Goal: Check status: Check status

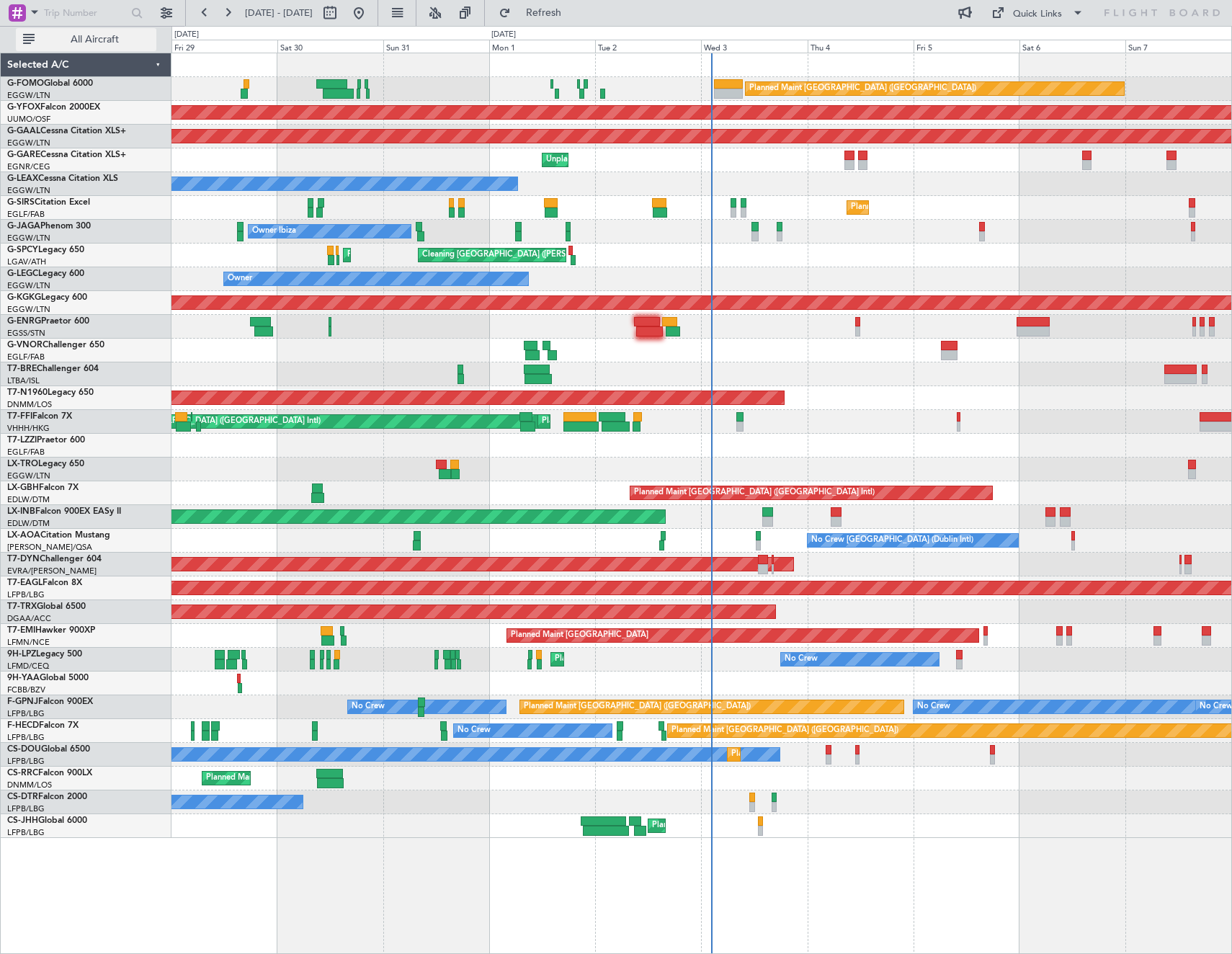
drag, startPoint x: 104, startPoint y: 37, endPoint x: 113, endPoint y: 35, distance: 9.2
click at [104, 37] on span "All Aircraft" at bounding box center [95, 39] width 114 height 10
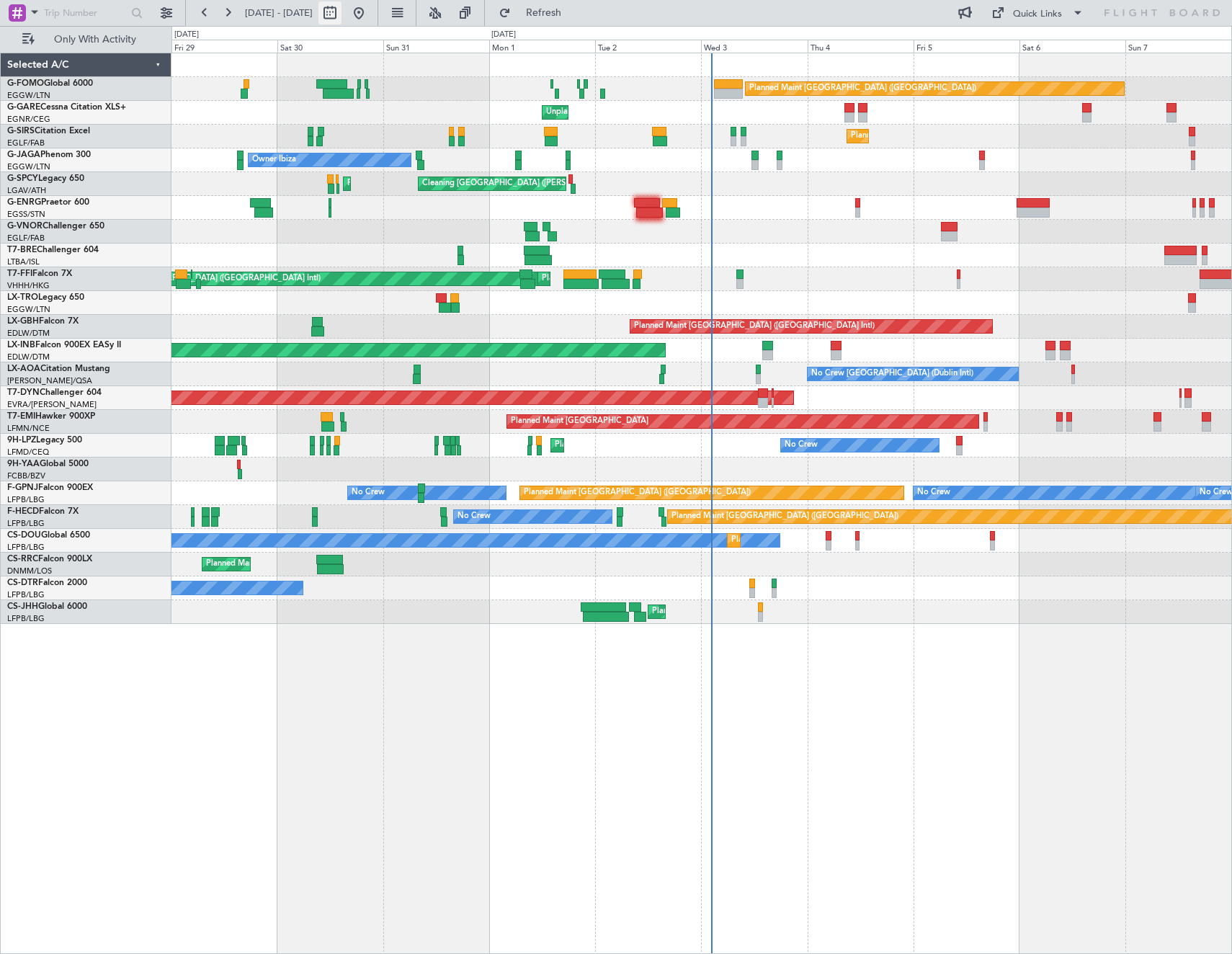
click at [341, 14] on button at bounding box center [330, 13] width 23 height 23
select select "8"
select select "2025"
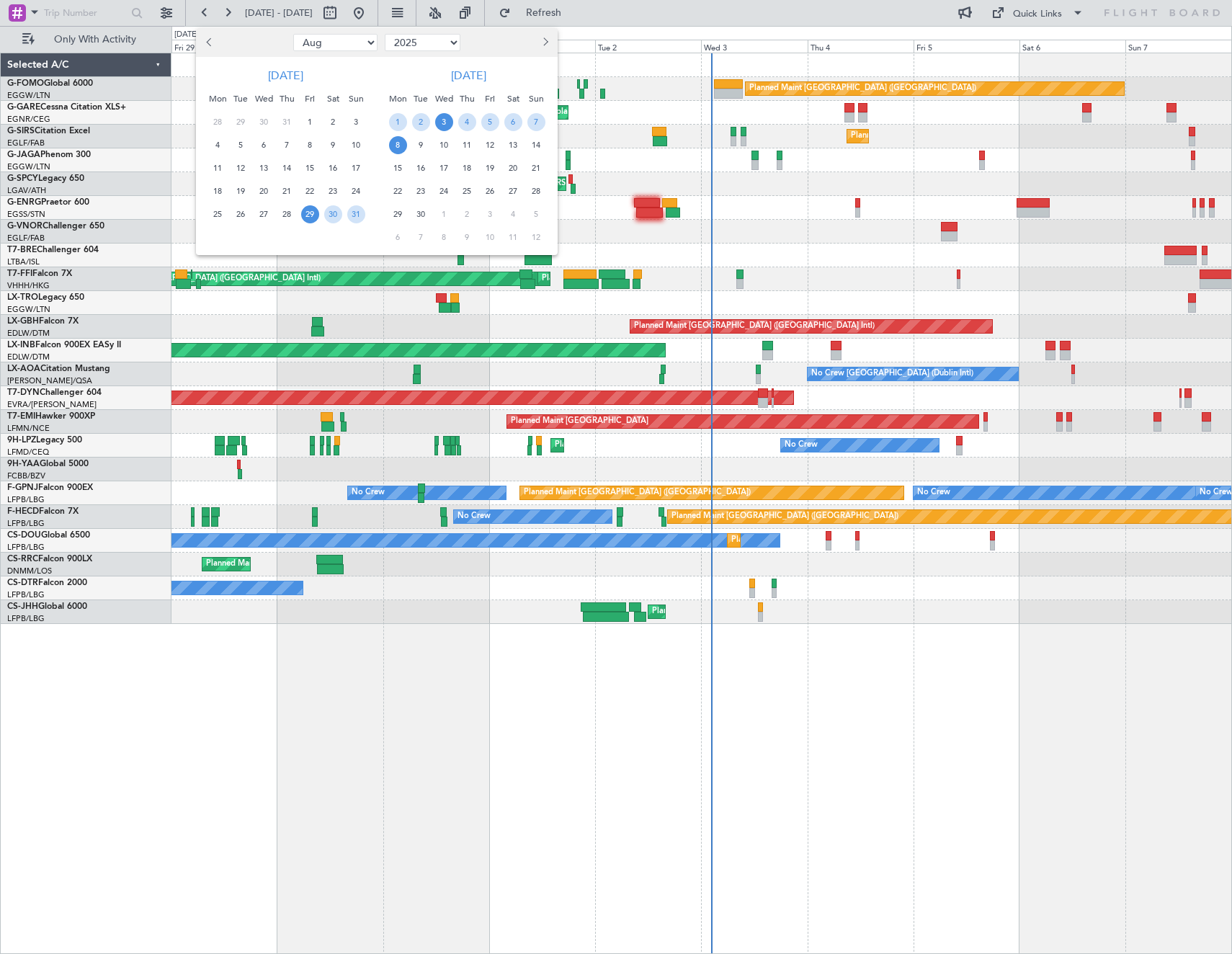
click at [454, 126] on div "3" at bounding box center [443, 122] width 23 height 23
click at [449, 147] on span "10" at bounding box center [444, 145] width 18 height 18
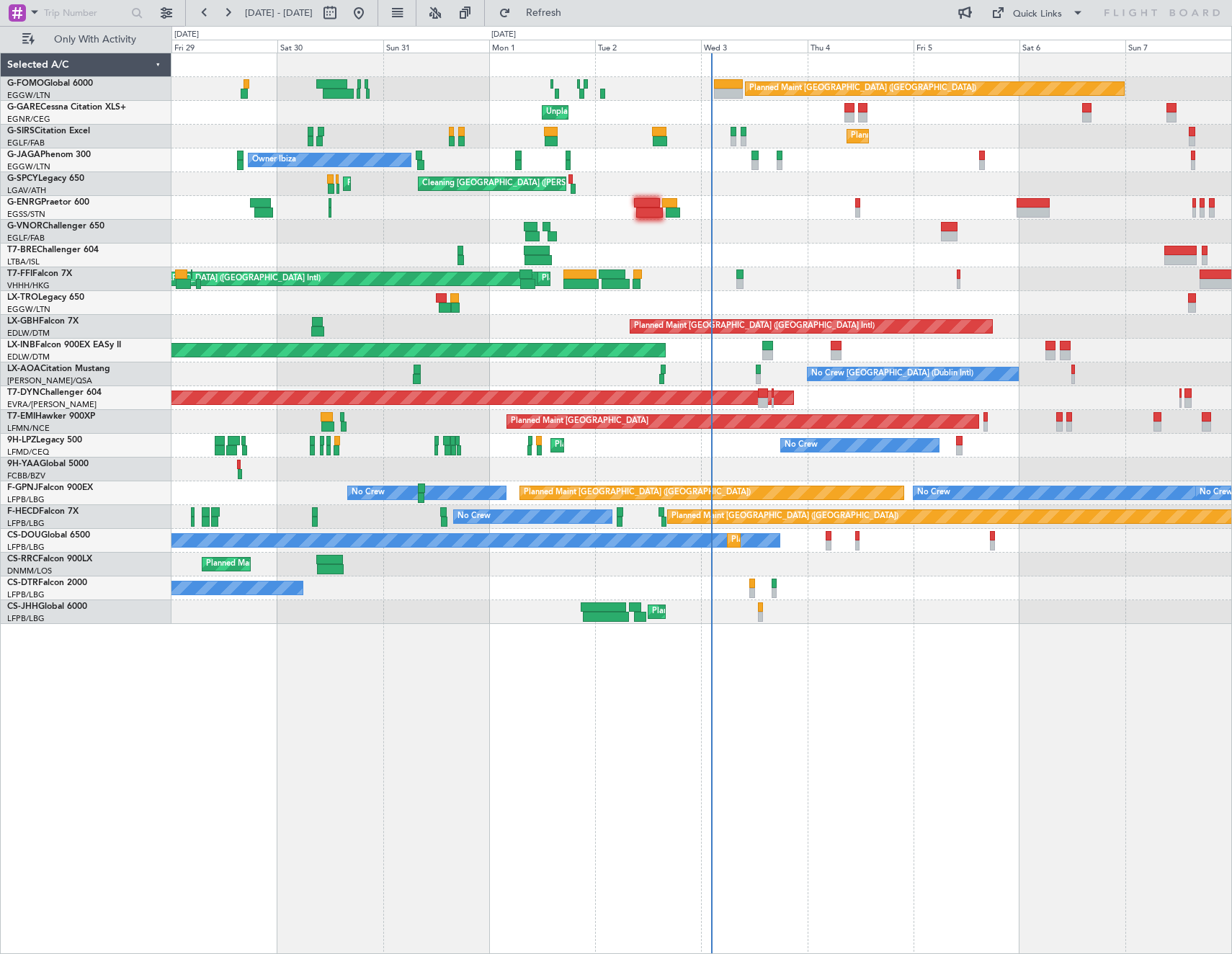
select select "9"
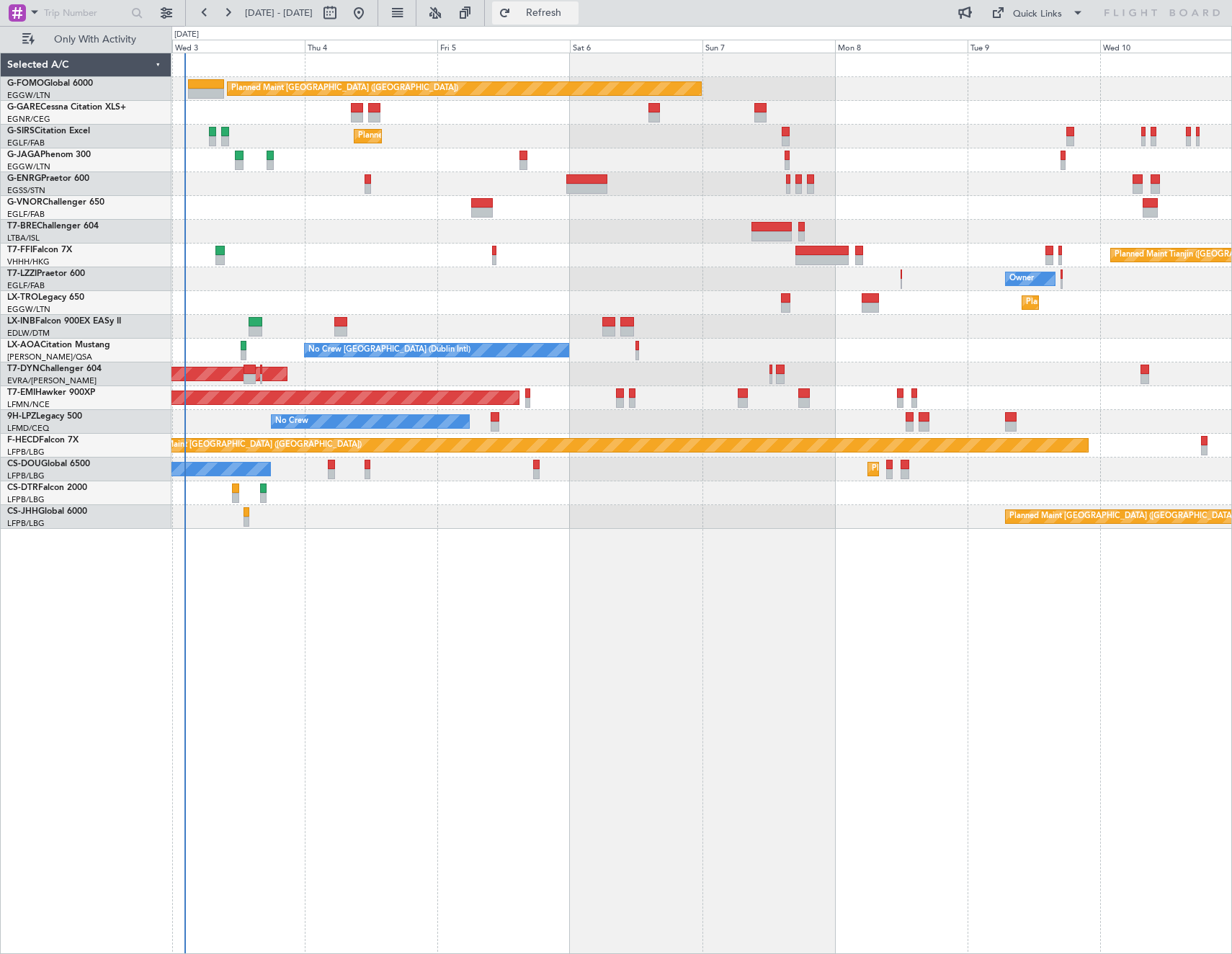
drag, startPoint x: 575, startPoint y: 11, endPoint x: 148, endPoint y: 86, distance: 433.5
click at [572, 11] on span "Refresh" at bounding box center [543, 13] width 60 height 10
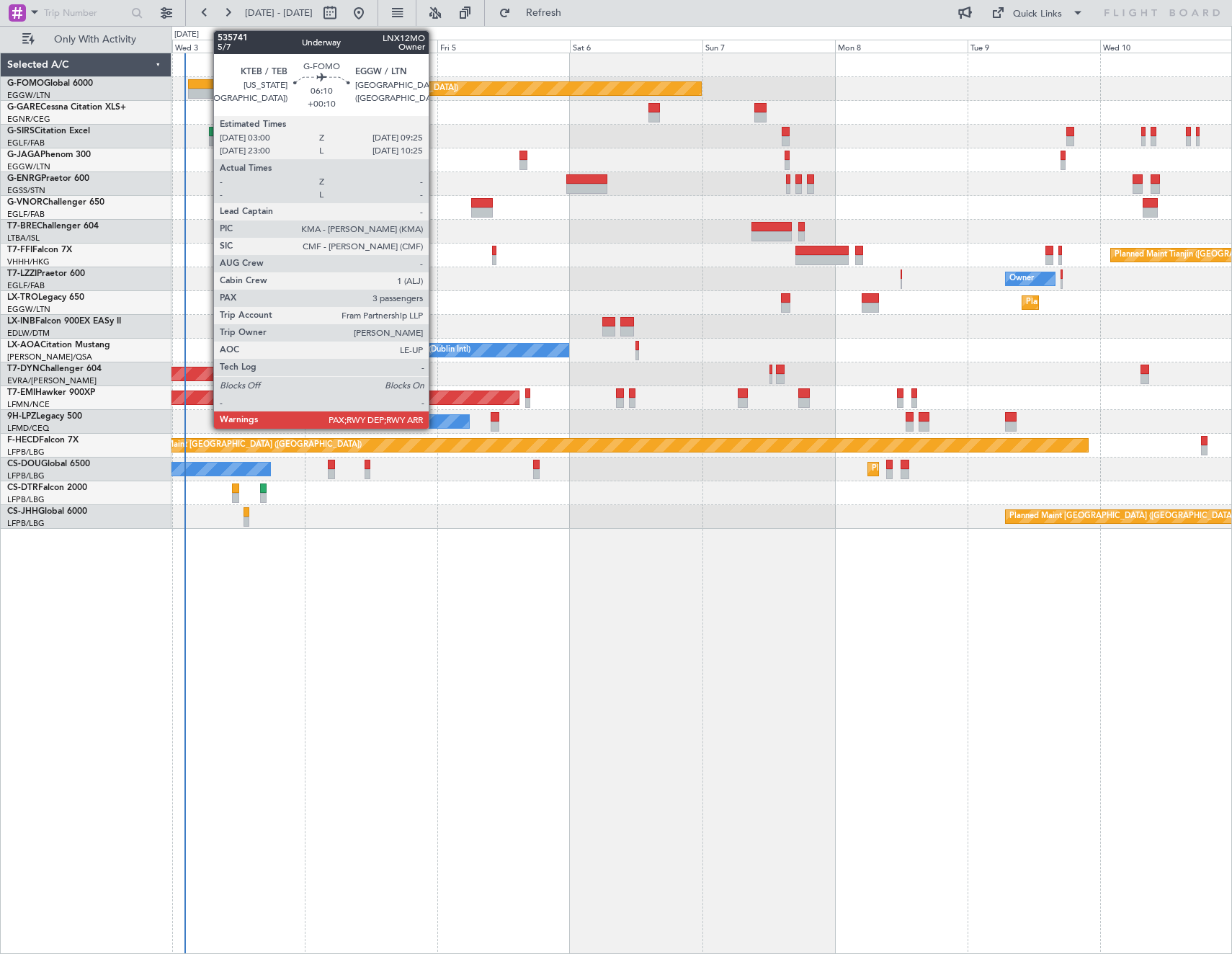
click at [206, 88] on div at bounding box center [206, 83] width 36 height 10
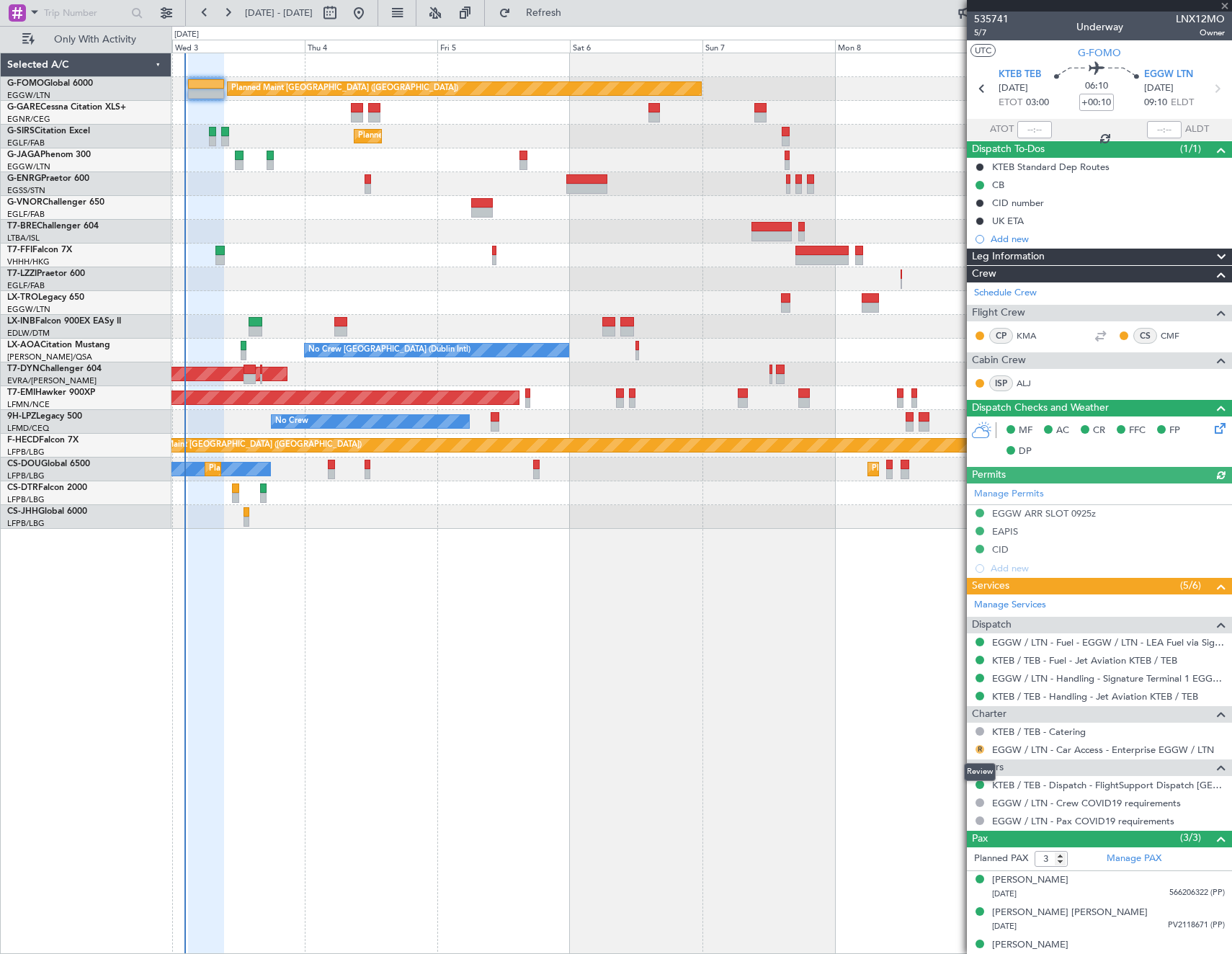
click at [978, 750] on button "R" at bounding box center [979, 749] width 8 height 8
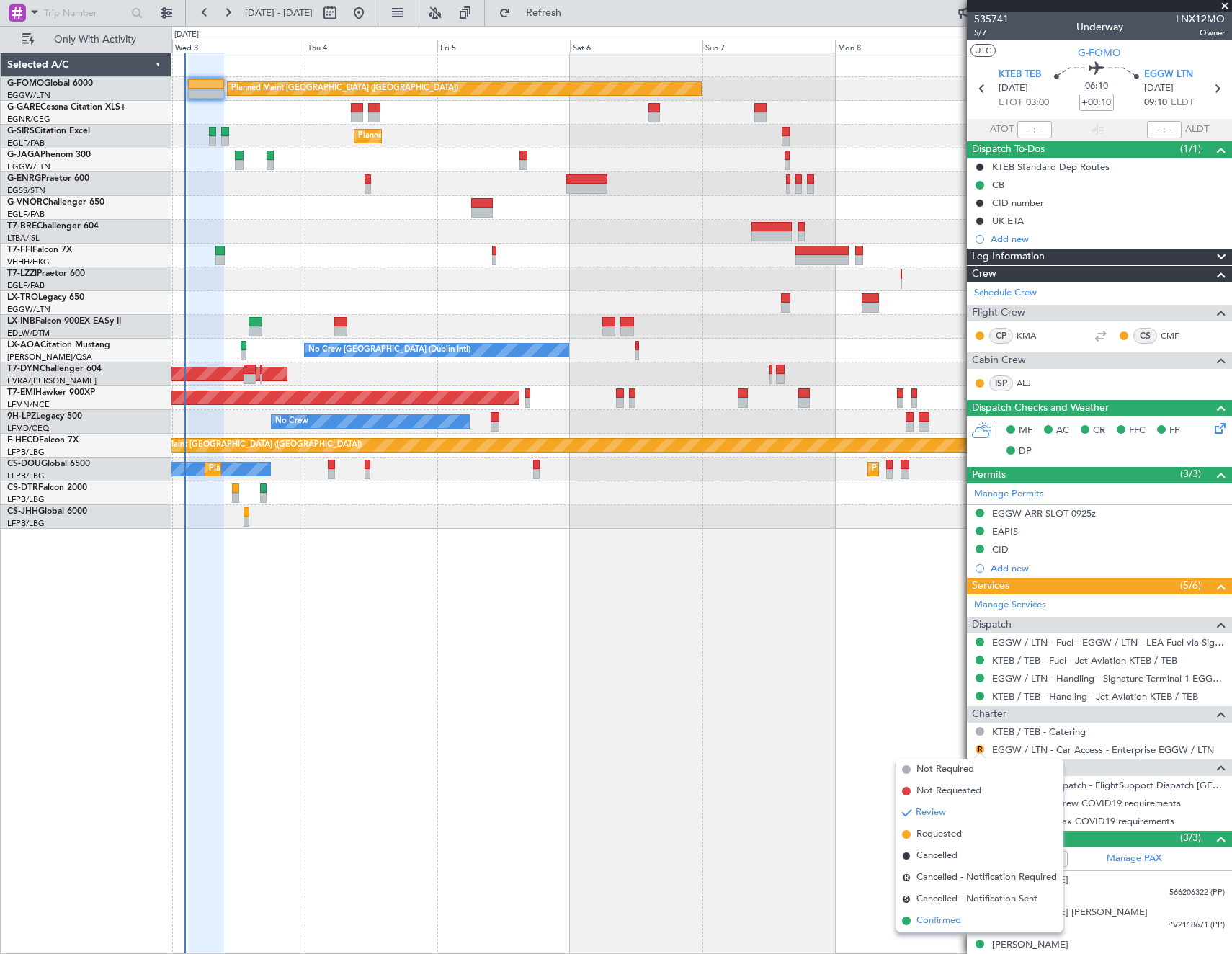
click at [967, 922] on li "Confirmed" at bounding box center [979, 920] width 166 height 22
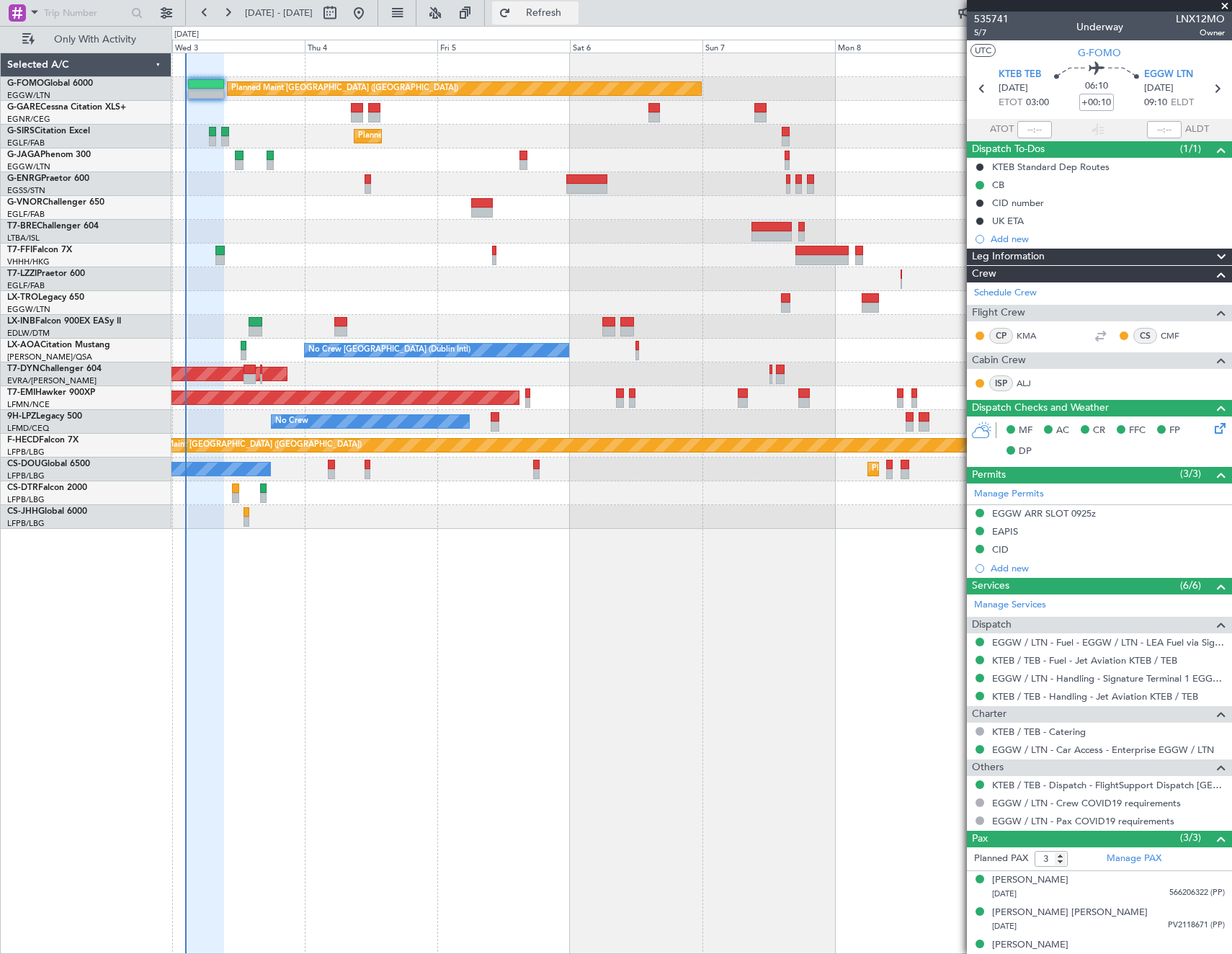
click at [574, 18] on span "Refresh" at bounding box center [543, 13] width 60 height 10
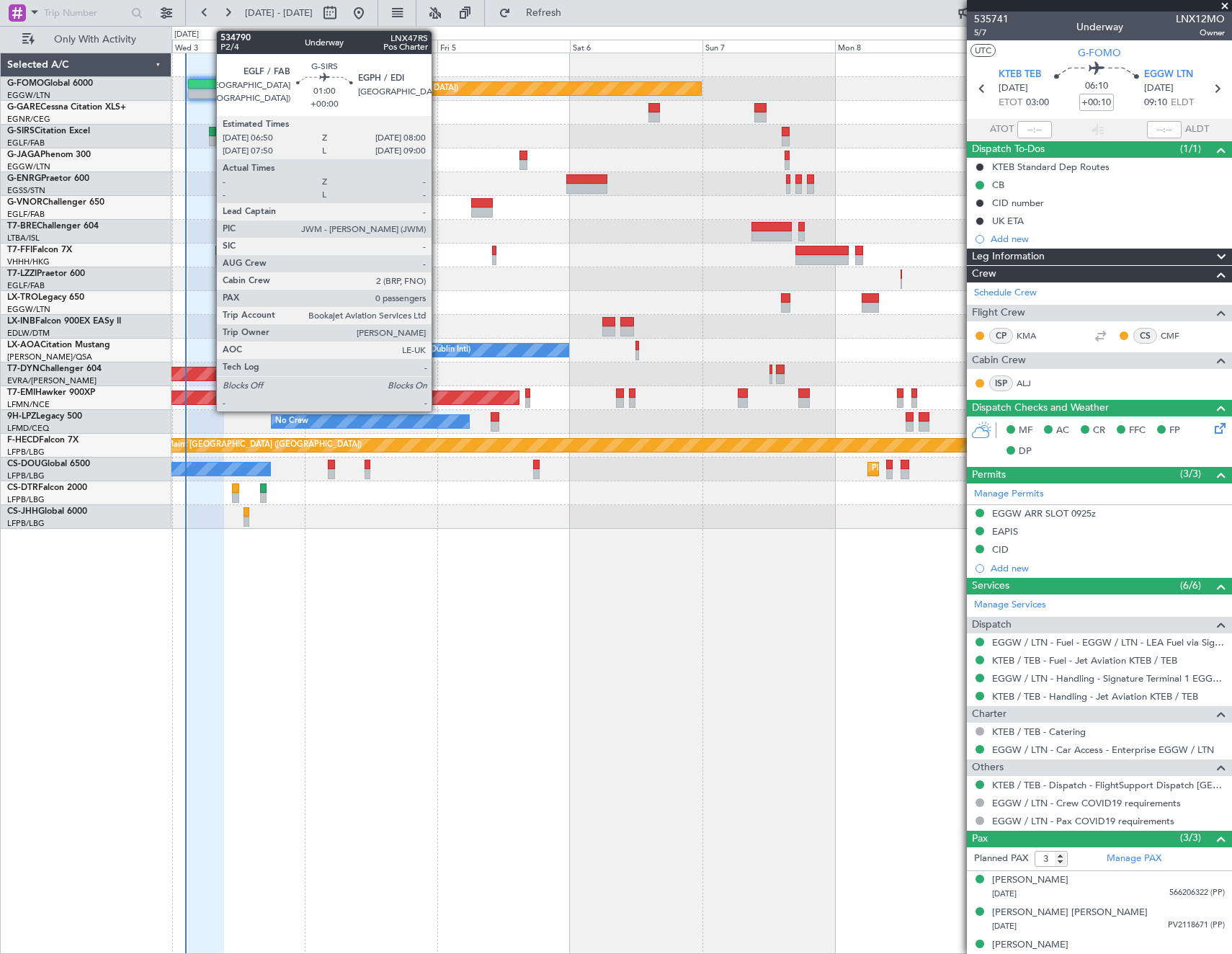
click at [209, 136] on div at bounding box center [212, 141] width 7 height 10
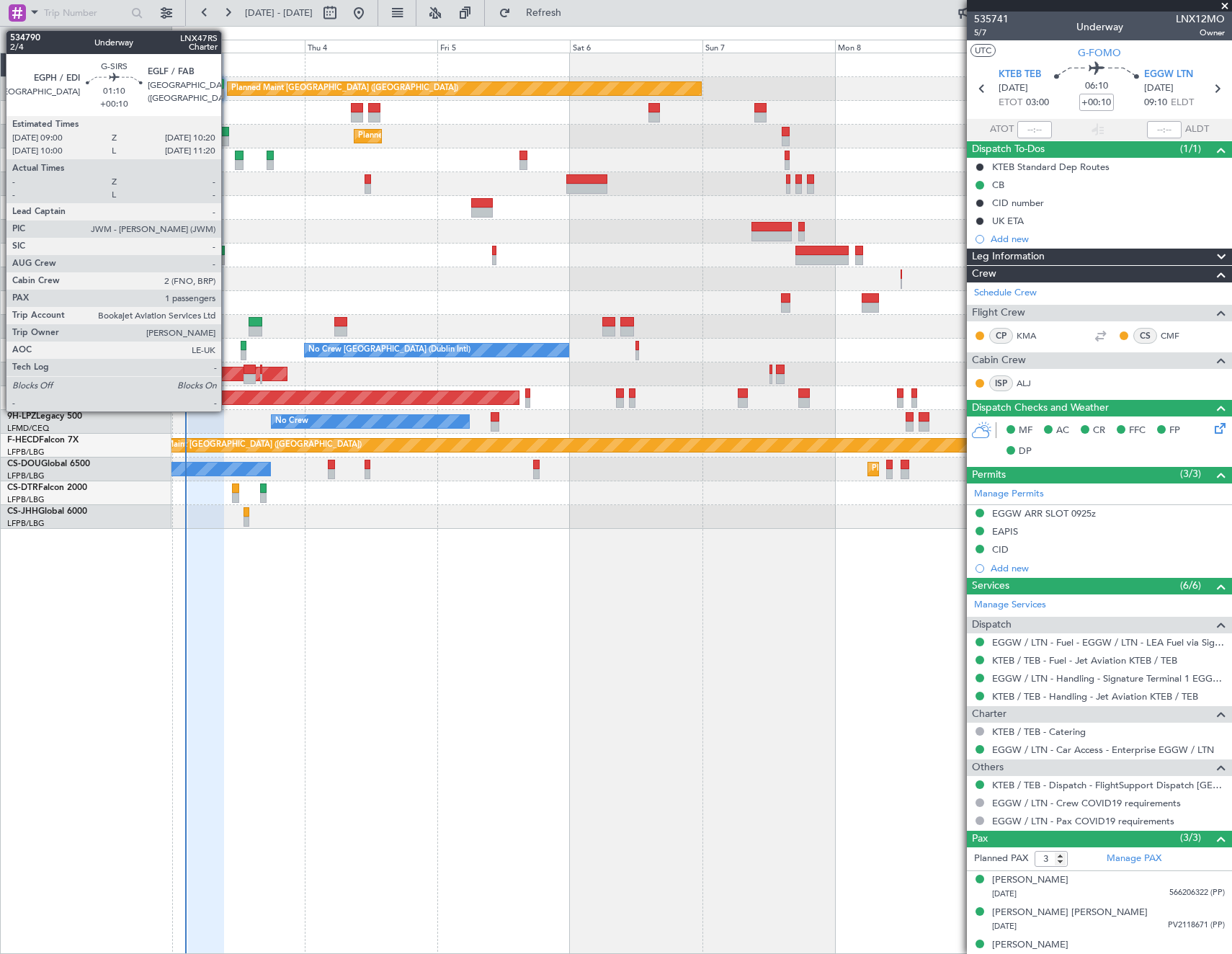
click at [228, 137] on div at bounding box center [225, 141] width 8 height 10
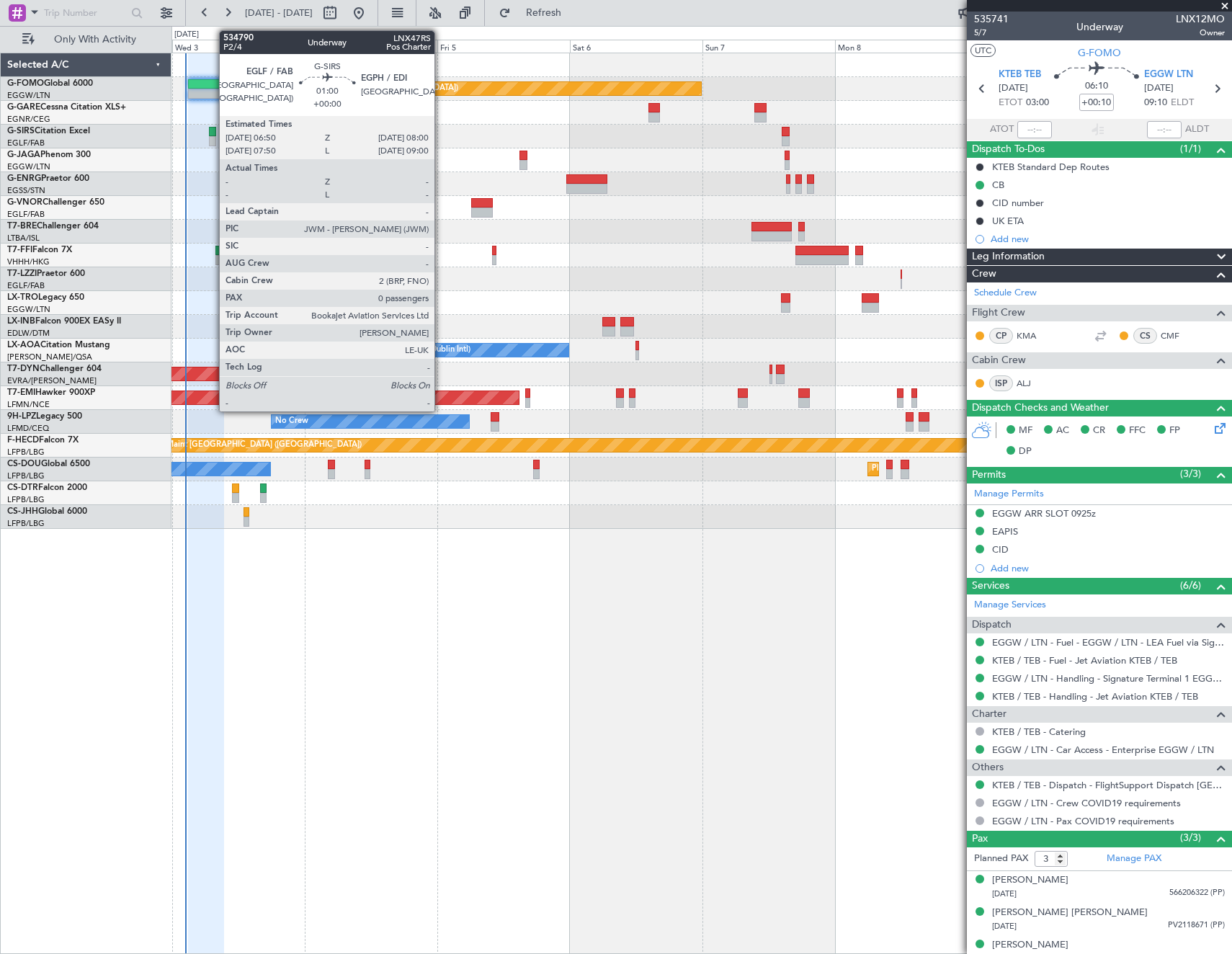
click at [212, 135] on div at bounding box center [212, 132] width 7 height 10
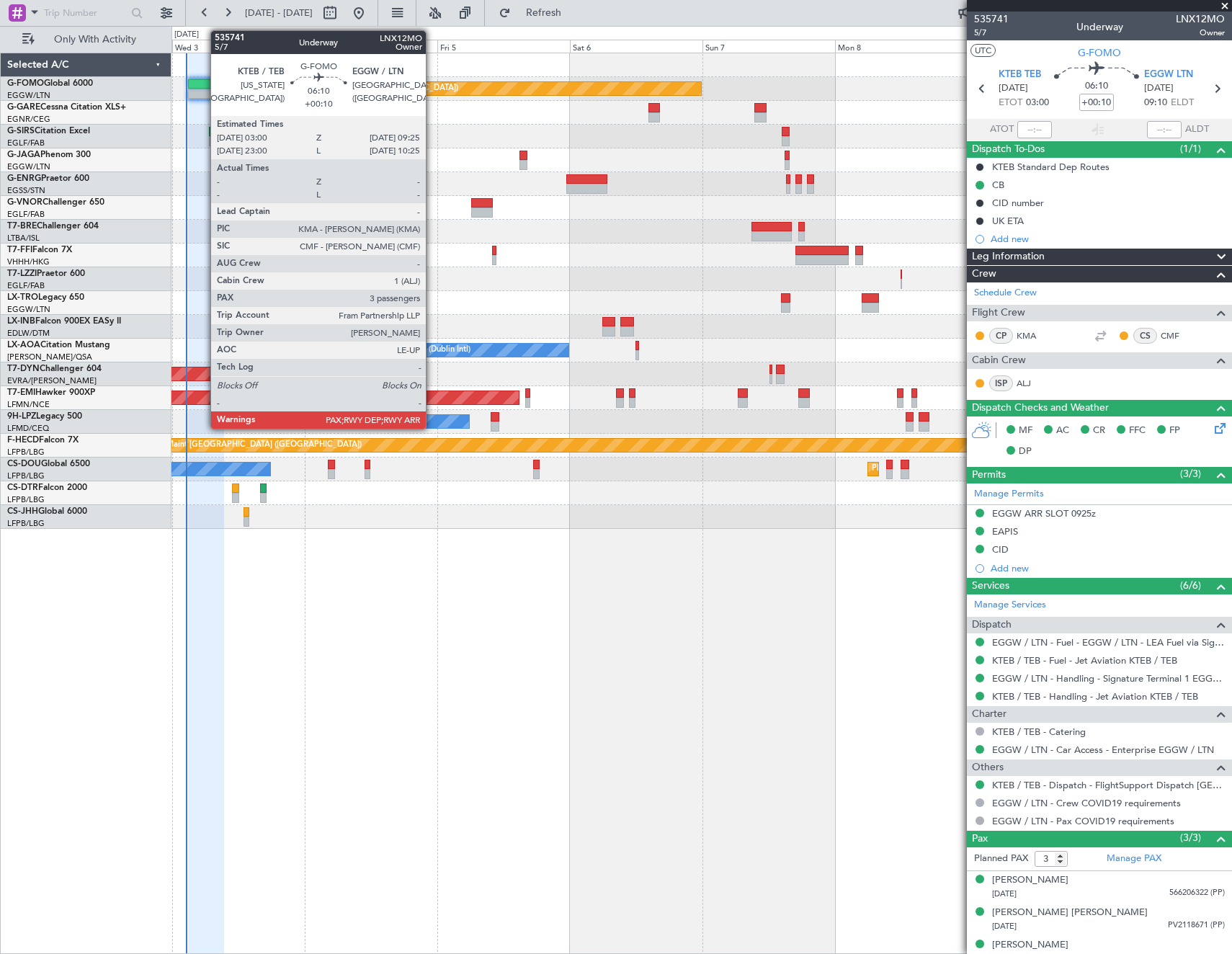
click at [203, 93] on div at bounding box center [206, 93] width 36 height 10
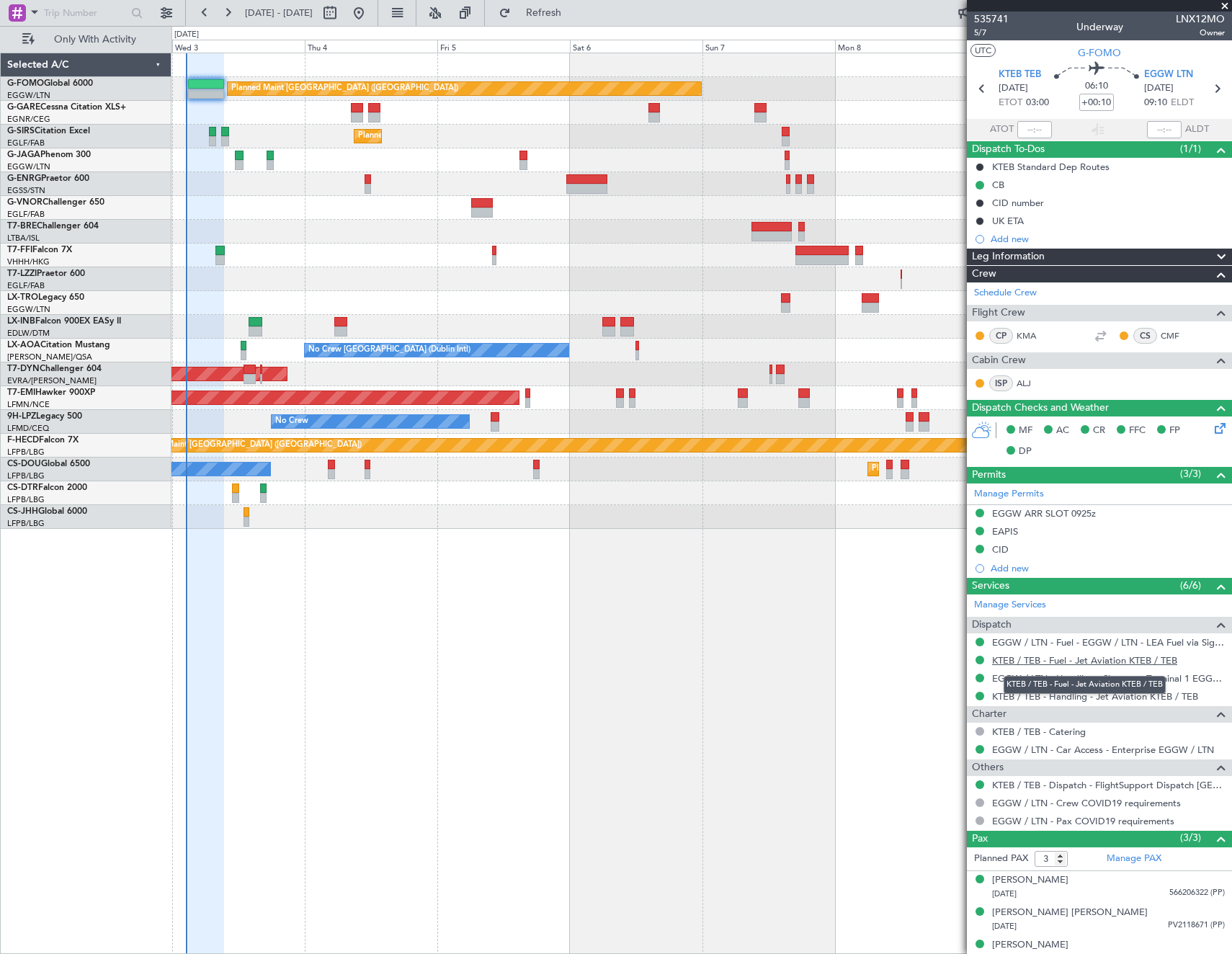
click at [1061, 662] on link "KTEB / TEB - Fuel - Jet Aviation KTEB / TEB" at bounding box center [1084, 660] width 185 height 12
click at [560, 11] on span "Refresh" at bounding box center [543, 13] width 60 height 10
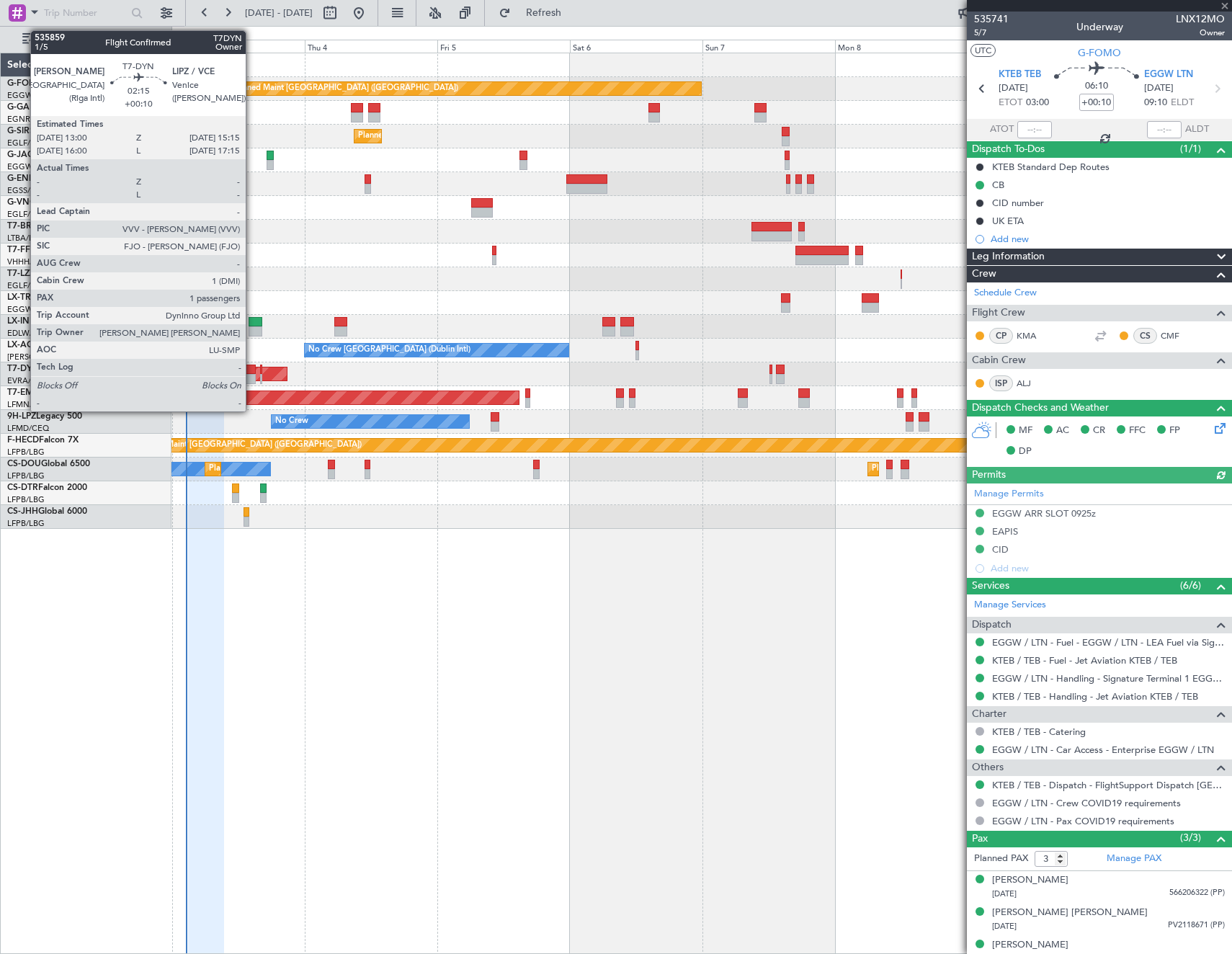
click at [252, 371] on div at bounding box center [250, 369] width 13 height 10
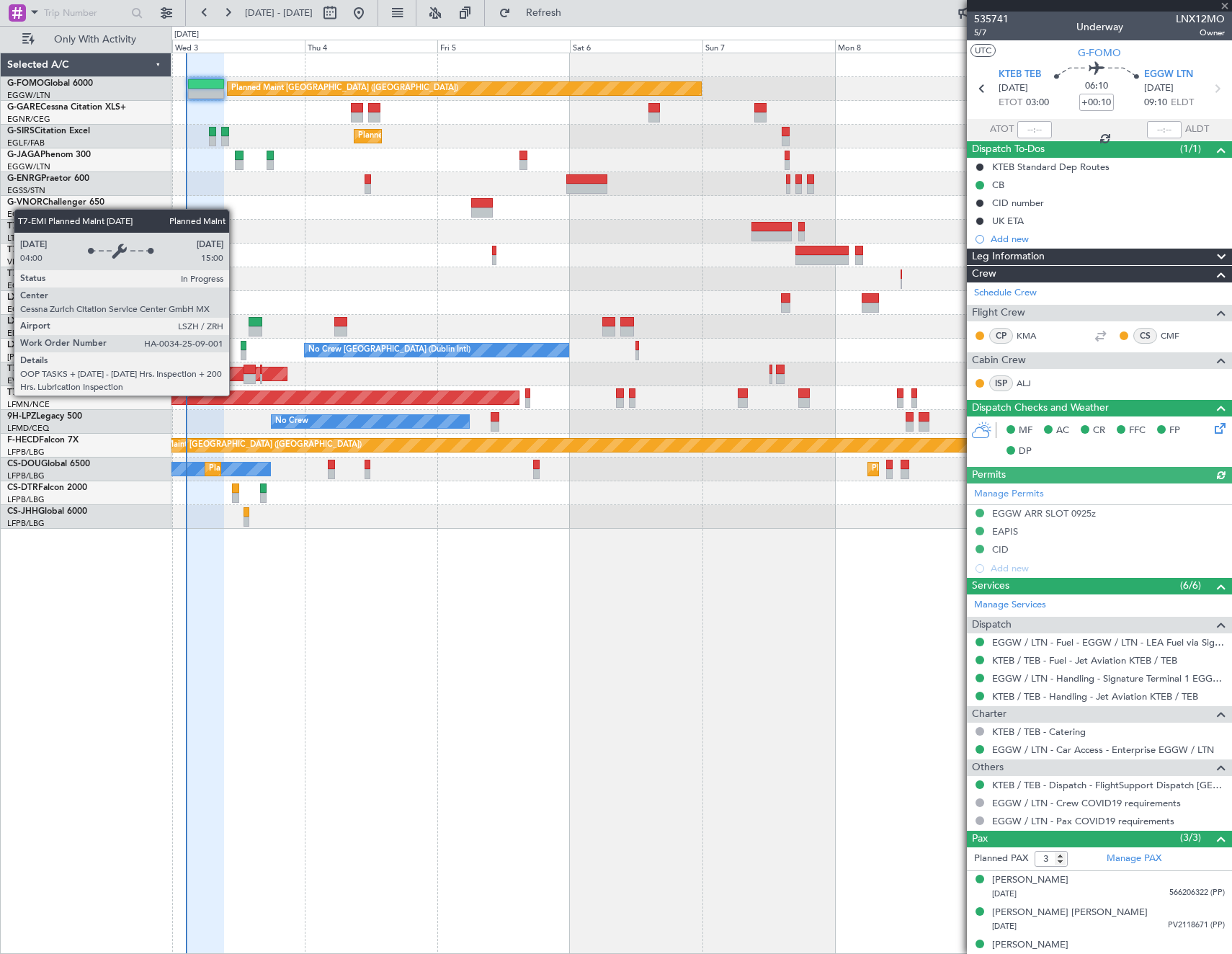
type input "1"
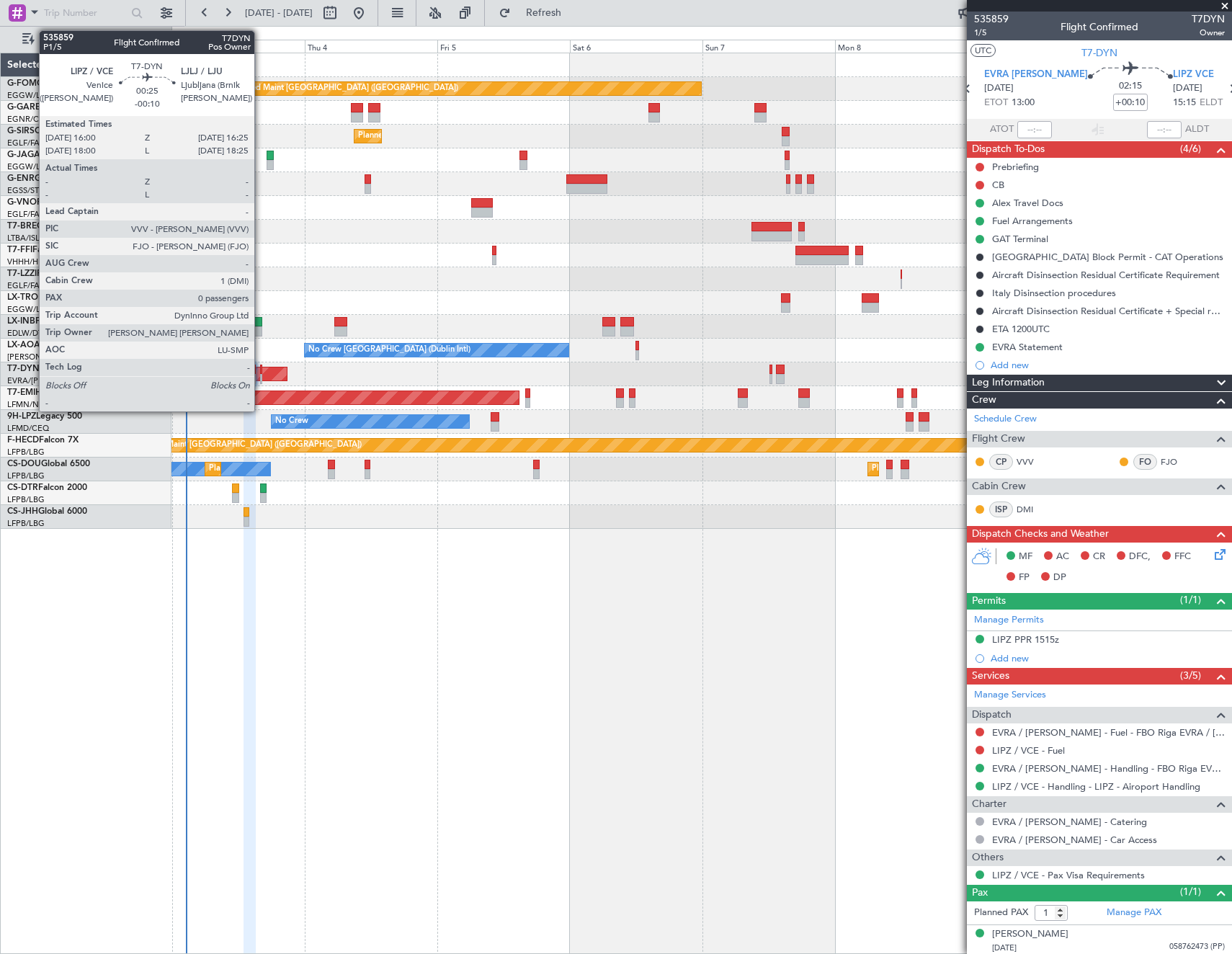
click at [261, 374] on div at bounding box center [262, 378] width 3 height 10
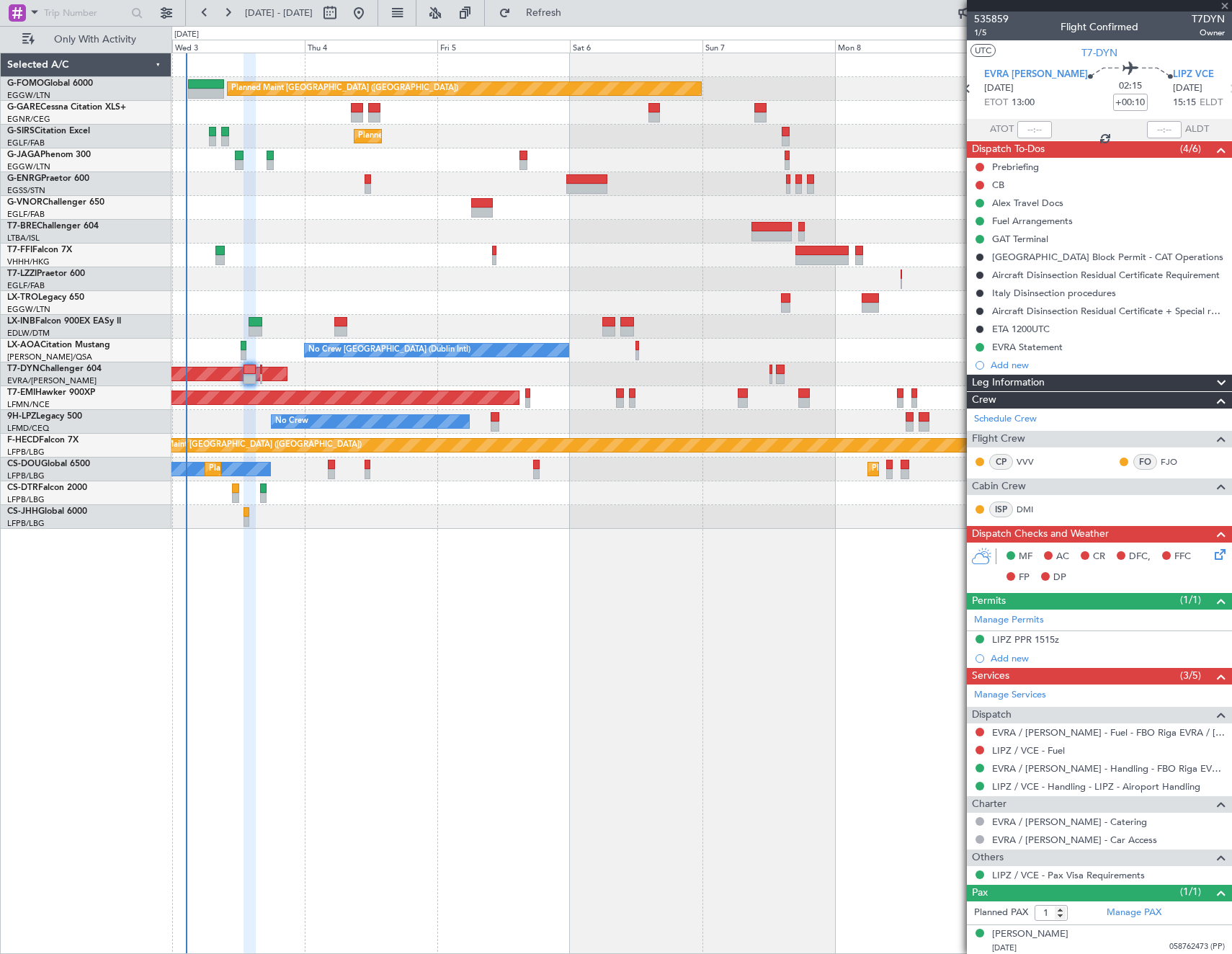
type input "-00:10"
type input "0"
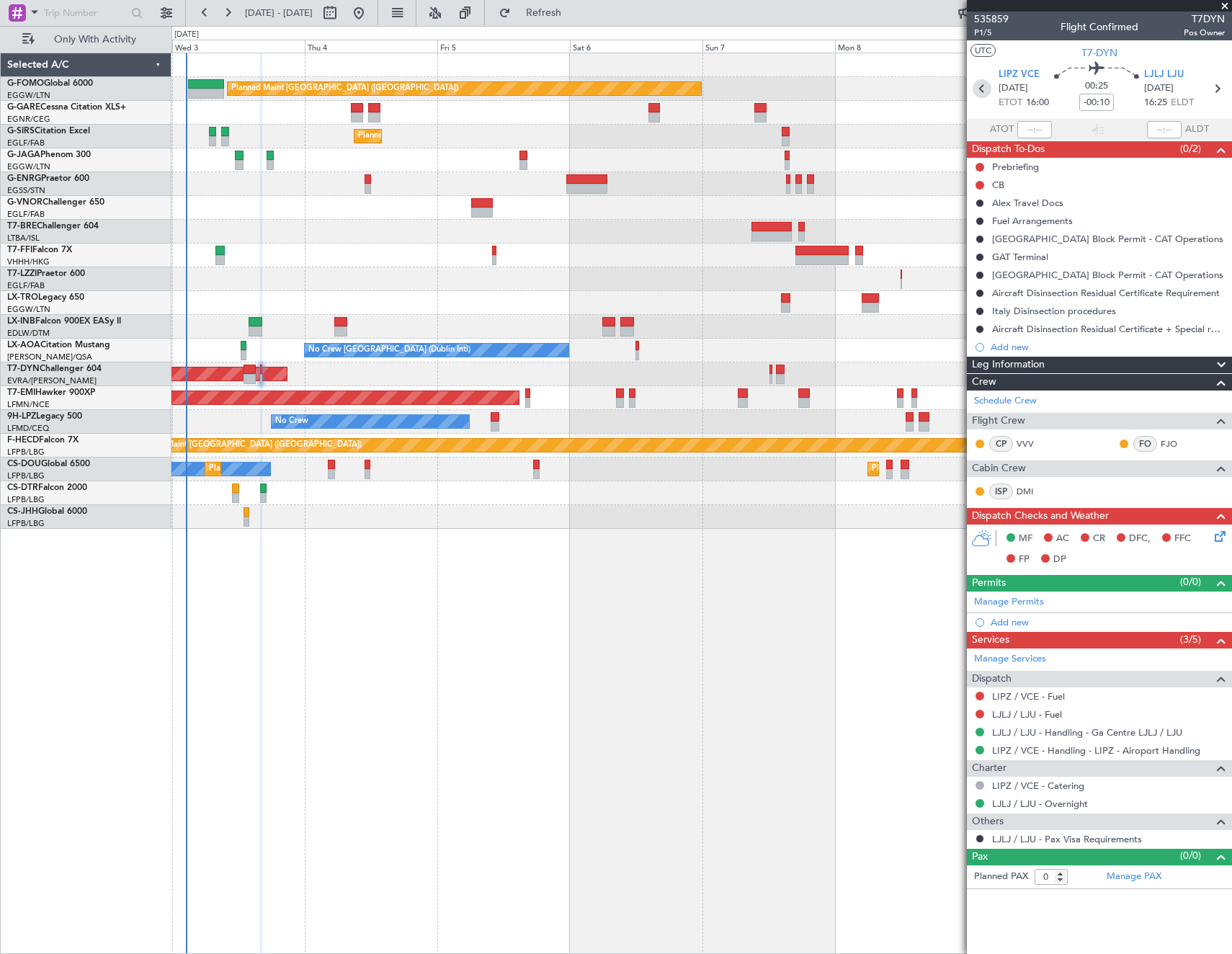
click at [977, 86] on icon at bounding box center [982, 88] width 19 height 19
type input "+00:10"
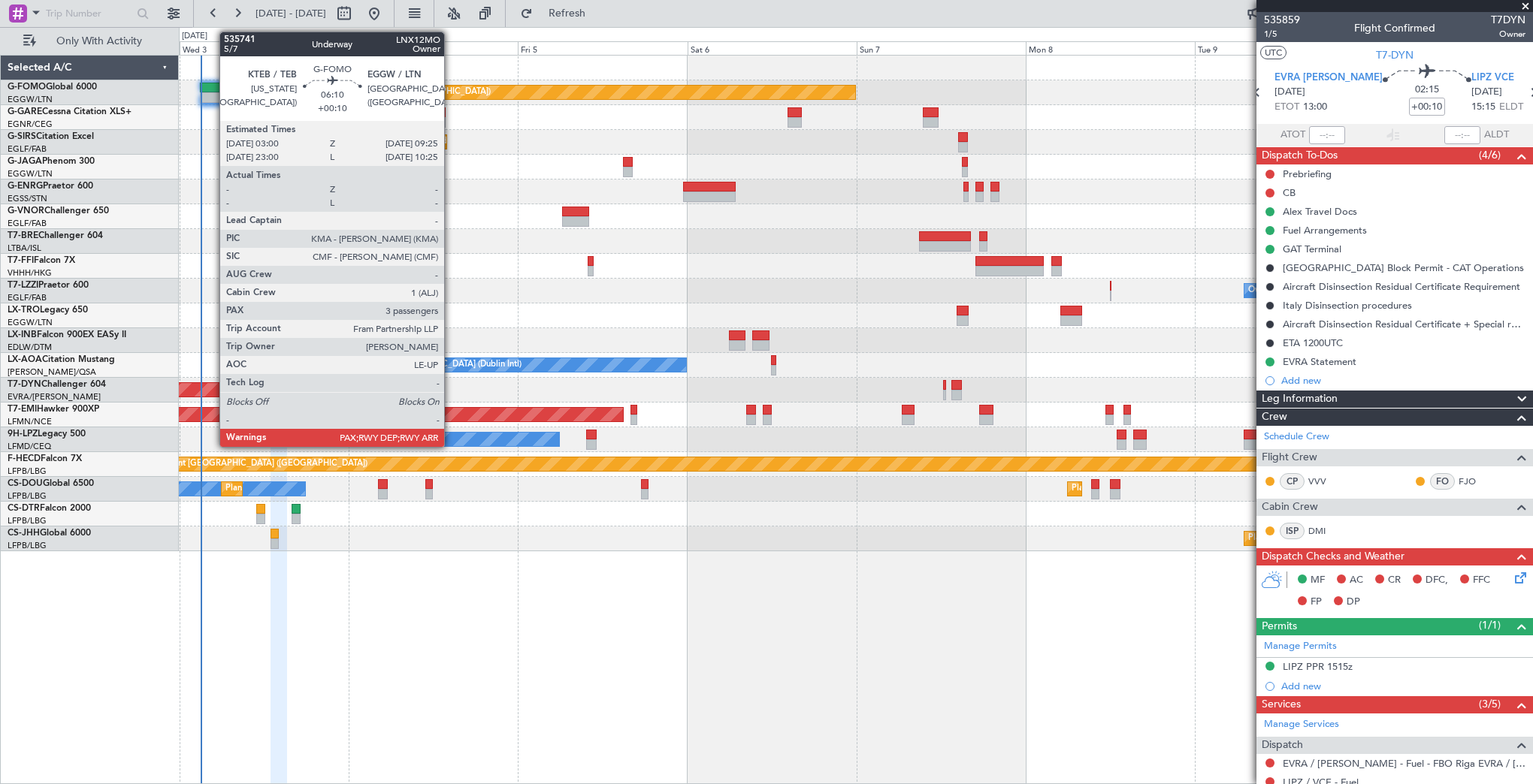
click at [213, 85] on div at bounding box center [223, 87] width 45 height 10
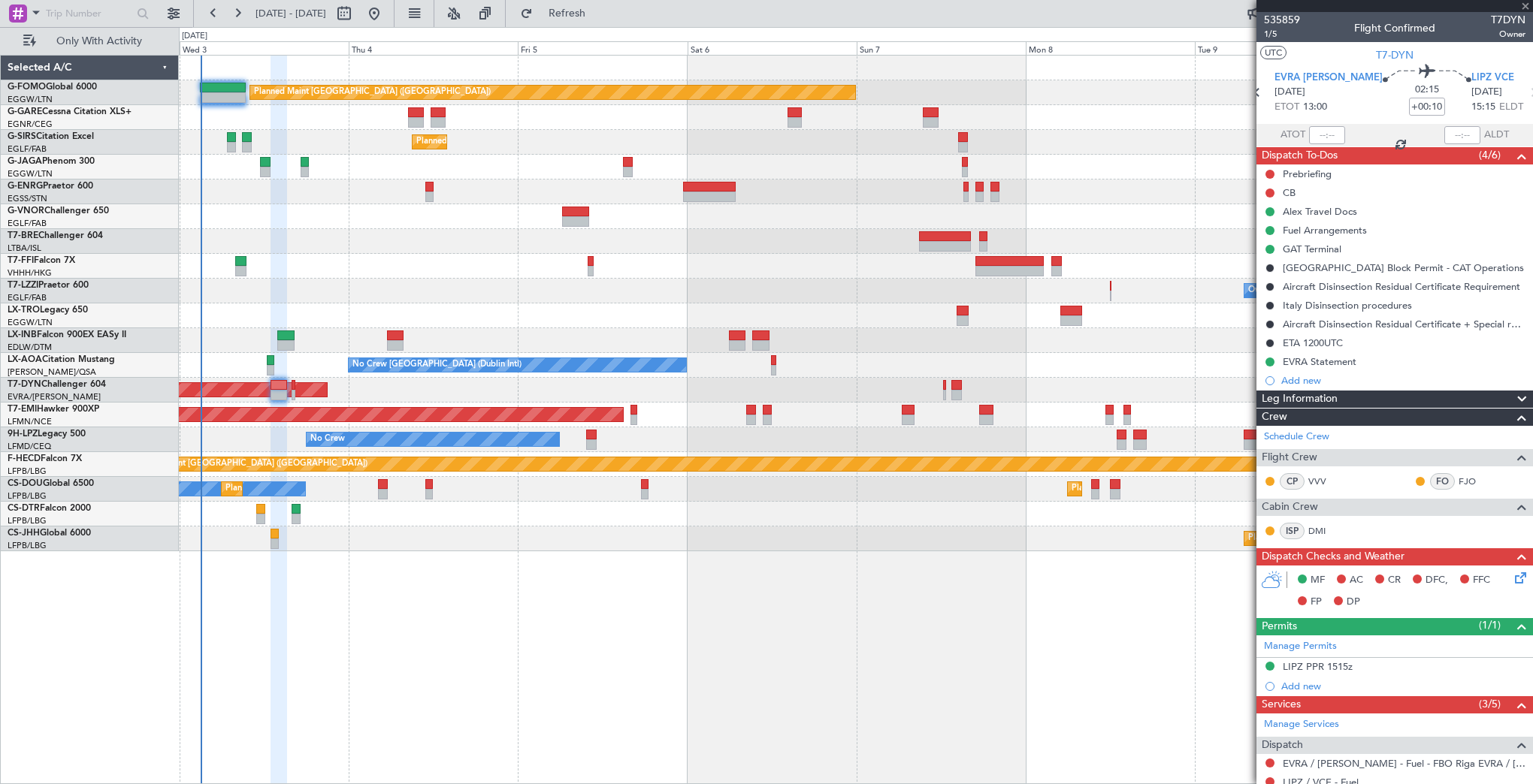
type input "3"
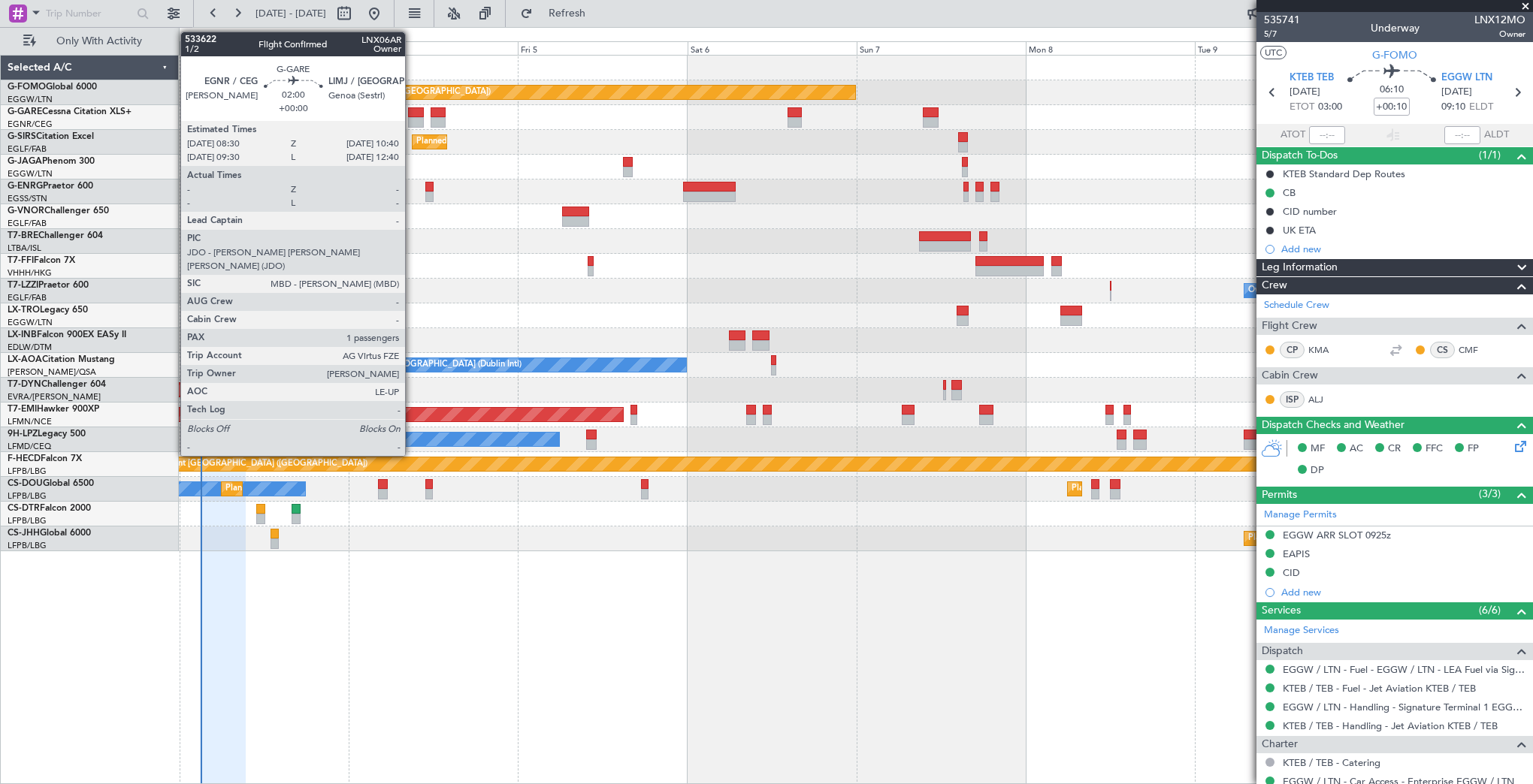
click at [412, 117] on div at bounding box center [416, 122] width 16 height 10
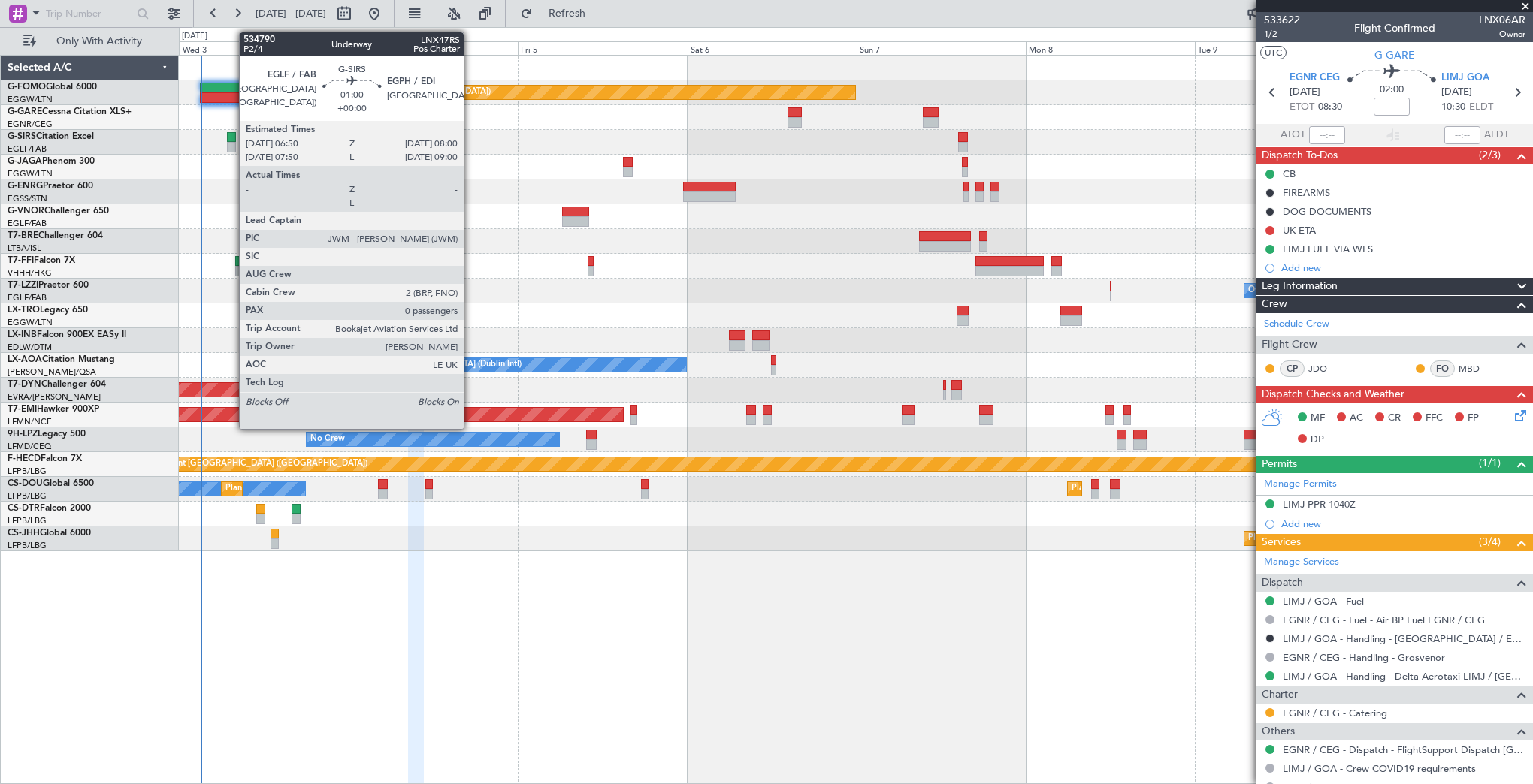
click at [231, 142] on div at bounding box center [231, 147] width 9 height 10
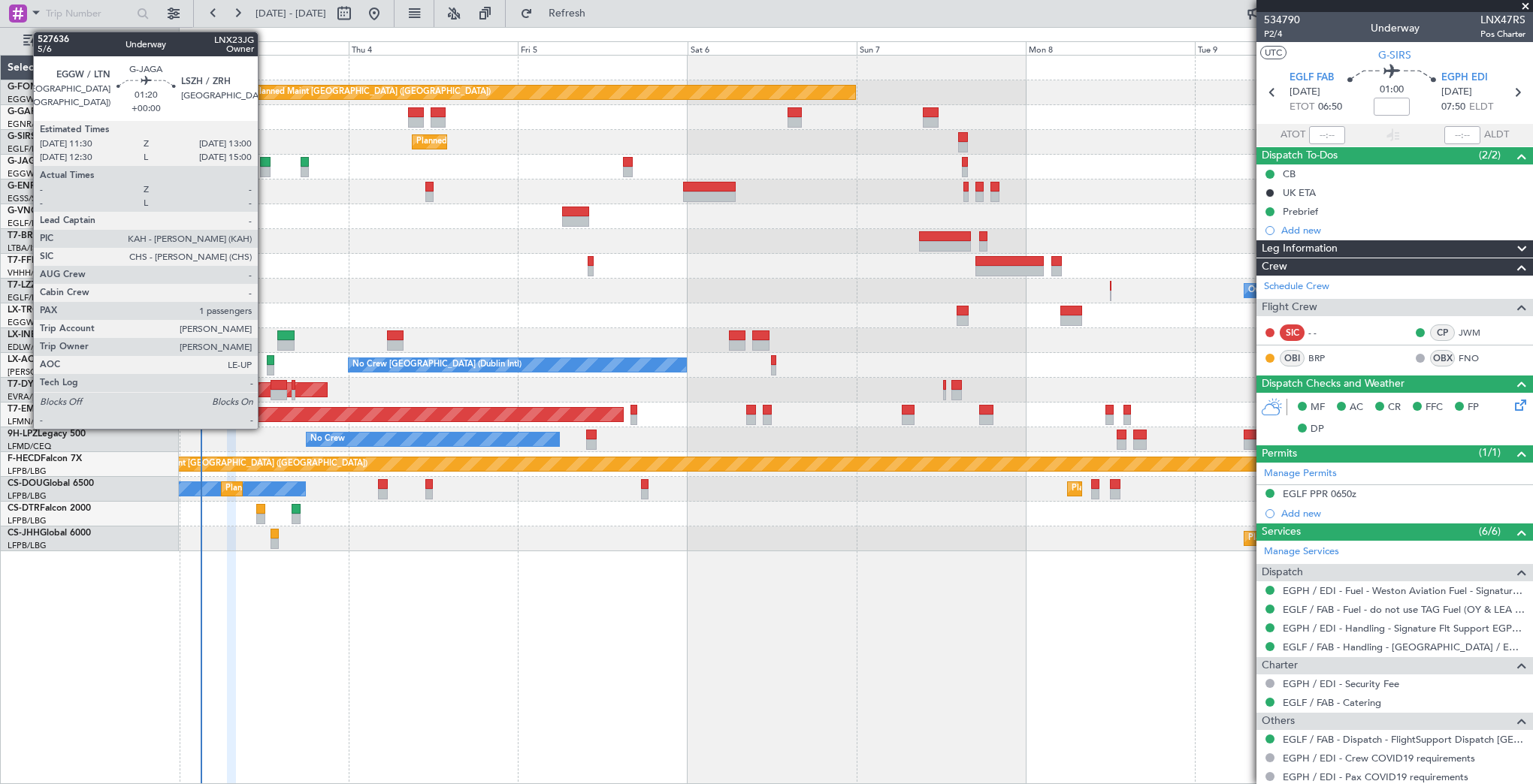
click at [264, 162] on div at bounding box center [266, 162] width 11 height 10
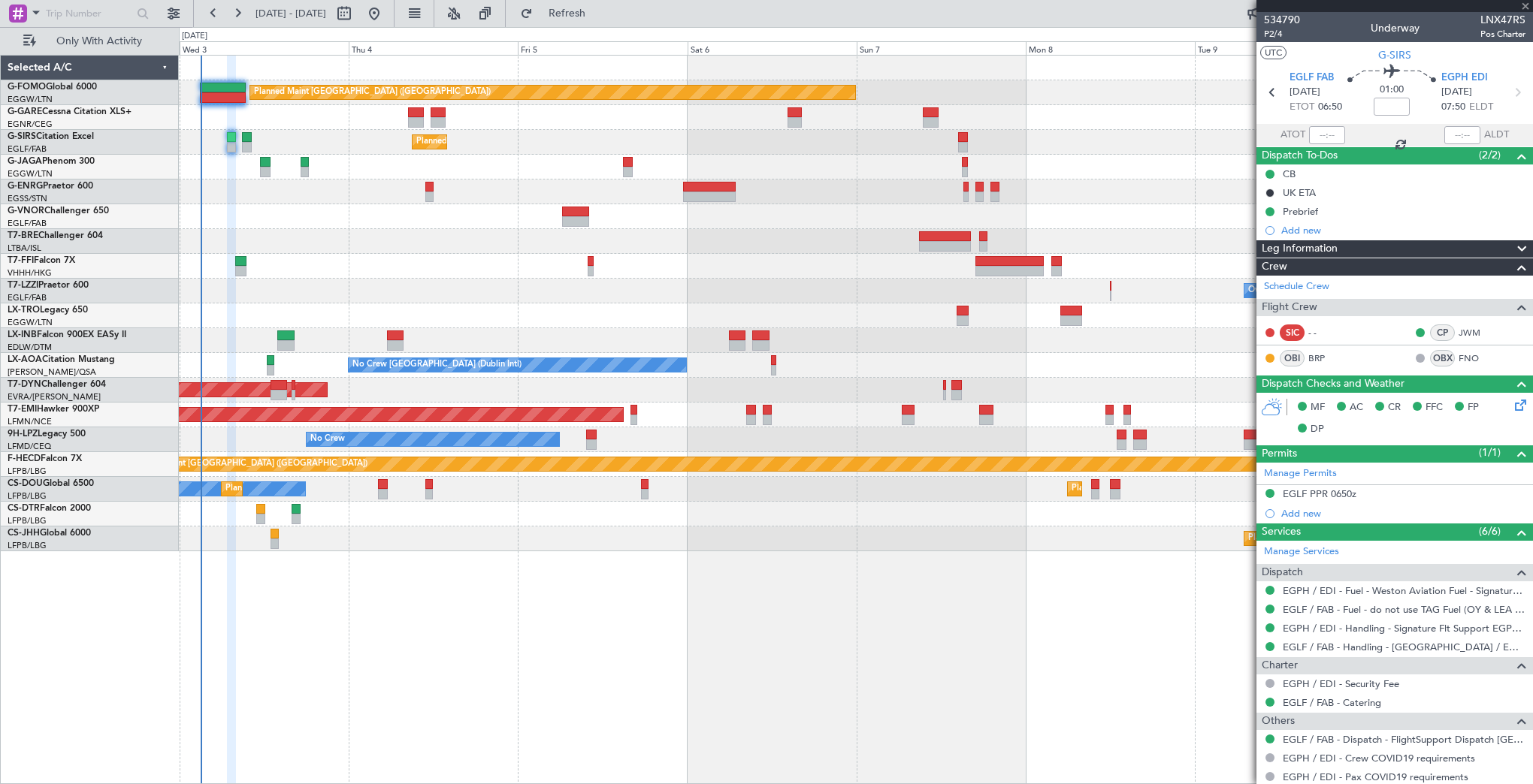
type input "1"
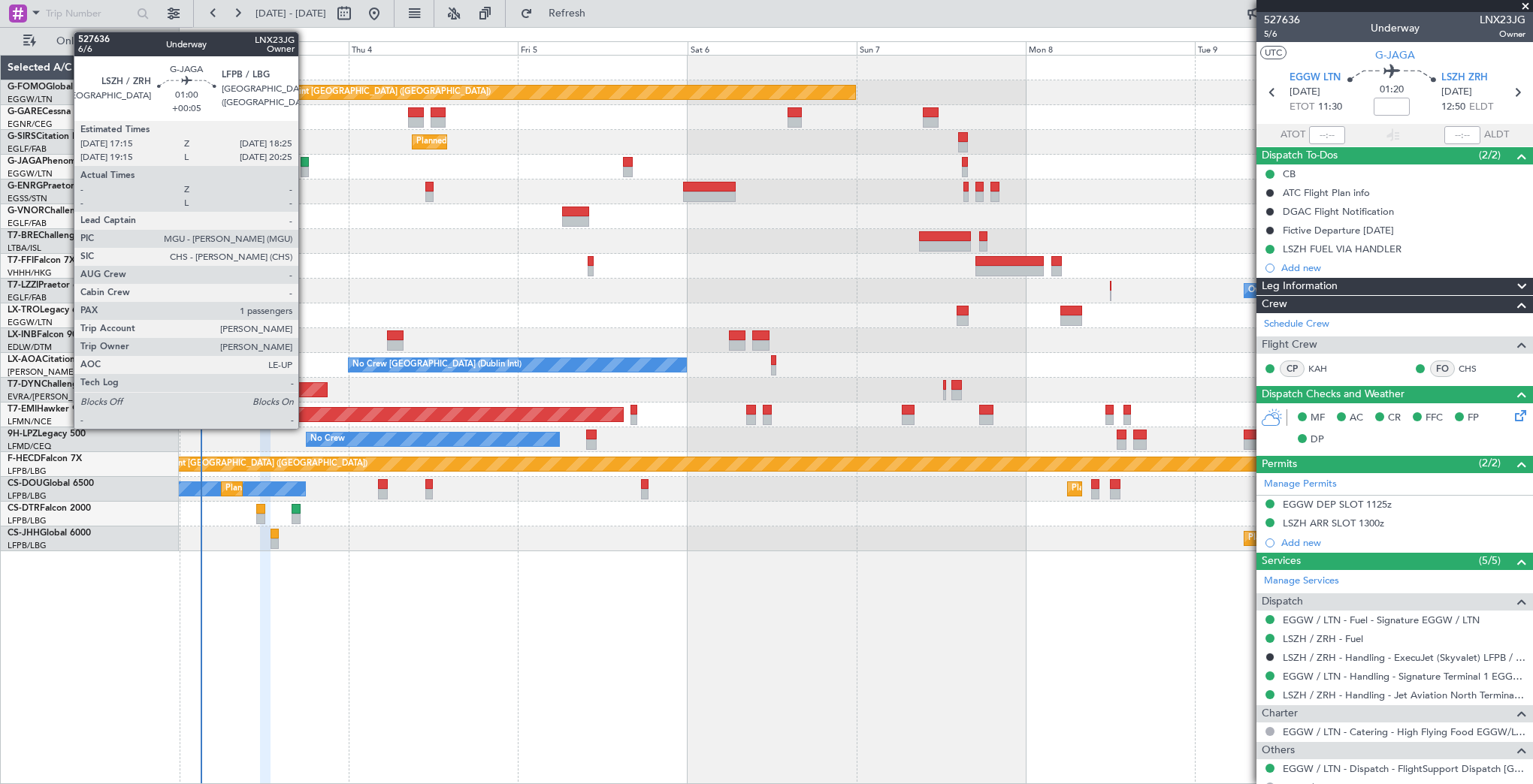
click at [305, 167] on div at bounding box center [304, 172] width 9 height 10
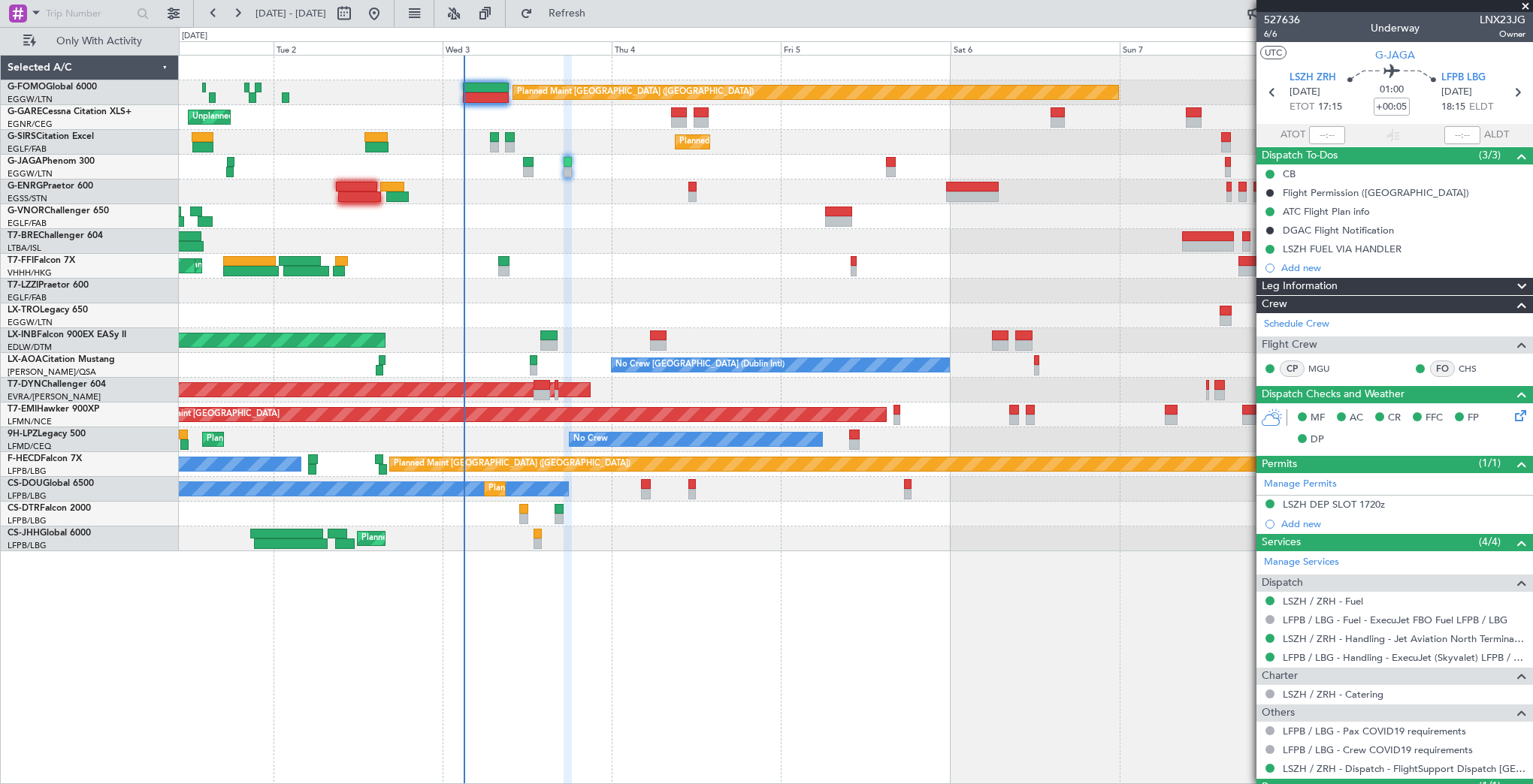
click at [551, 219] on div "Planned Maint [GEOGRAPHIC_DATA] ([GEOGRAPHIC_DATA]) Unplanned Maint [PERSON_NAM…" at bounding box center [856, 303] width 1353 height 495
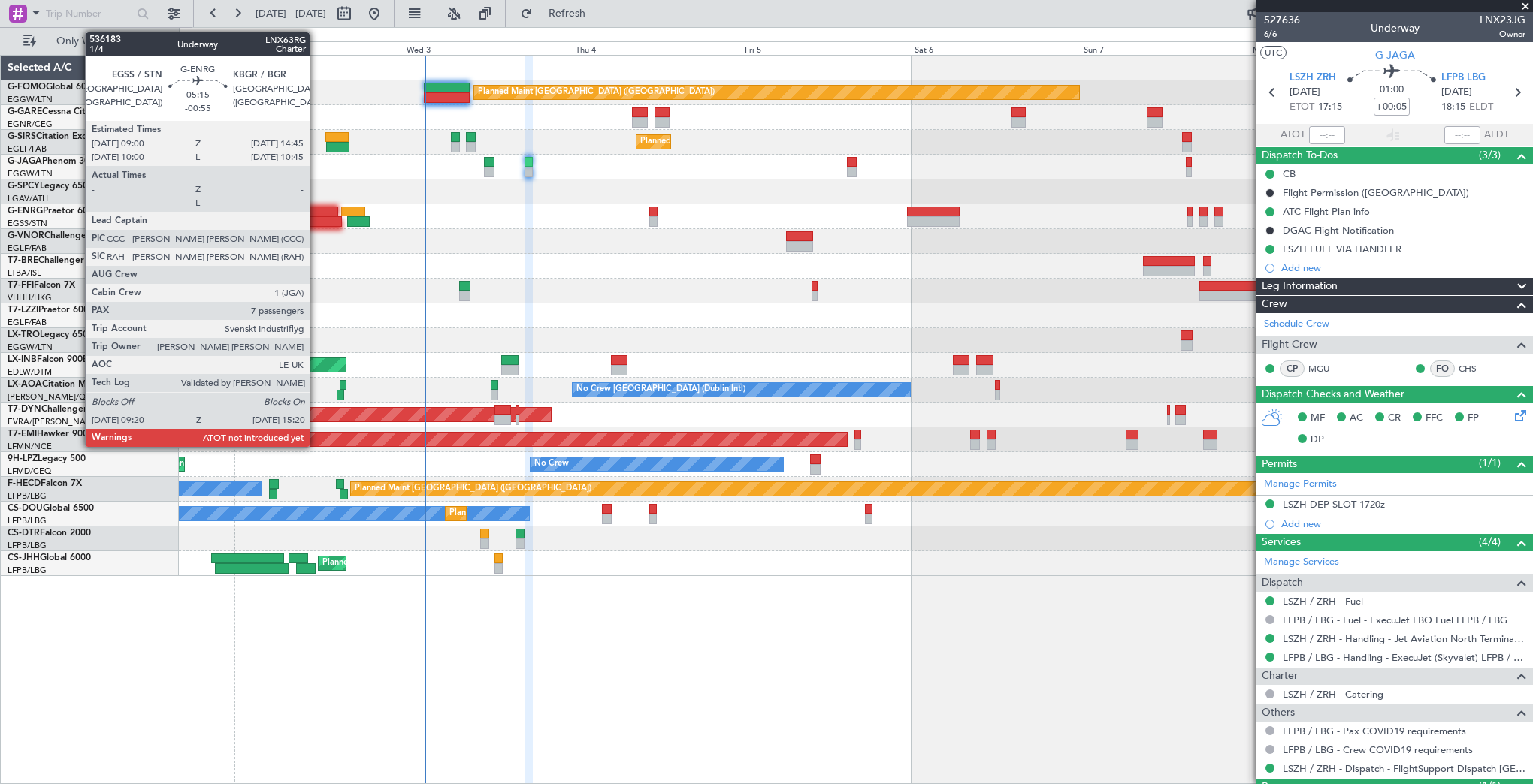
click at [316, 216] on div at bounding box center [320, 221] width 43 height 10
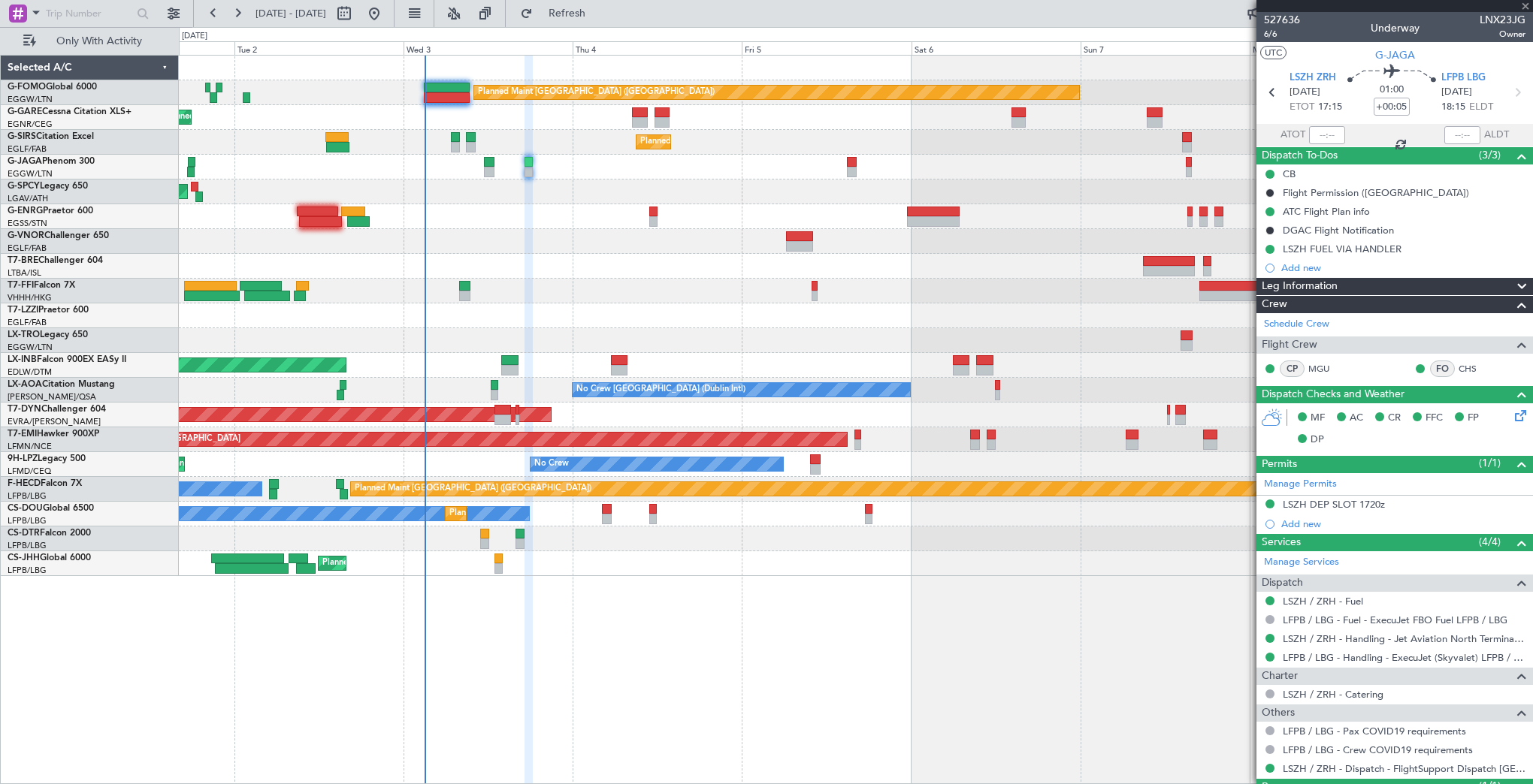
type input "-00:55"
type input "7"
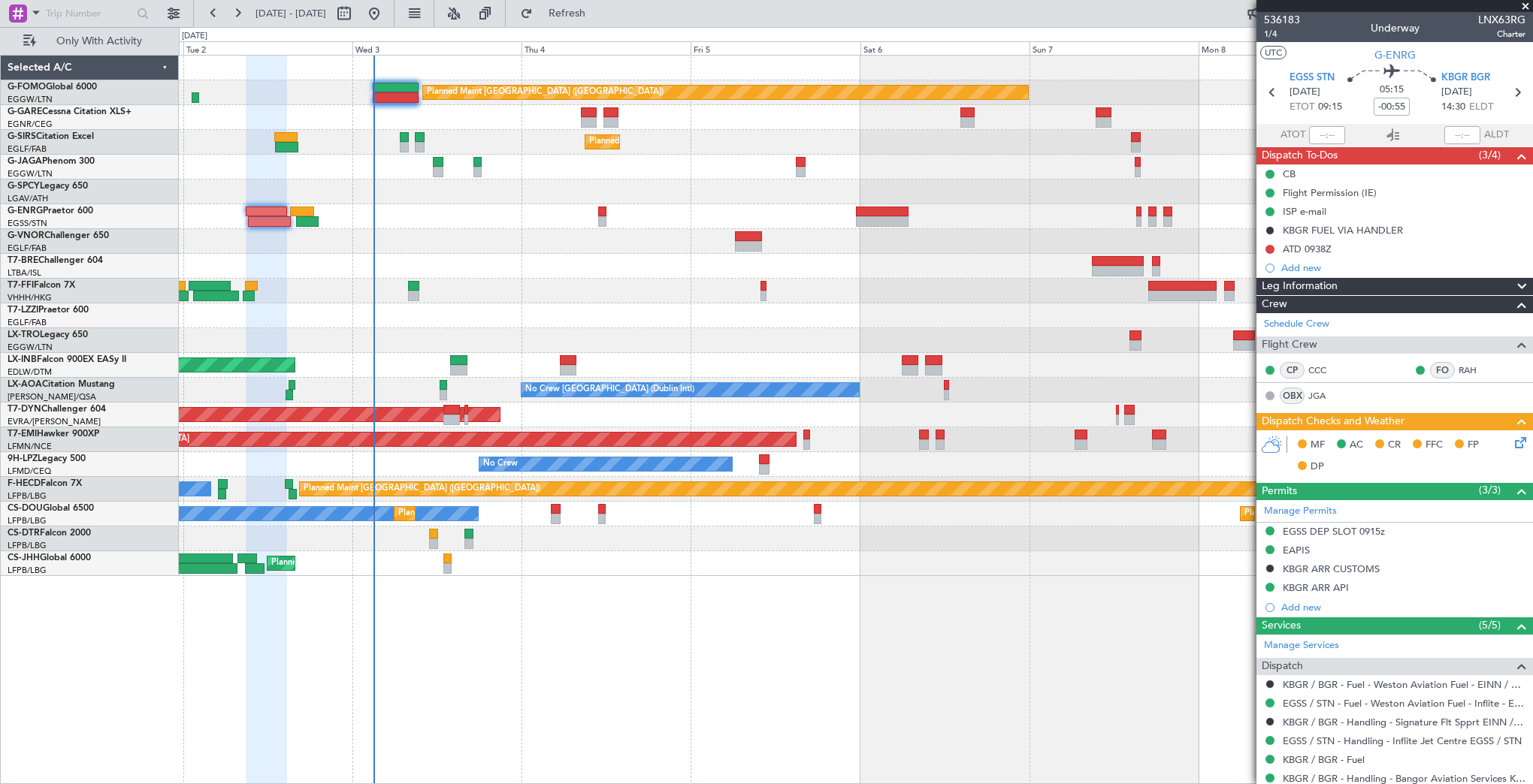
click at [767, 243] on div "Planned Maint [GEOGRAPHIC_DATA] ([GEOGRAPHIC_DATA]) Unplanned Maint [PERSON_NAM…" at bounding box center [856, 316] width 1353 height 521
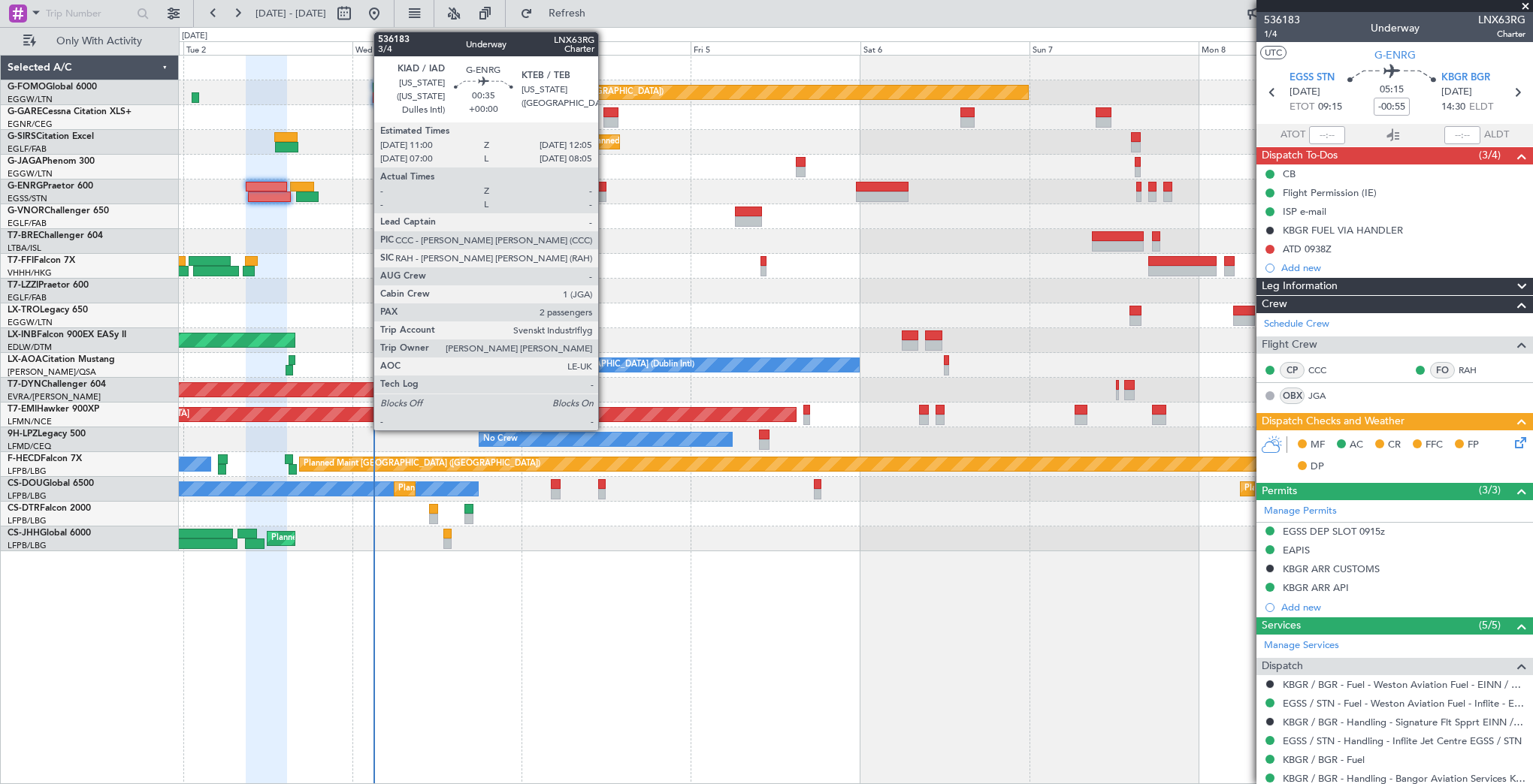
click at [605, 182] on div at bounding box center [602, 187] width 9 height 10
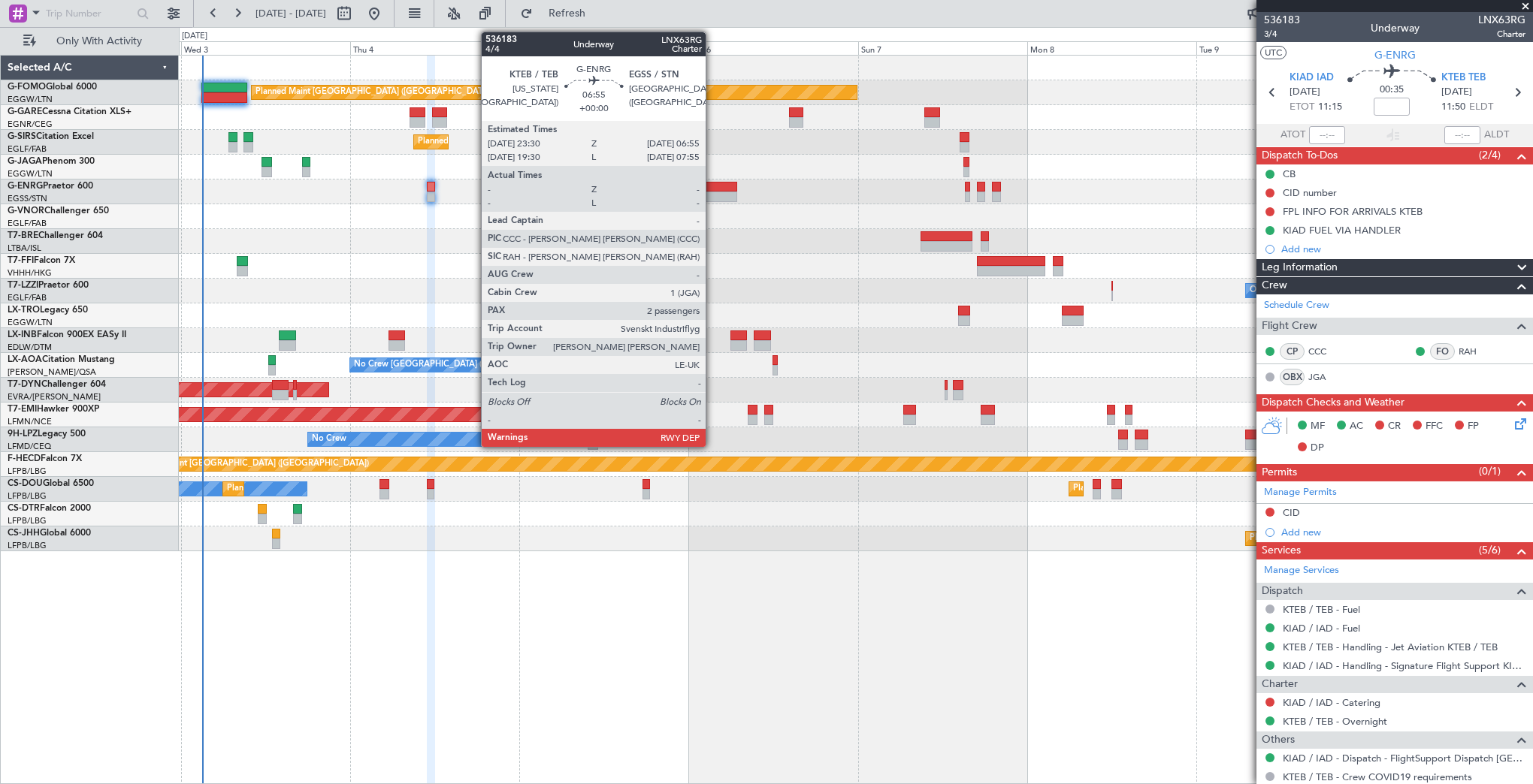
click at [712, 192] on div at bounding box center [710, 196] width 53 height 10
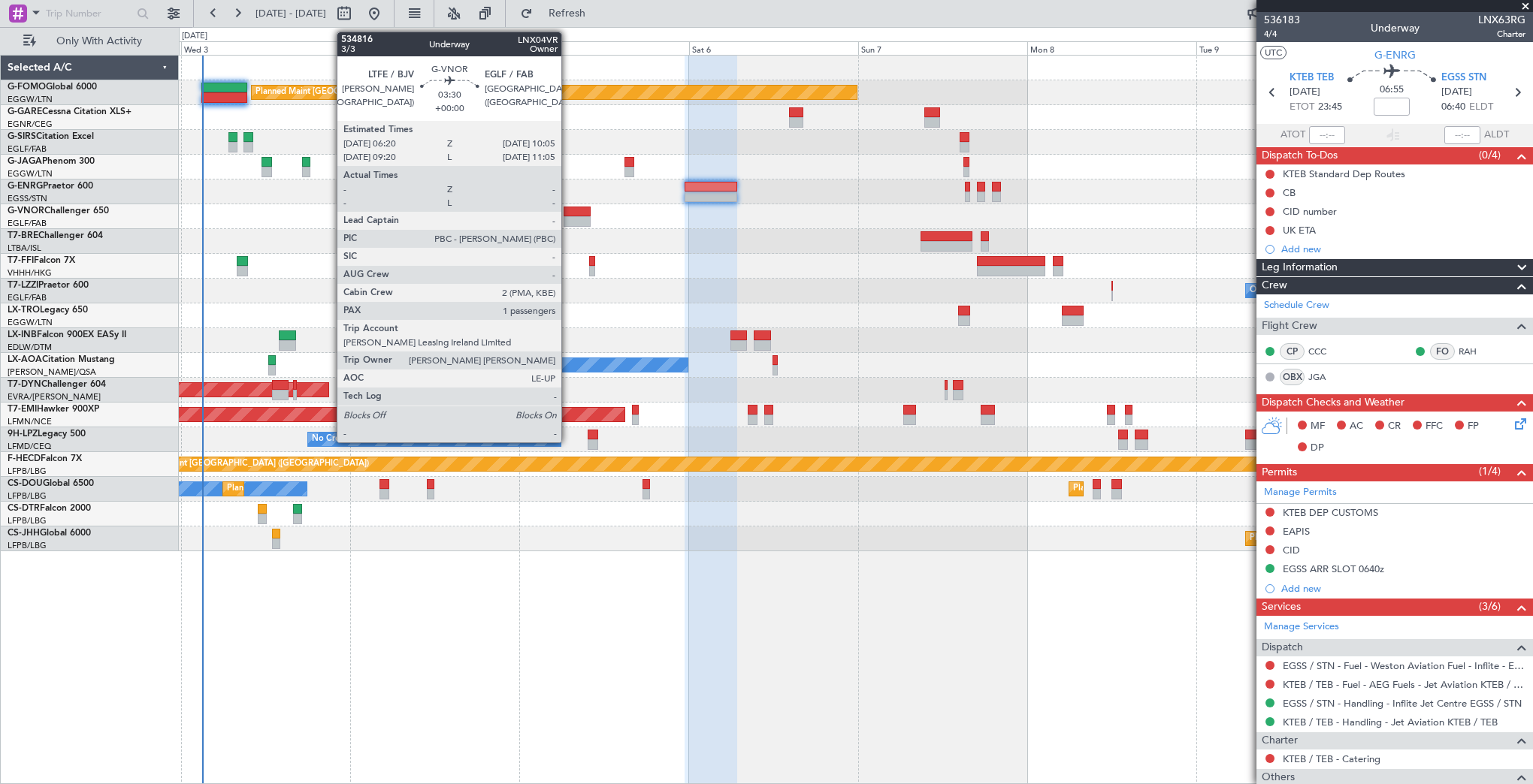
click at [568, 216] on div at bounding box center [577, 221] width 27 height 10
type input "1"
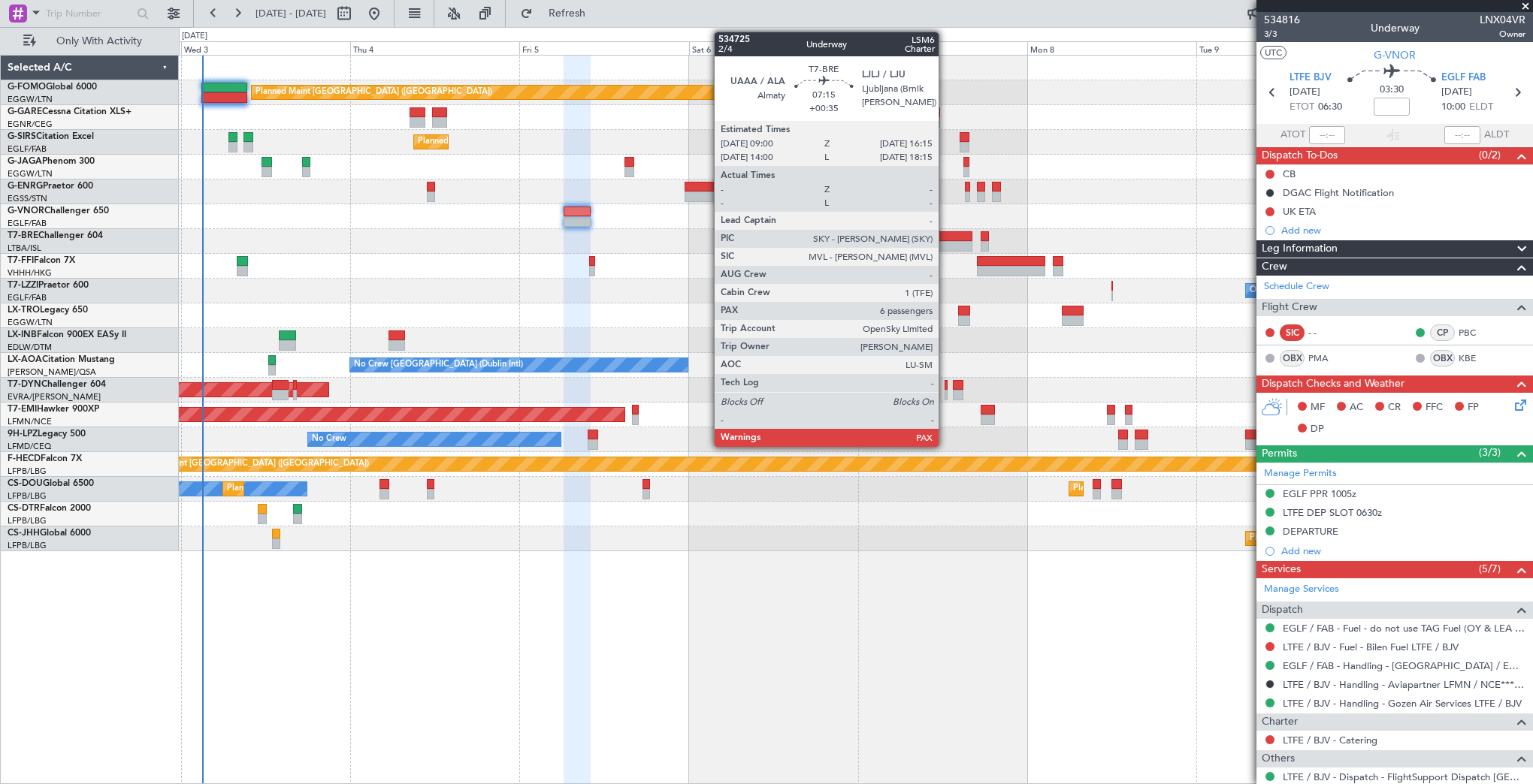
click at [945, 238] on div at bounding box center [946, 236] width 52 height 10
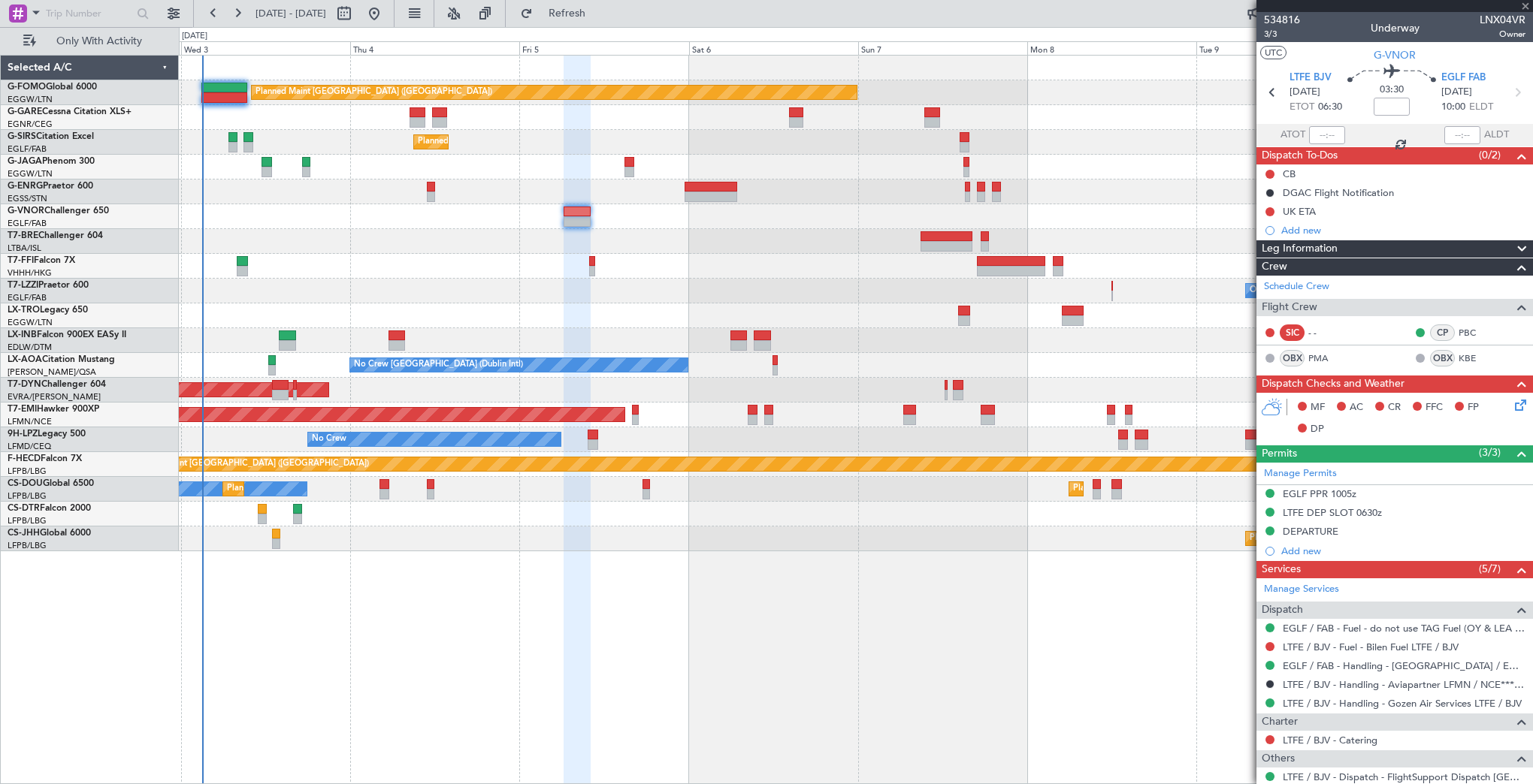
type input "+00:35"
type input "7"
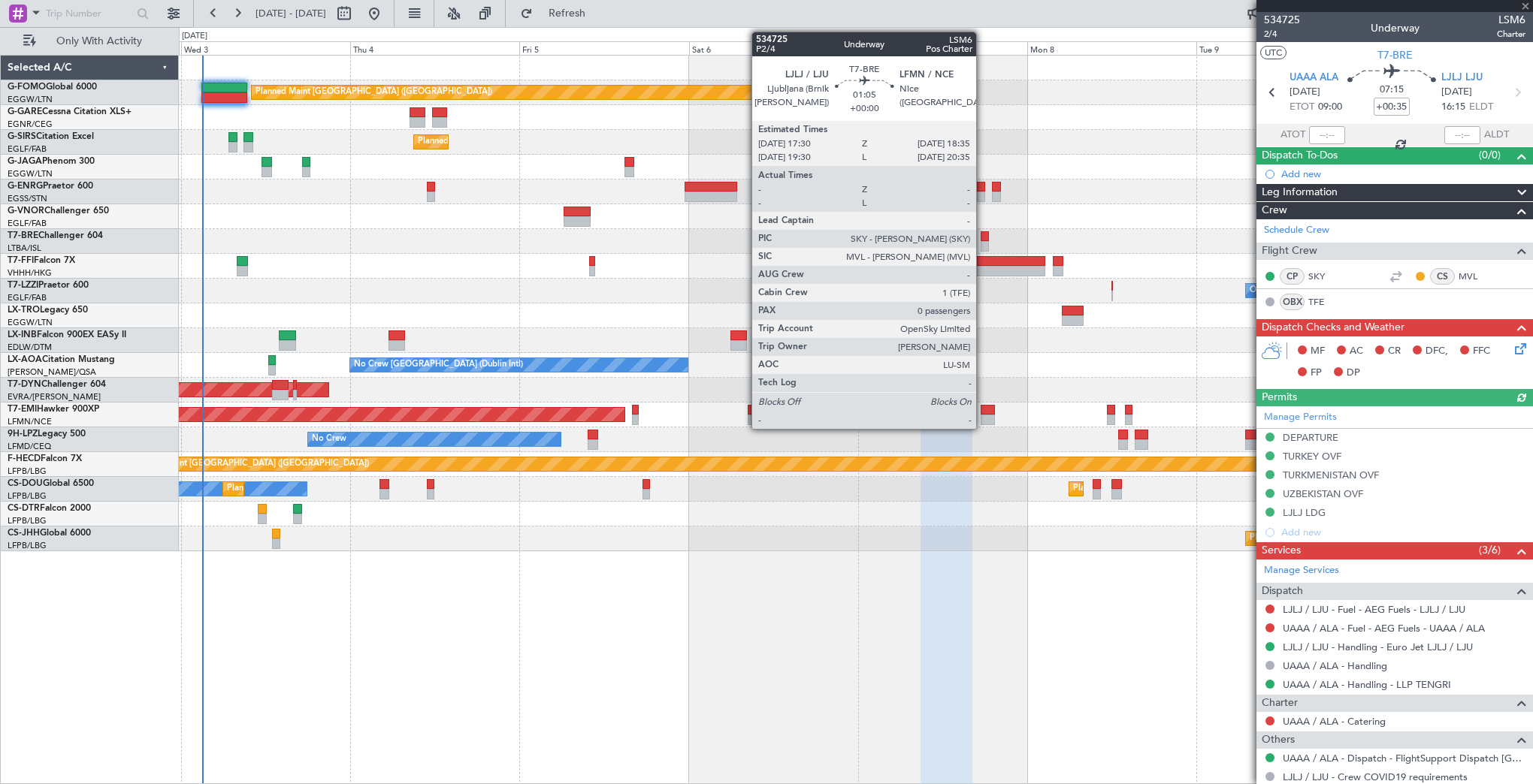
click at [983, 236] on div at bounding box center [984, 236] width 9 height 10
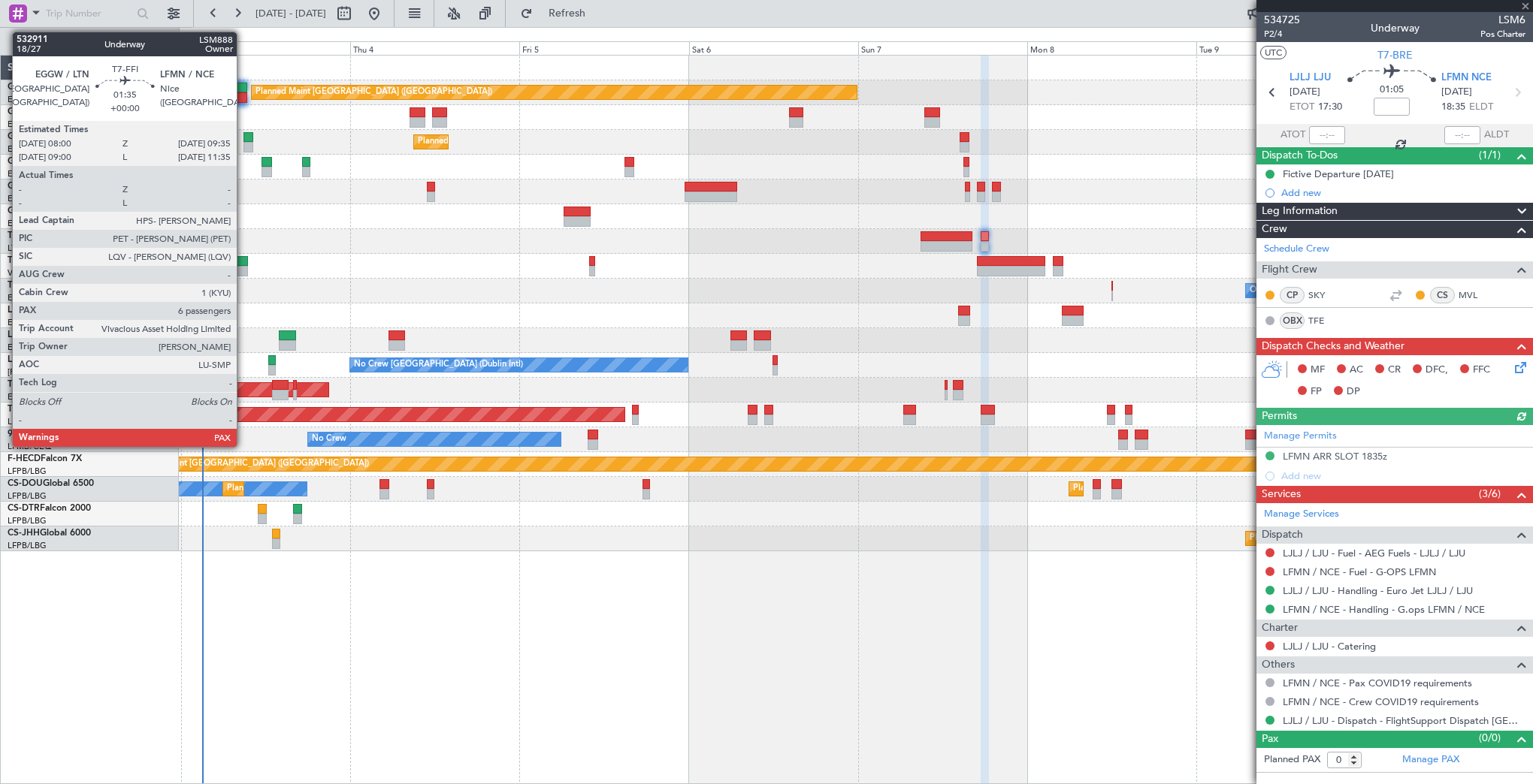
click at [243, 262] on div at bounding box center [242, 261] width 11 height 10
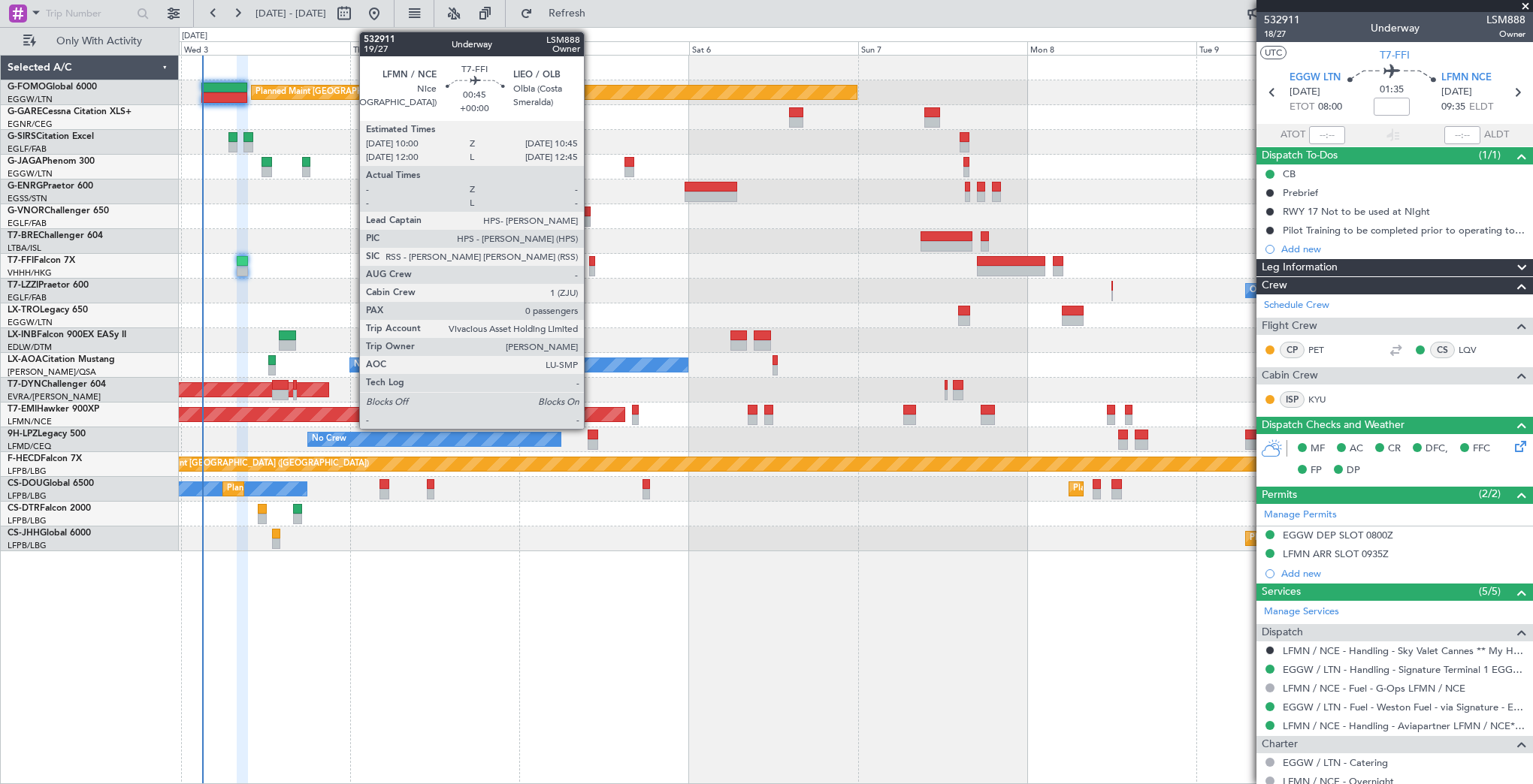
click at [592, 261] on div at bounding box center [592, 261] width 6 height 10
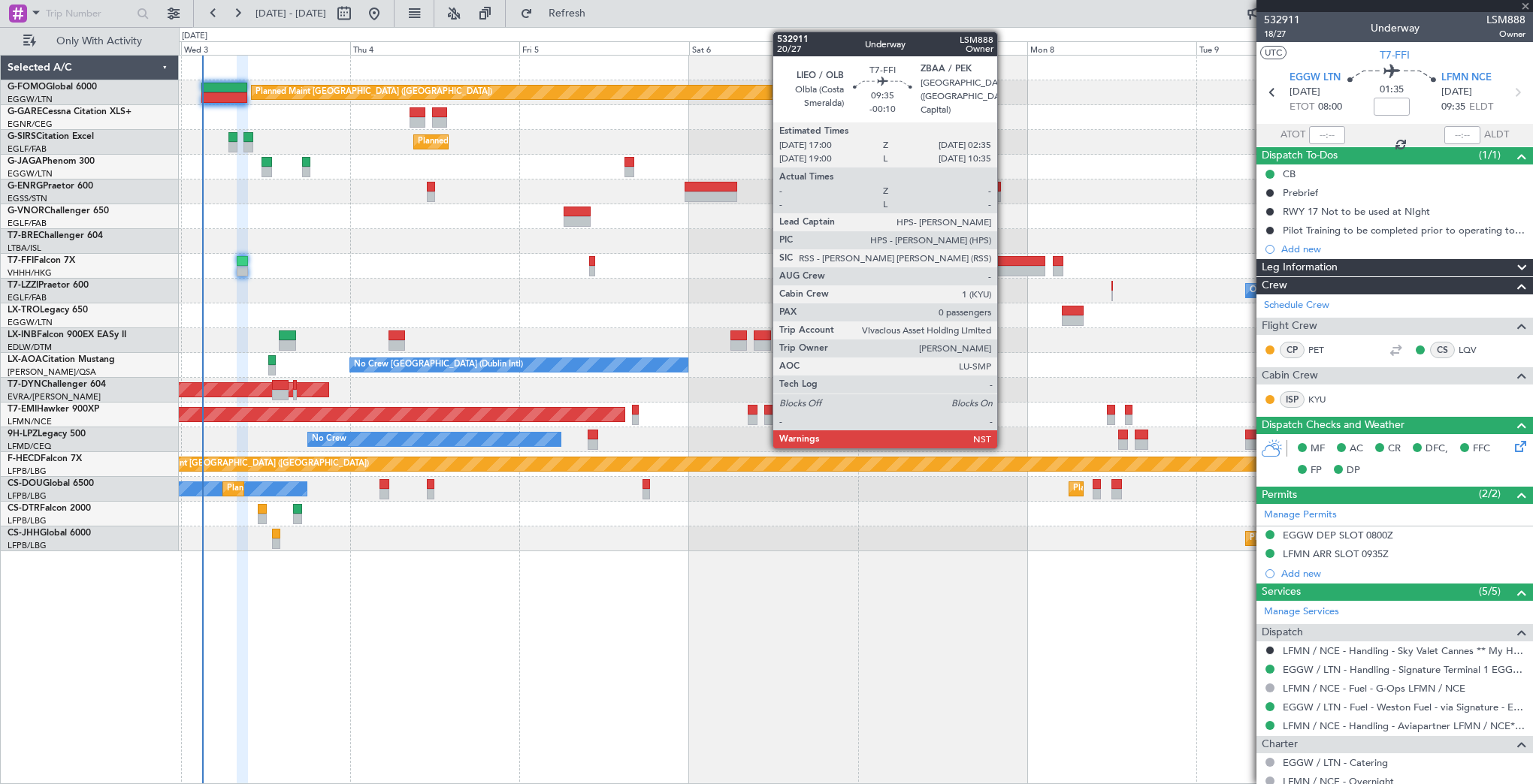
type input "0"
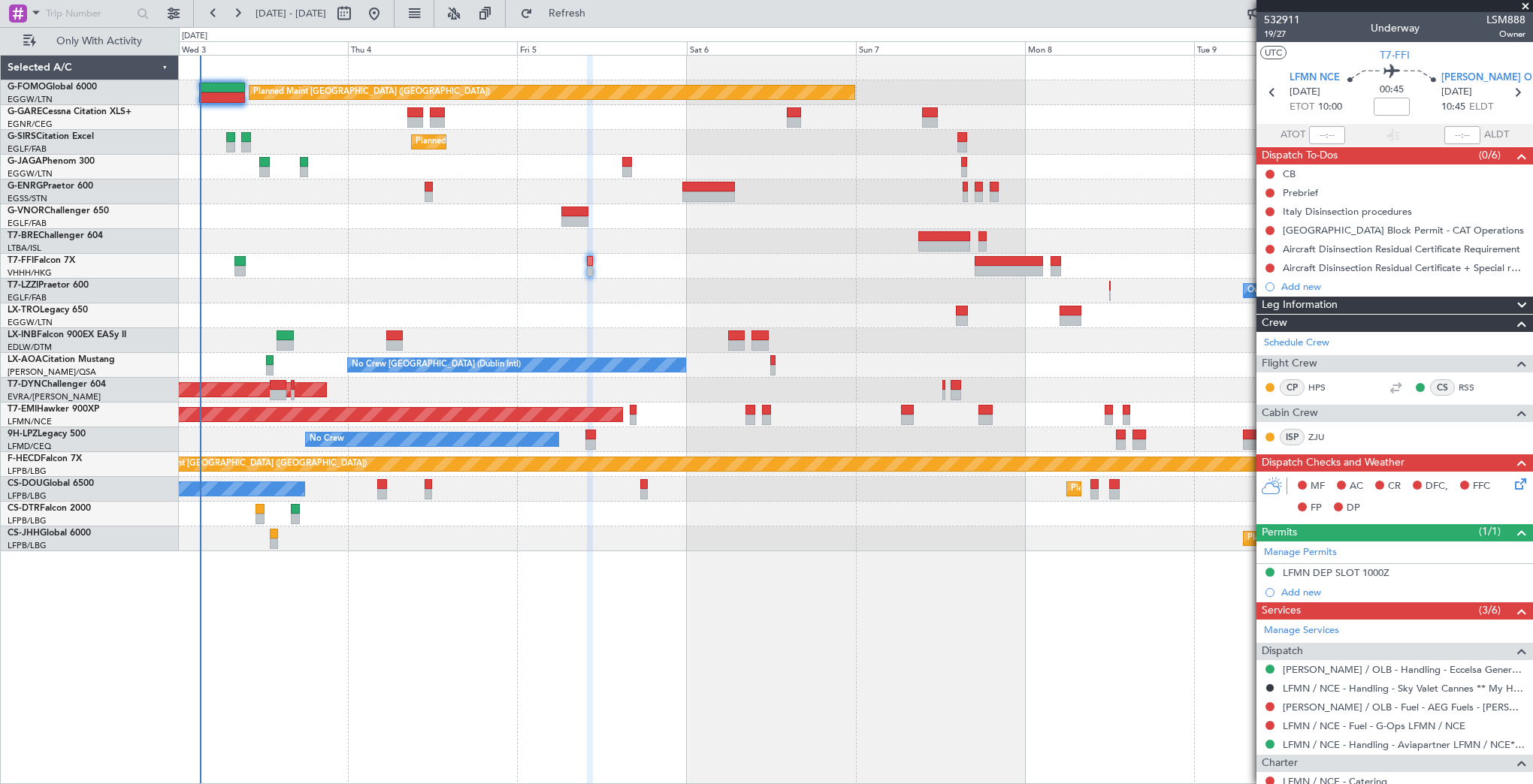
click at [490, 247] on div "Planned Maint [GEOGRAPHIC_DATA] ([GEOGRAPHIC_DATA]) Unplanned Maint [PERSON_NAM…" at bounding box center [856, 303] width 1353 height 495
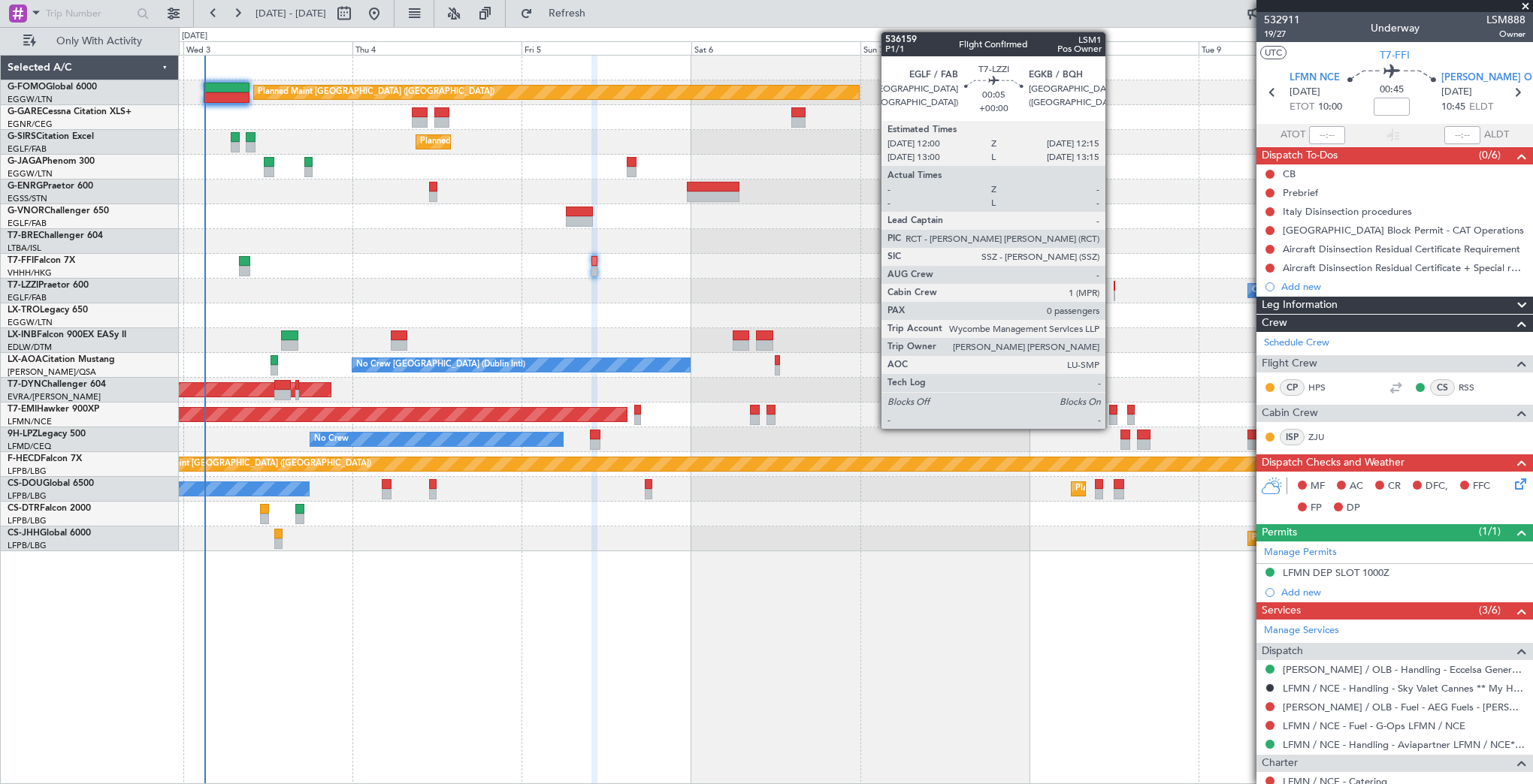
click at [1113, 288] on div at bounding box center [1114, 285] width 2 height 10
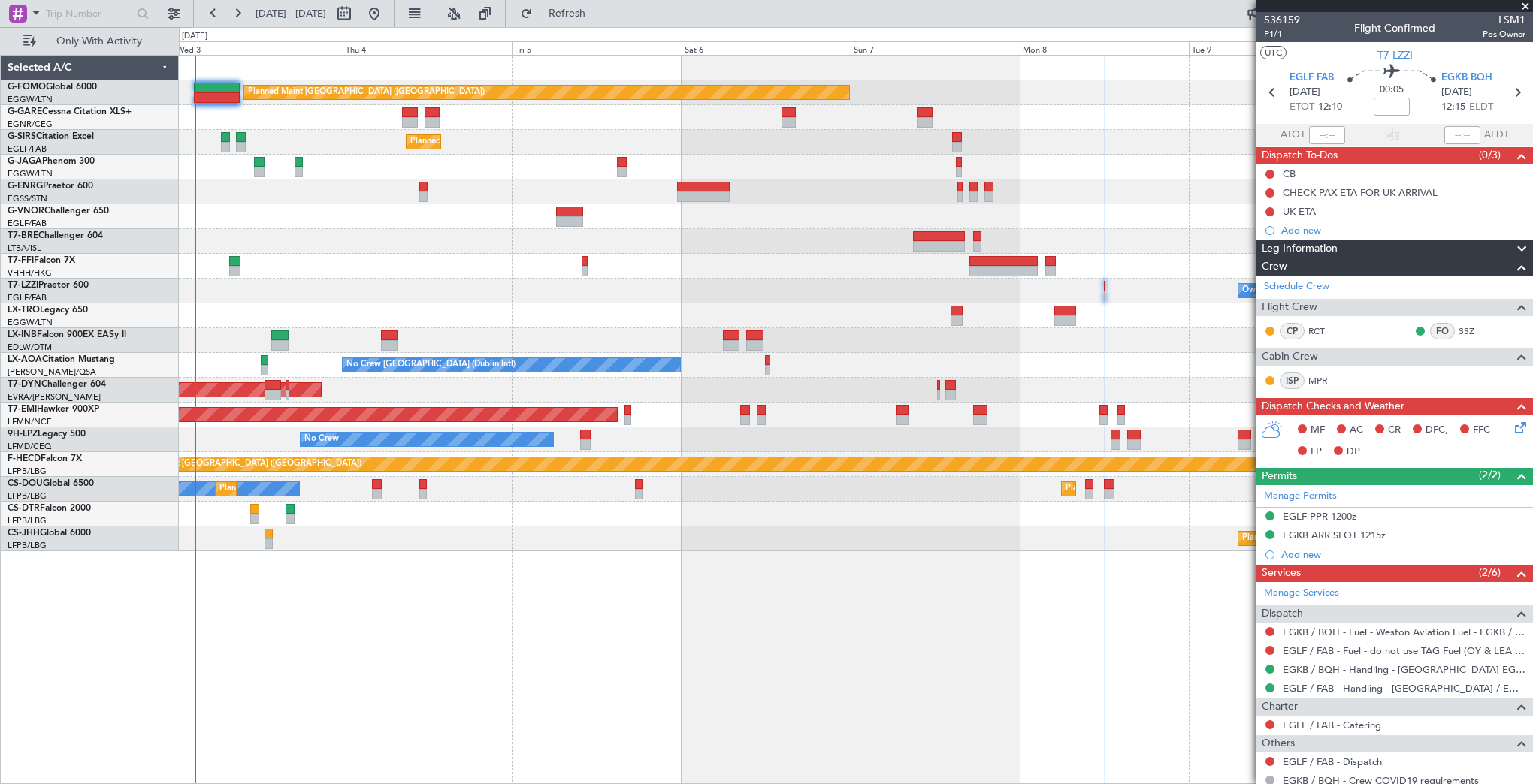
click at [1092, 216] on div "Planned Maint [GEOGRAPHIC_DATA] ([GEOGRAPHIC_DATA]) Unplanned Maint [PERSON_NAM…" at bounding box center [856, 303] width 1353 height 495
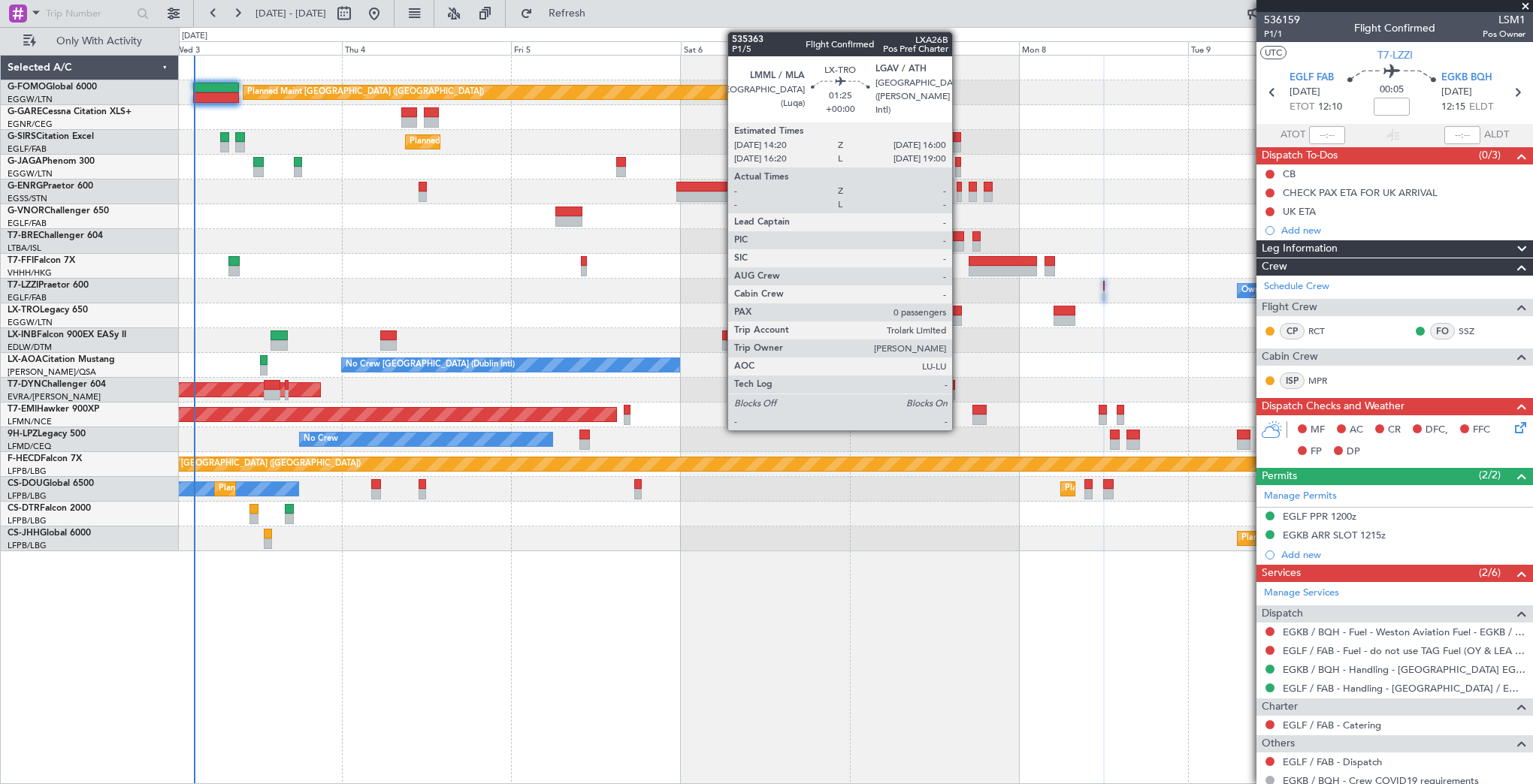
click at [959, 314] on div at bounding box center [955, 310] width 12 height 10
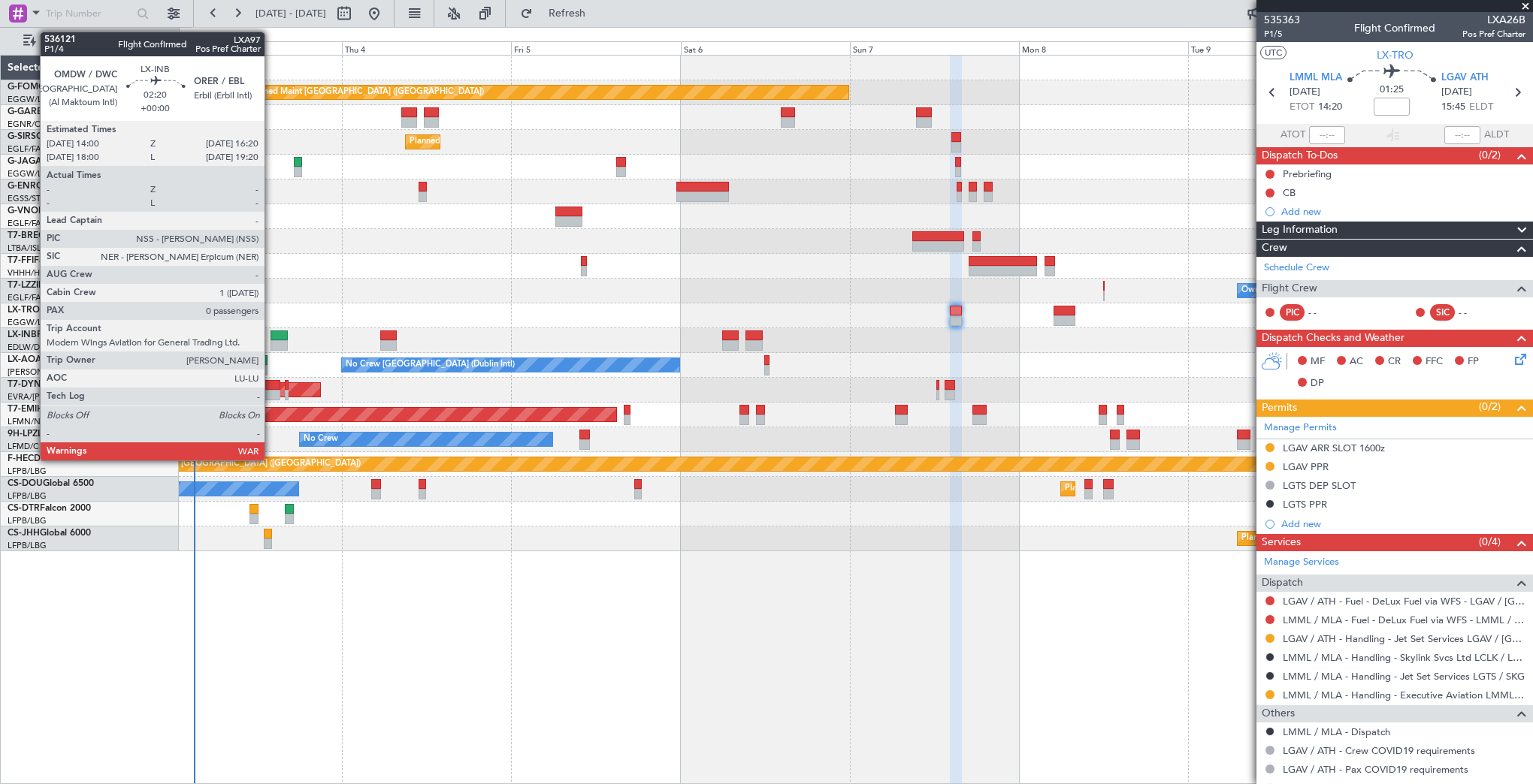
click at [271, 335] on div at bounding box center [278, 336] width 16 height 10
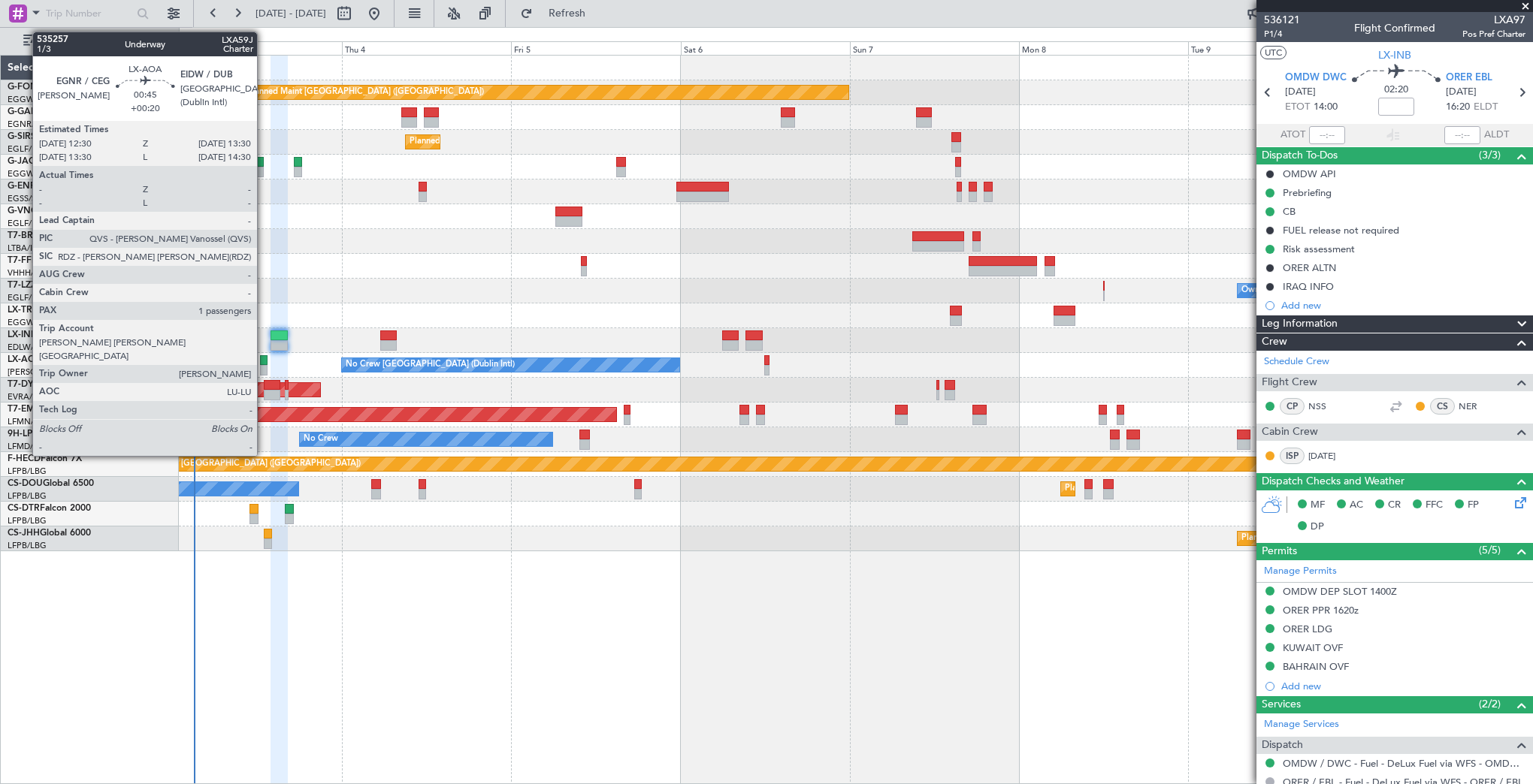
click at [263, 362] on div at bounding box center [264, 360] width 8 height 10
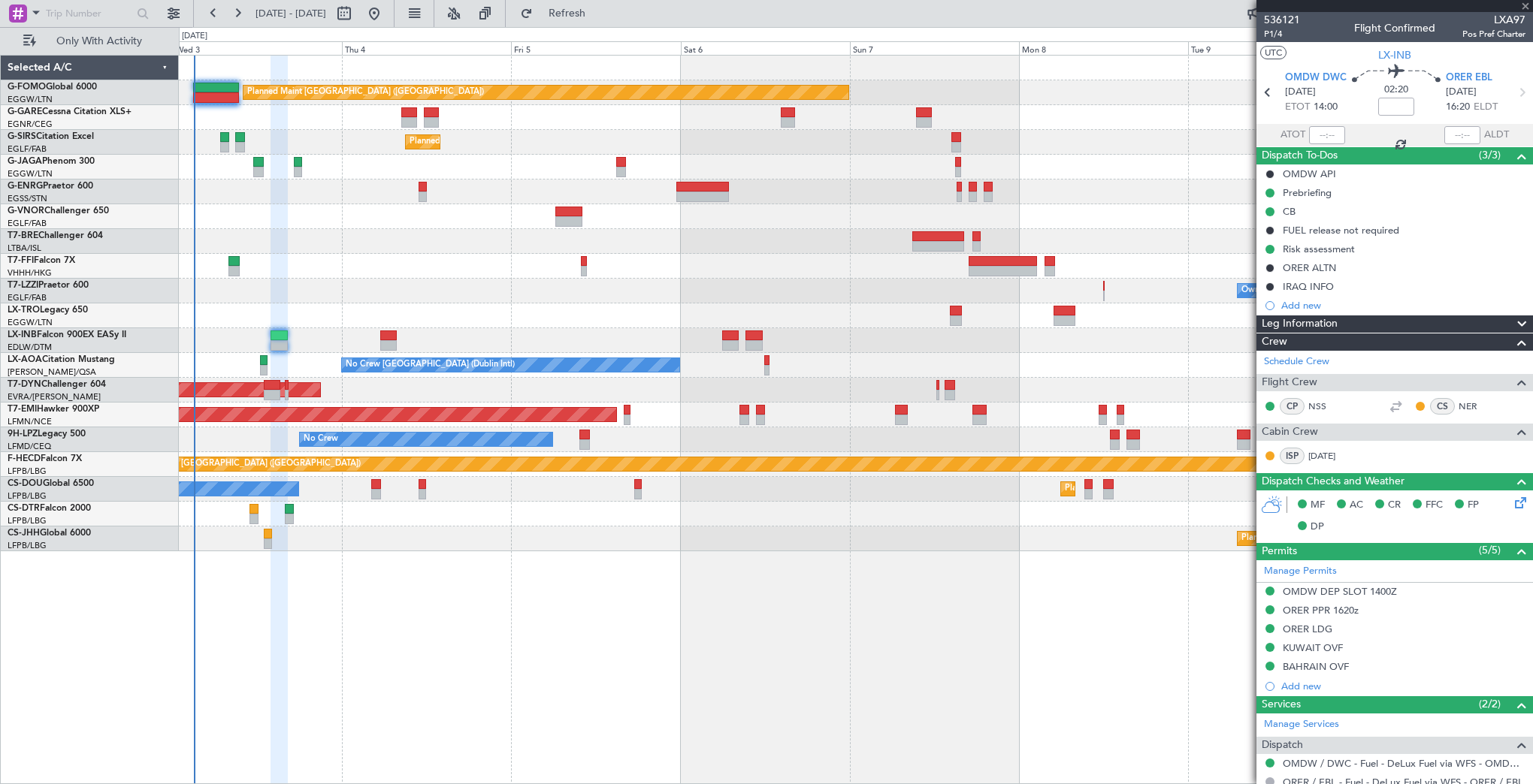
type input "+00:20"
type input "1"
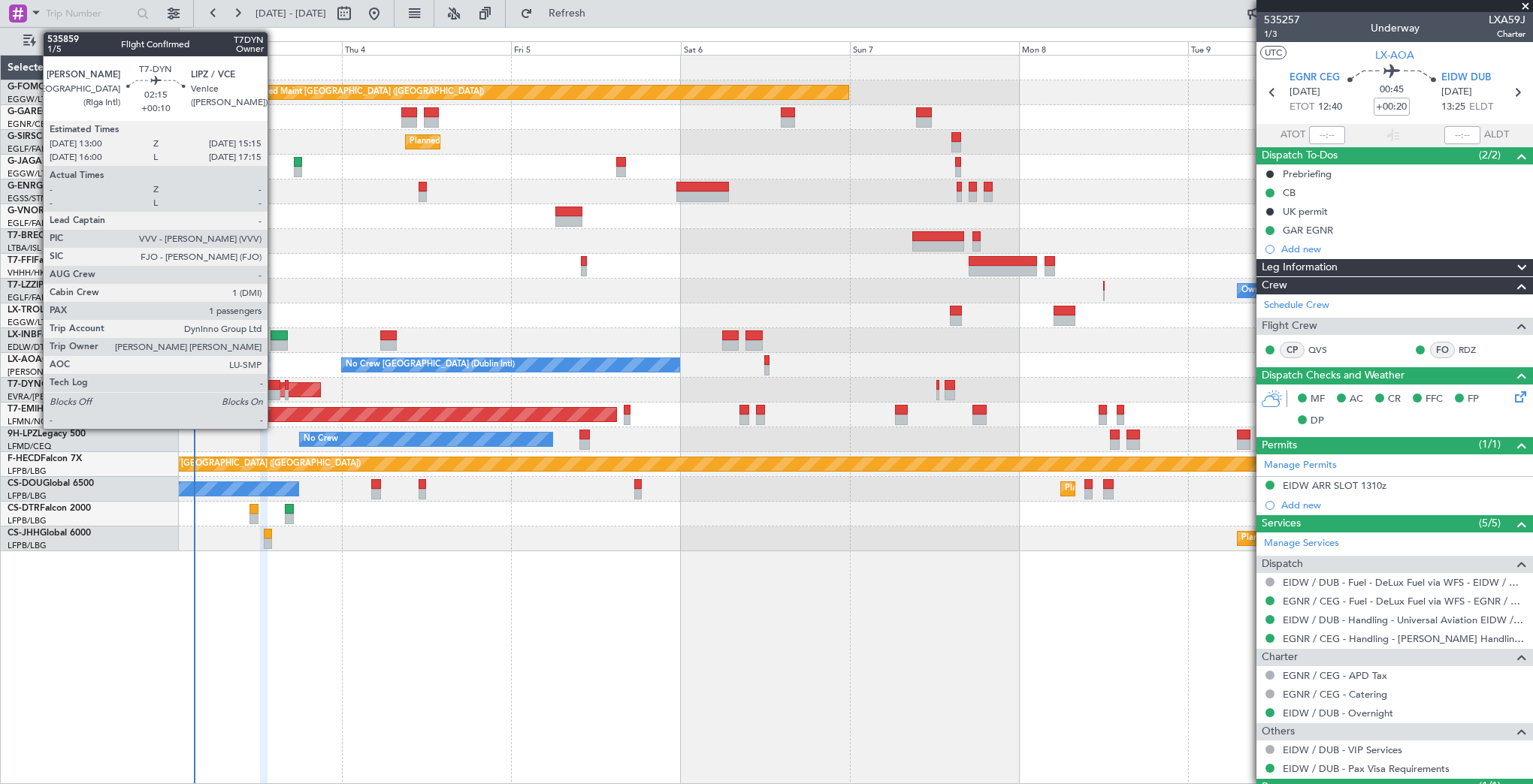
click at [274, 387] on div at bounding box center [271, 385] width 16 height 10
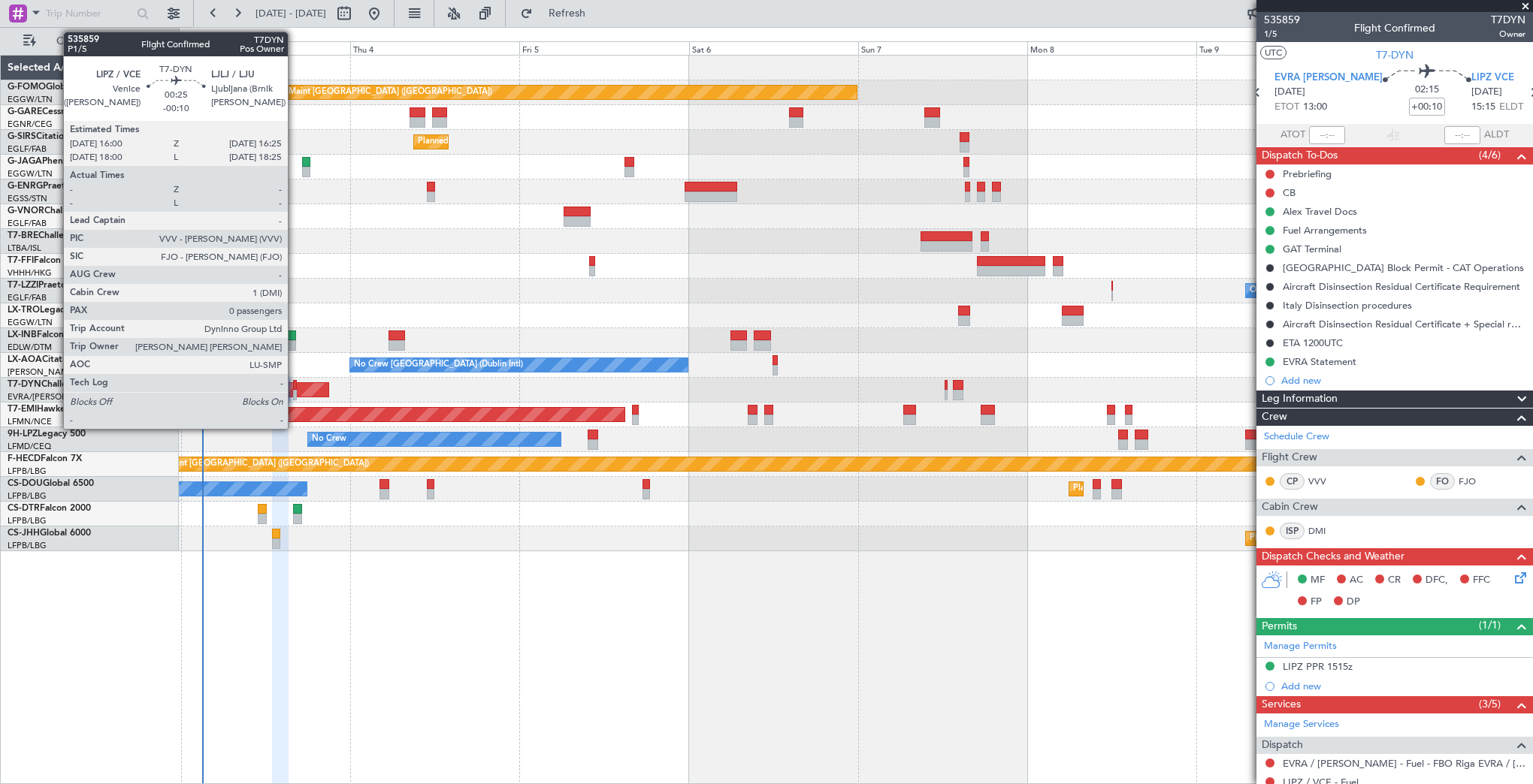
click at [295, 383] on div at bounding box center [295, 385] width 3 height 10
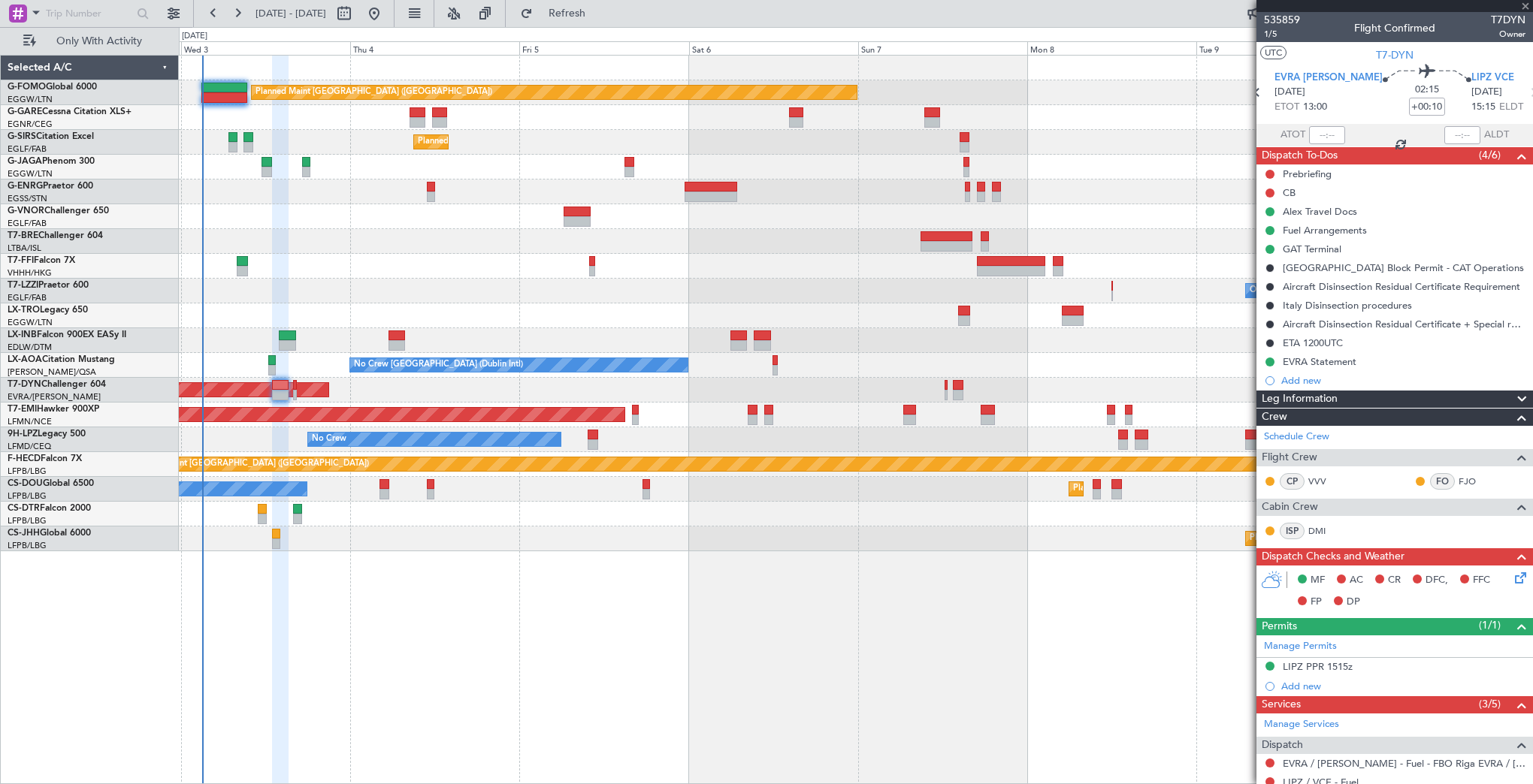
type input "-00:10"
type input "0"
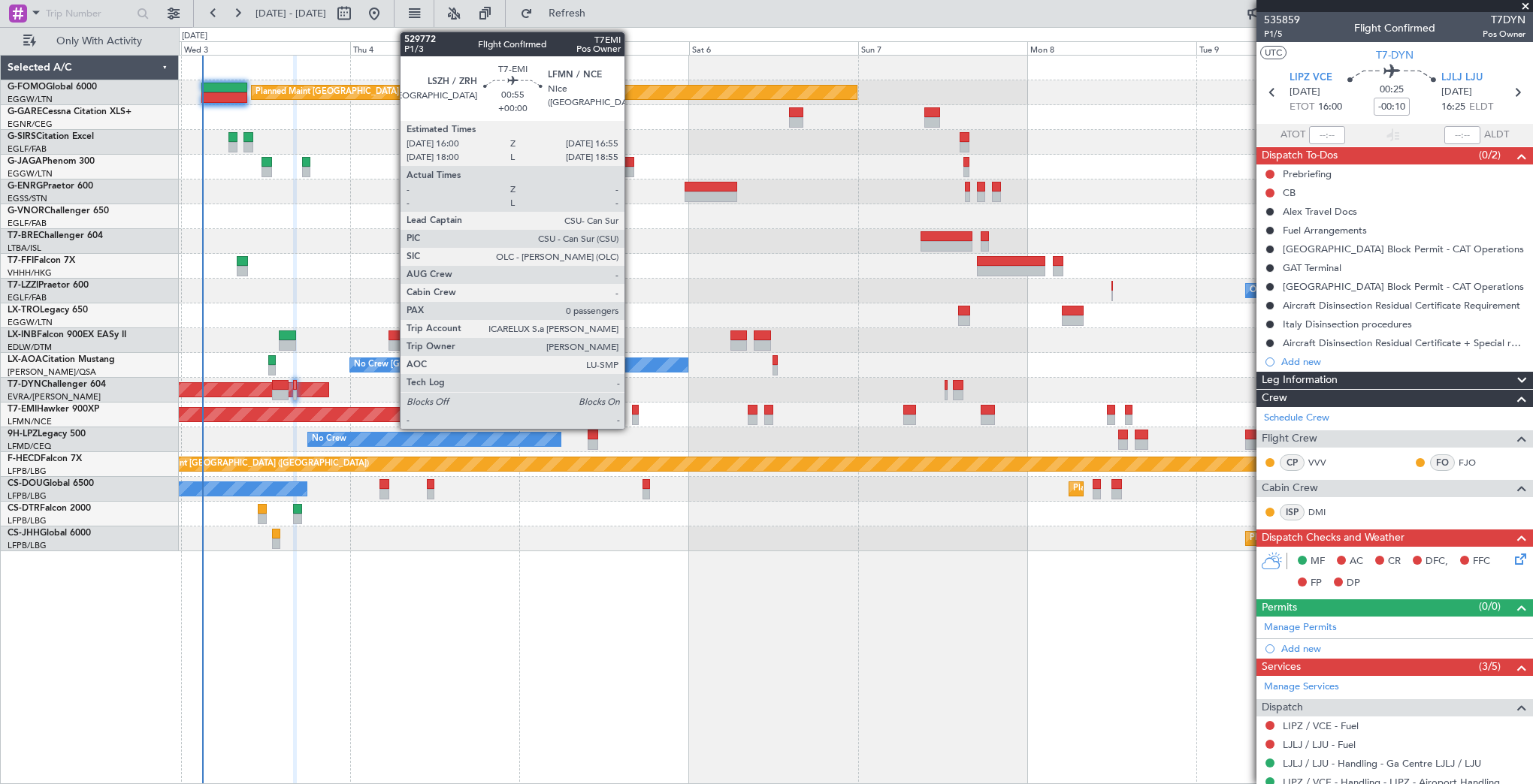
click at [632, 407] on div at bounding box center [635, 409] width 7 height 10
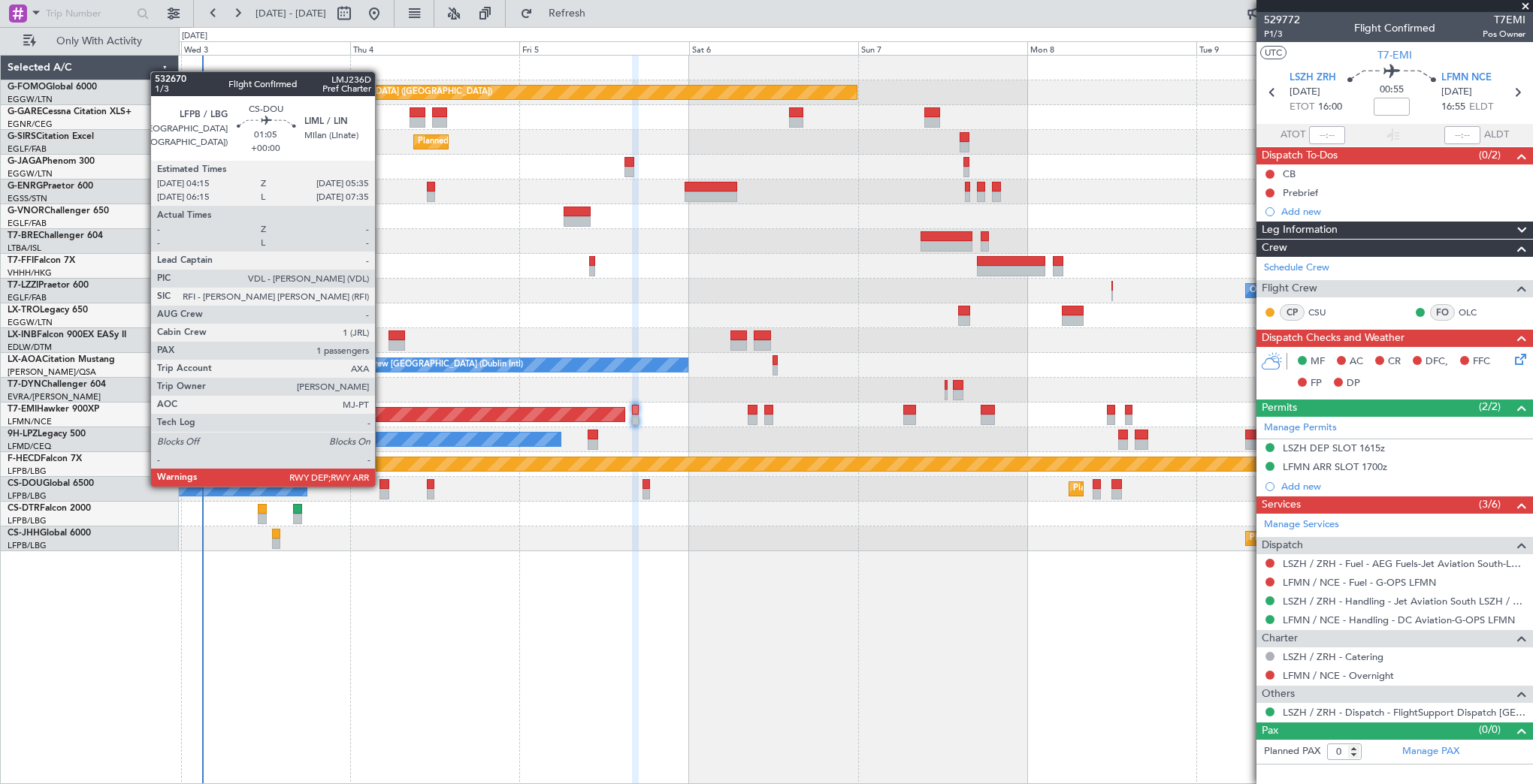
click at [382, 485] on div at bounding box center [384, 484] width 9 height 10
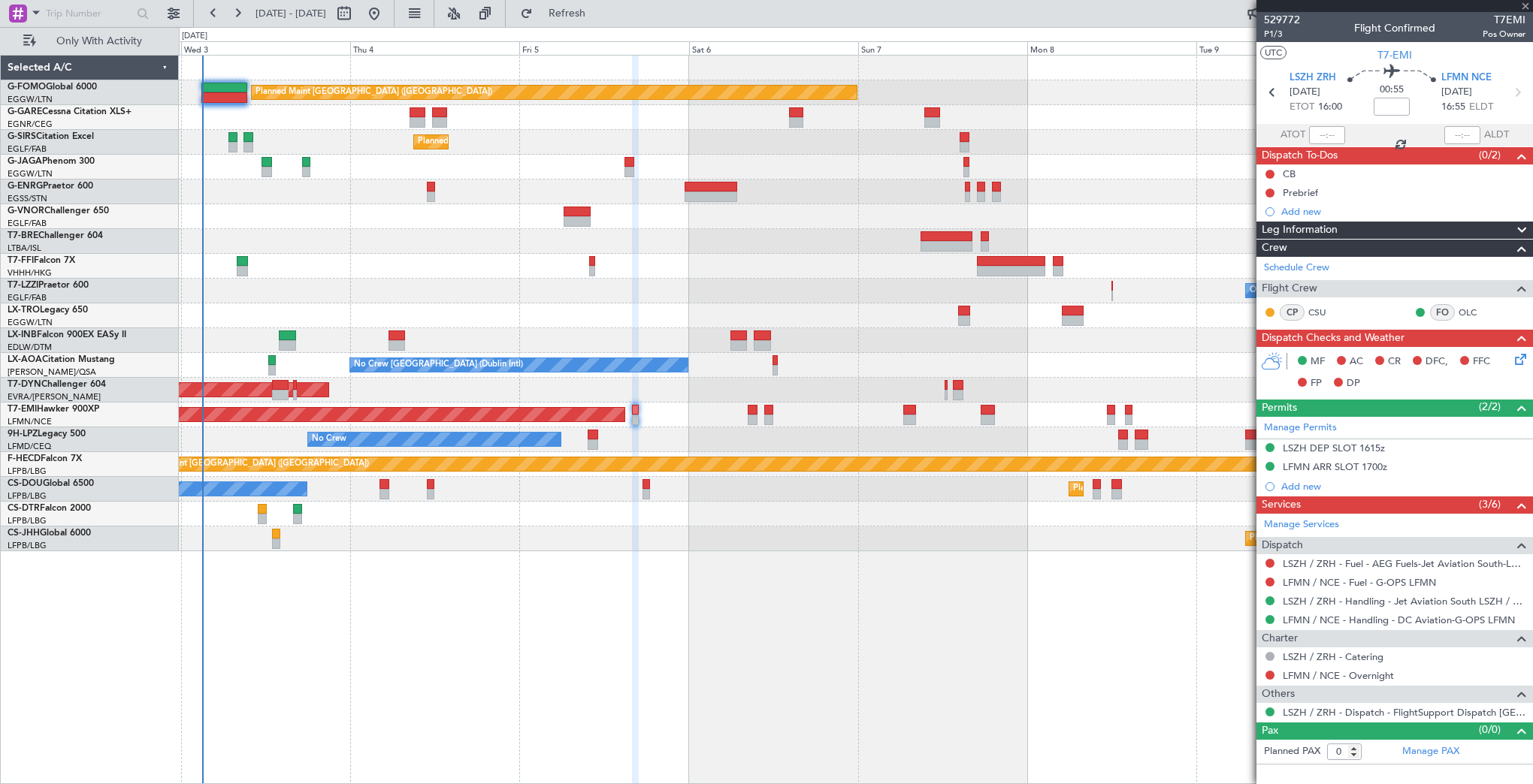
type input "1"
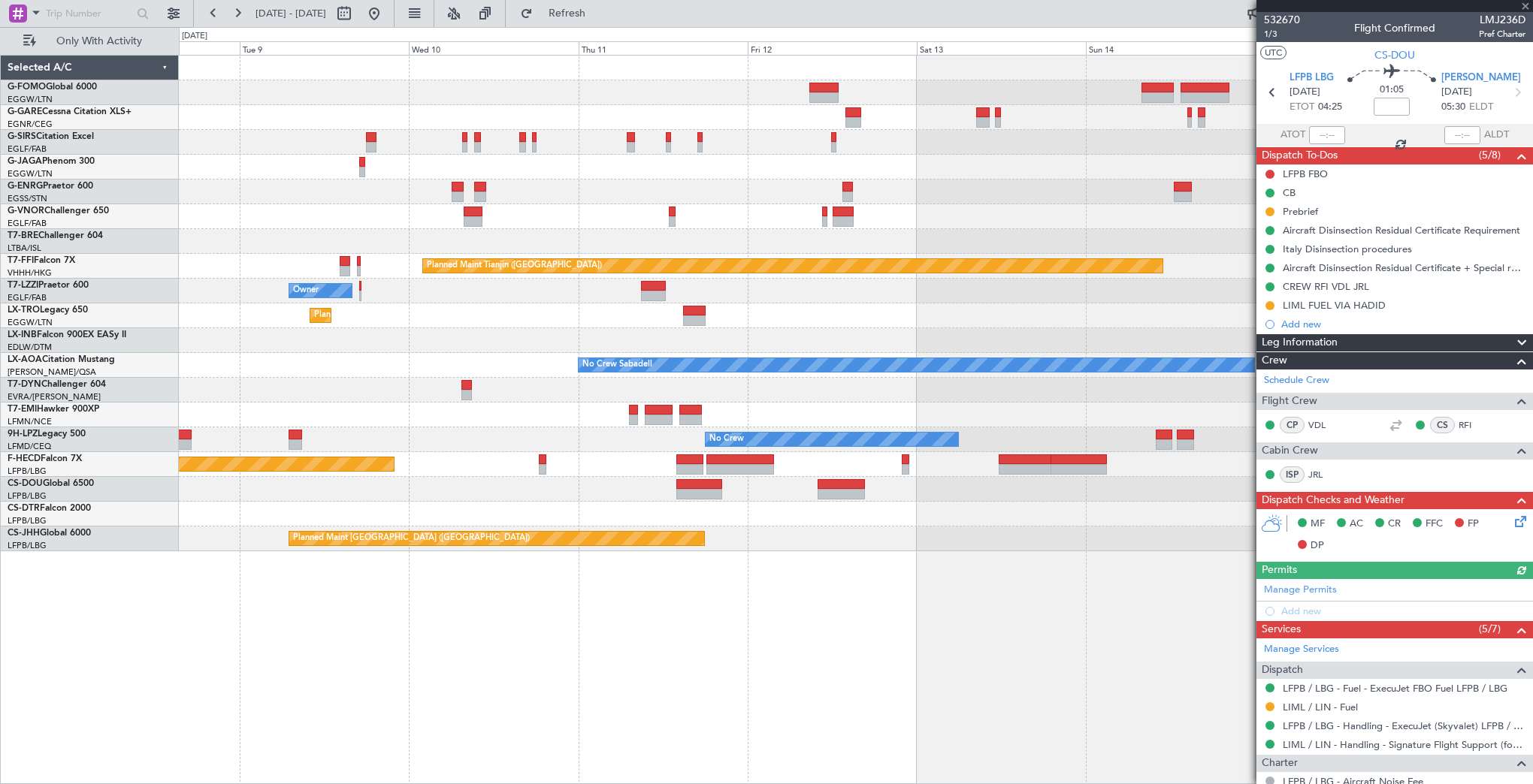
click at [22, 562] on div "Planned Maint [GEOGRAPHIC_DATA] ([GEOGRAPHIC_DATA]) Planned Maint Tianjin ([GEO…" at bounding box center [766, 405] width 1533 height 757
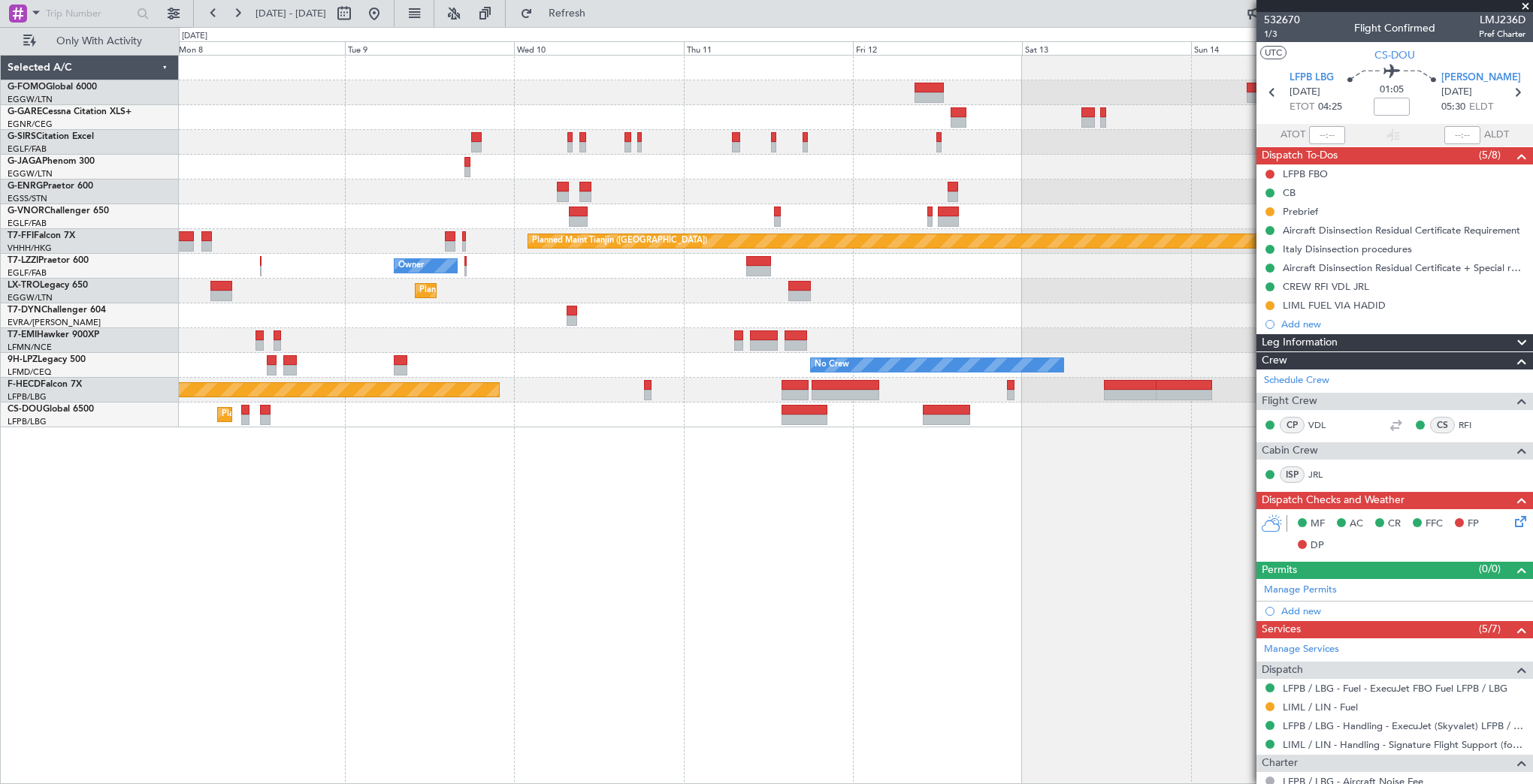
click at [806, 426] on div "Planned Maint [GEOGRAPHIC_DATA] ([GEOGRAPHIC_DATA]) Planned Maint Tianjin ([GEO…" at bounding box center [856, 419] width 1354 height 729
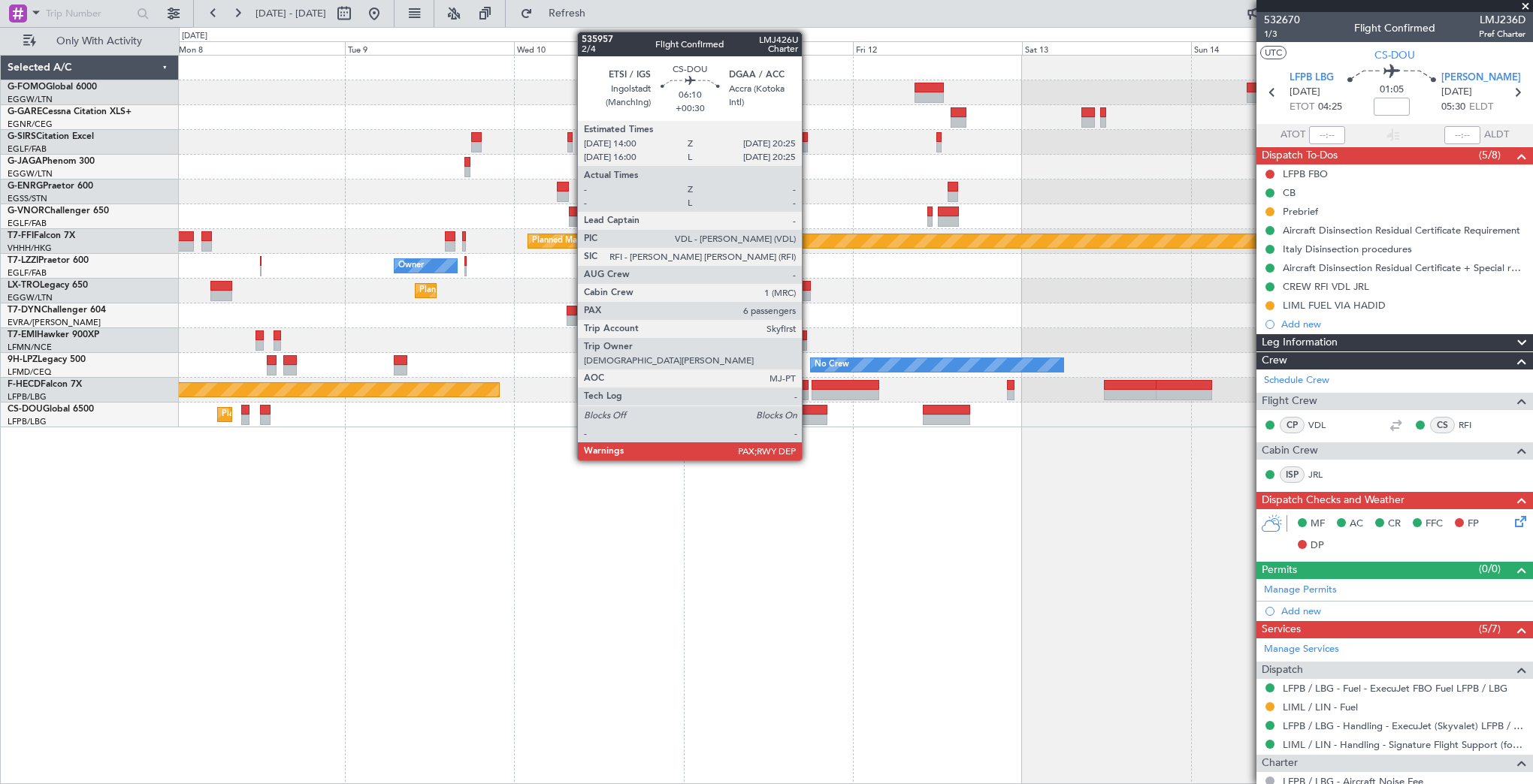
click at [808, 418] on div at bounding box center [805, 419] width 45 height 10
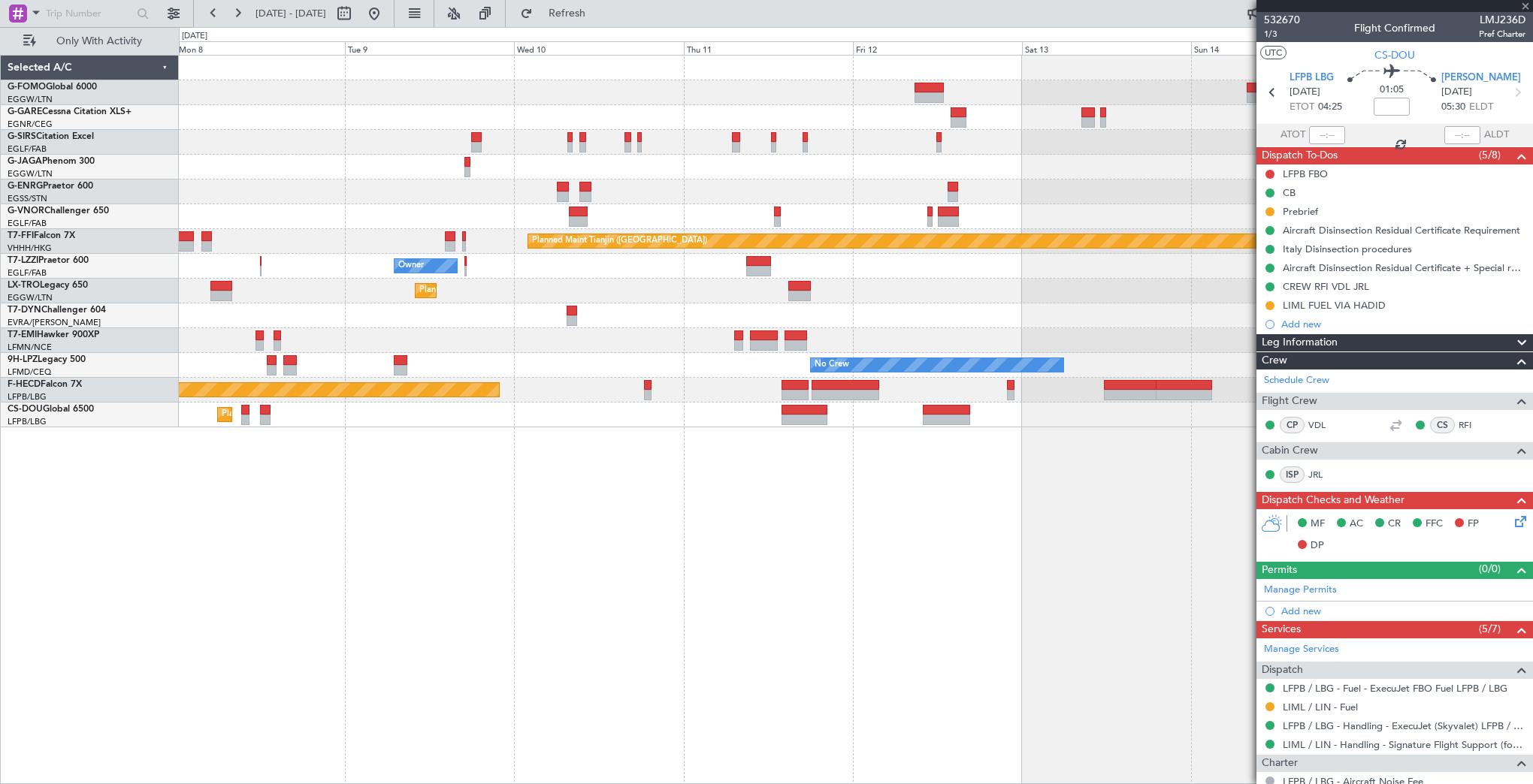
type input "+00:30"
type input "6"
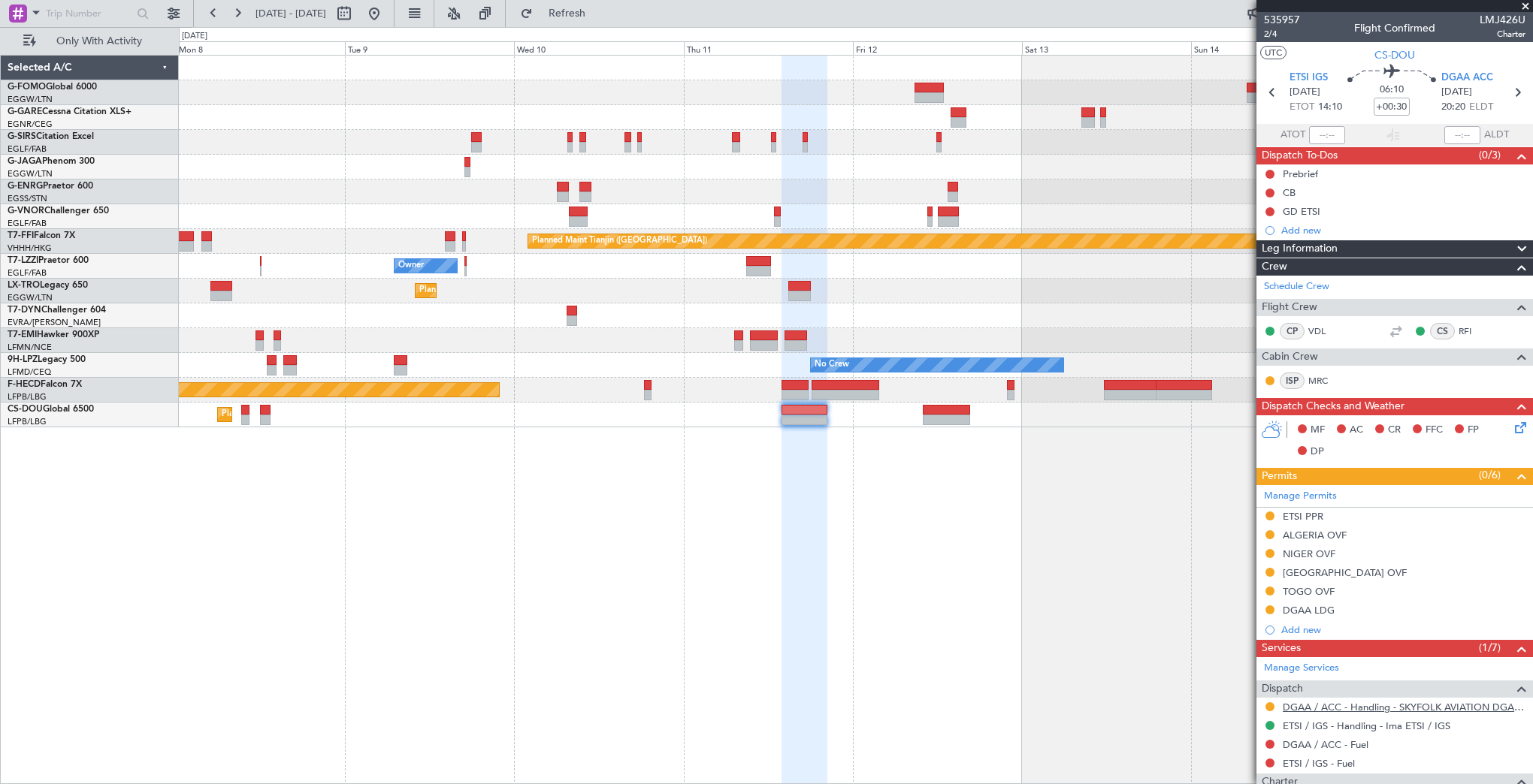
scroll to position [140, 0]
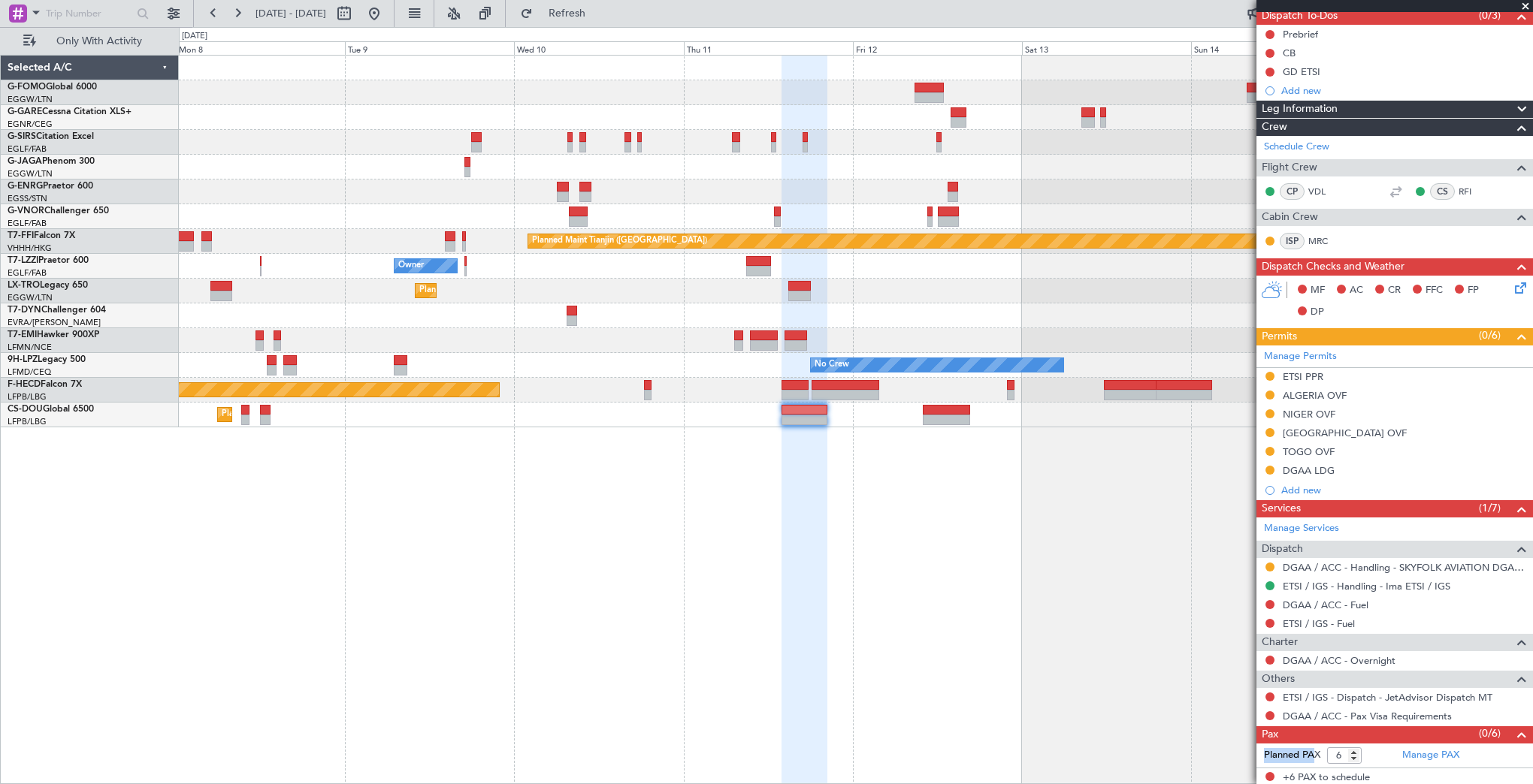
drag, startPoint x: 1317, startPoint y: 751, endPoint x: 1266, endPoint y: 746, distance: 51.2
click at [1266, 748] on label "Planned PAX" at bounding box center [1292, 755] width 56 height 15
click at [1264, 750] on label "Planned PAX" at bounding box center [1292, 755] width 56 height 15
click at [1284, 750] on input "6" at bounding box center [1344, 755] width 35 height 16
drag, startPoint x: 1264, startPoint y: 750, endPoint x: 1287, endPoint y: 753, distance: 23.2
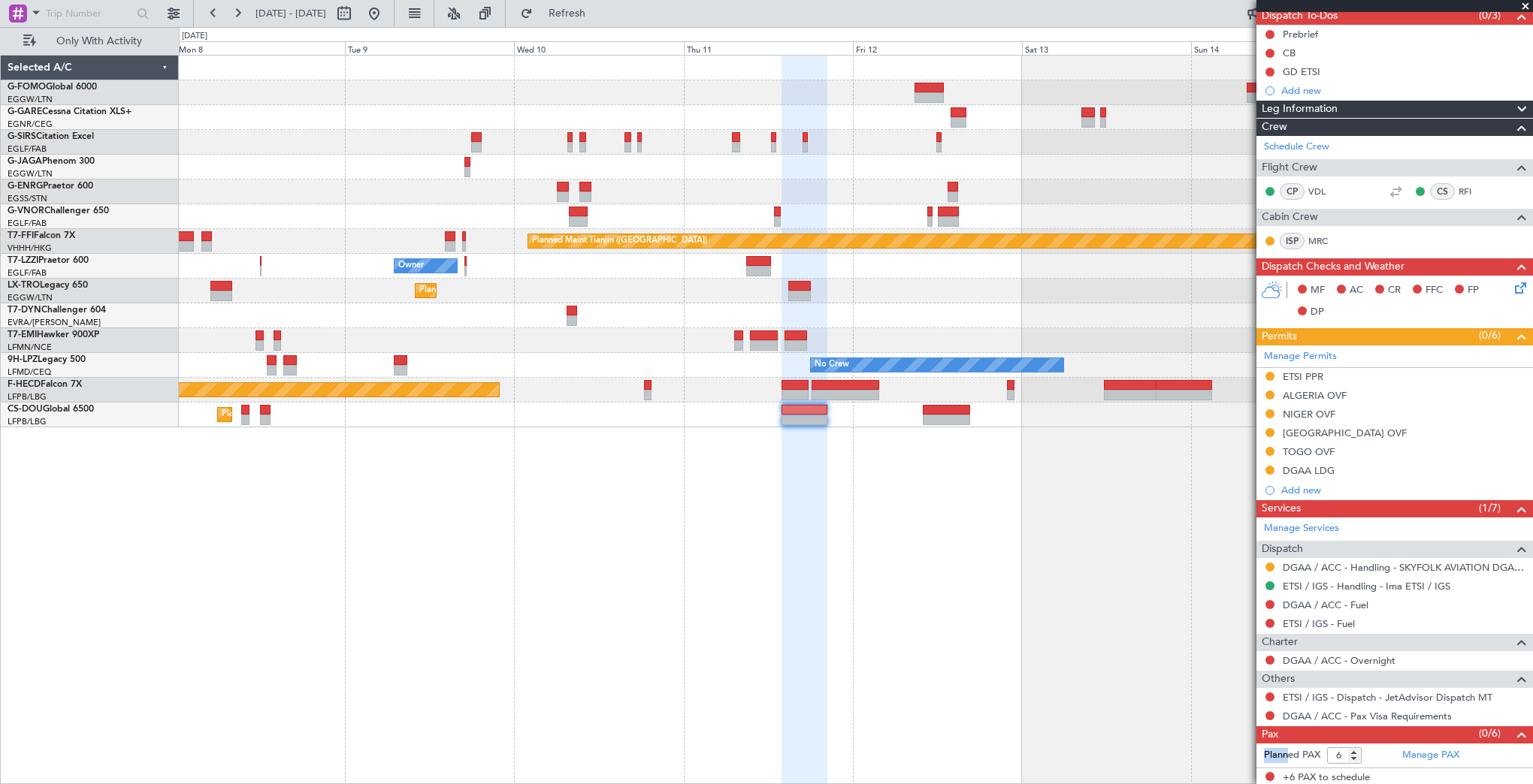
click at [1284, 753] on label "Planned PAX" at bounding box center [1292, 755] width 56 height 15
click at [872, 459] on div "Planned Maint [GEOGRAPHIC_DATA] ([GEOGRAPHIC_DATA]) Planned Maint Tianjin ([GEO…" at bounding box center [856, 419] width 1354 height 729
click at [1279, 753] on label "Planned PAX" at bounding box center [1292, 755] width 56 height 15
click at [1284, 753] on input "6" at bounding box center [1344, 755] width 35 height 16
click at [1008, 574] on div "Planned Maint [GEOGRAPHIC_DATA] ([GEOGRAPHIC_DATA]) Planned Maint Tianjin ([GEO…" at bounding box center [856, 419] width 1354 height 729
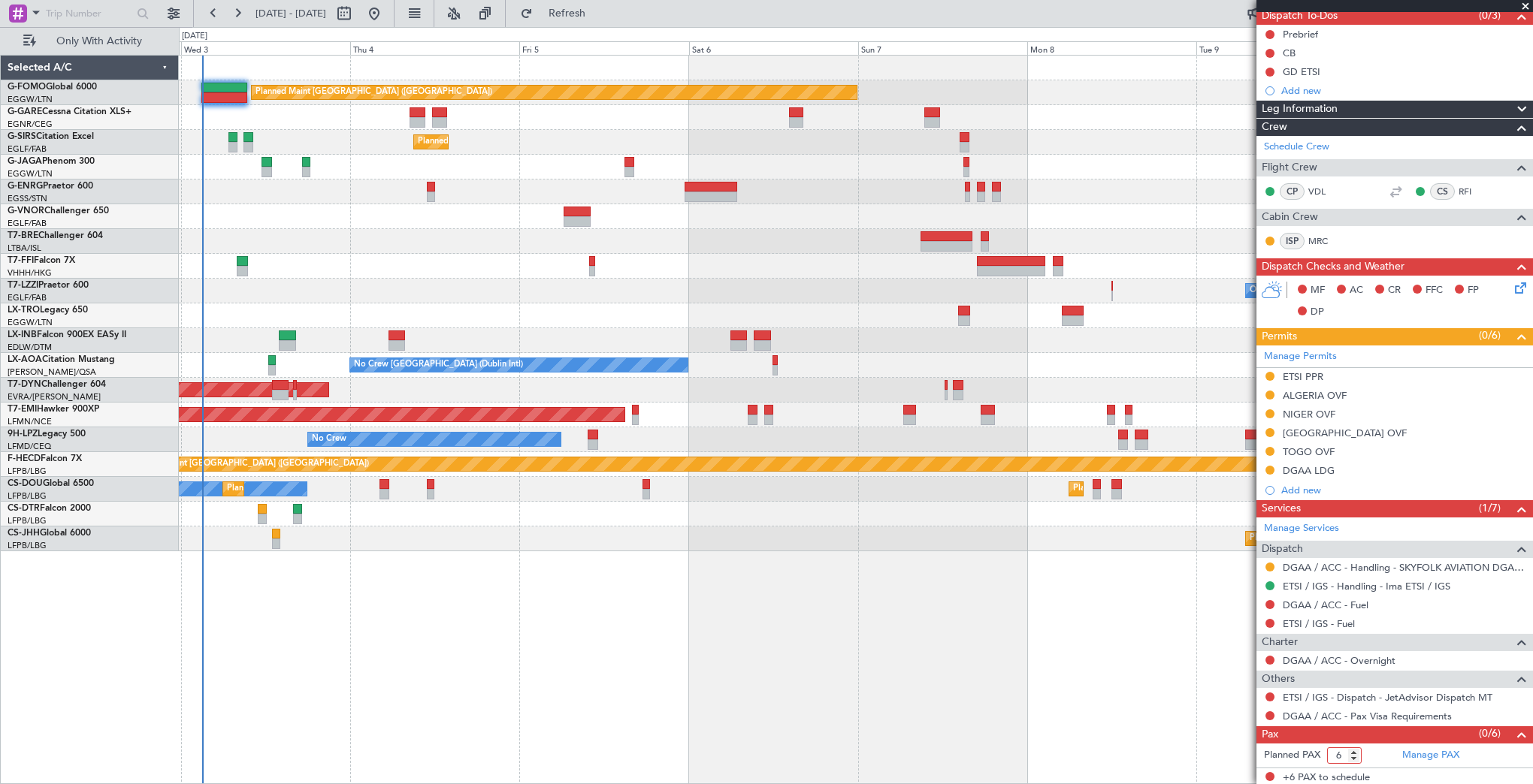
click at [1192, 478] on div "Planned Maint [GEOGRAPHIC_DATA] ([GEOGRAPHIC_DATA]) Unplanned Maint [PERSON_NAM…" at bounding box center [856, 419] width 1354 height 729
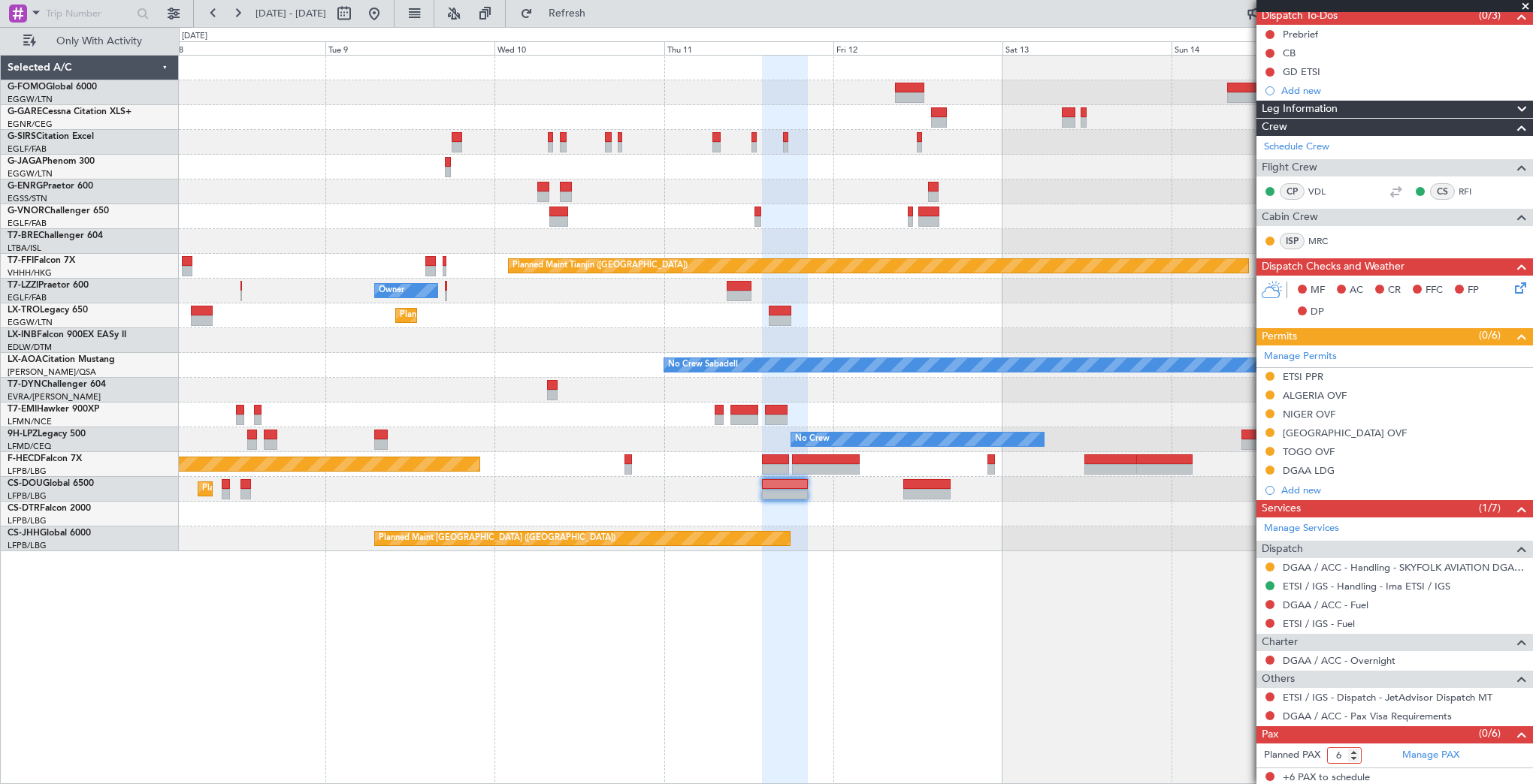
click at [0, 578] on html "[DATE] - [DATE] Refresh Quick Links Only With Activity Planned Maint [GEOGRAPHI…" at bounding box center [766, 392] width 1533 height 784
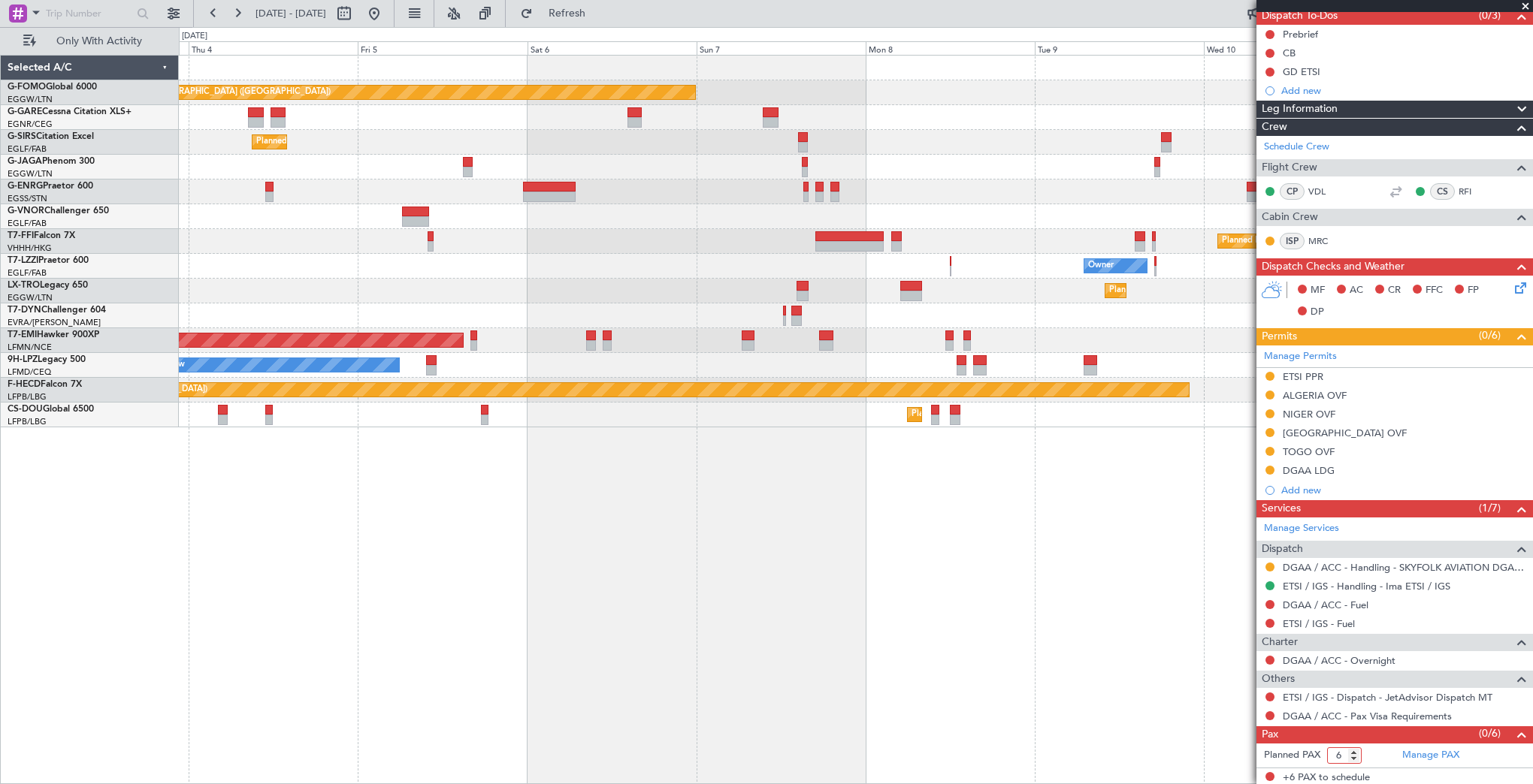
click at [1284, 568] on fb-app "[DATE] - [DATE] Refresh Quick Links Only With Activity Planned Maint [GEOGRAPHI…" at bounding box center [766, 397] width 1533 height 773
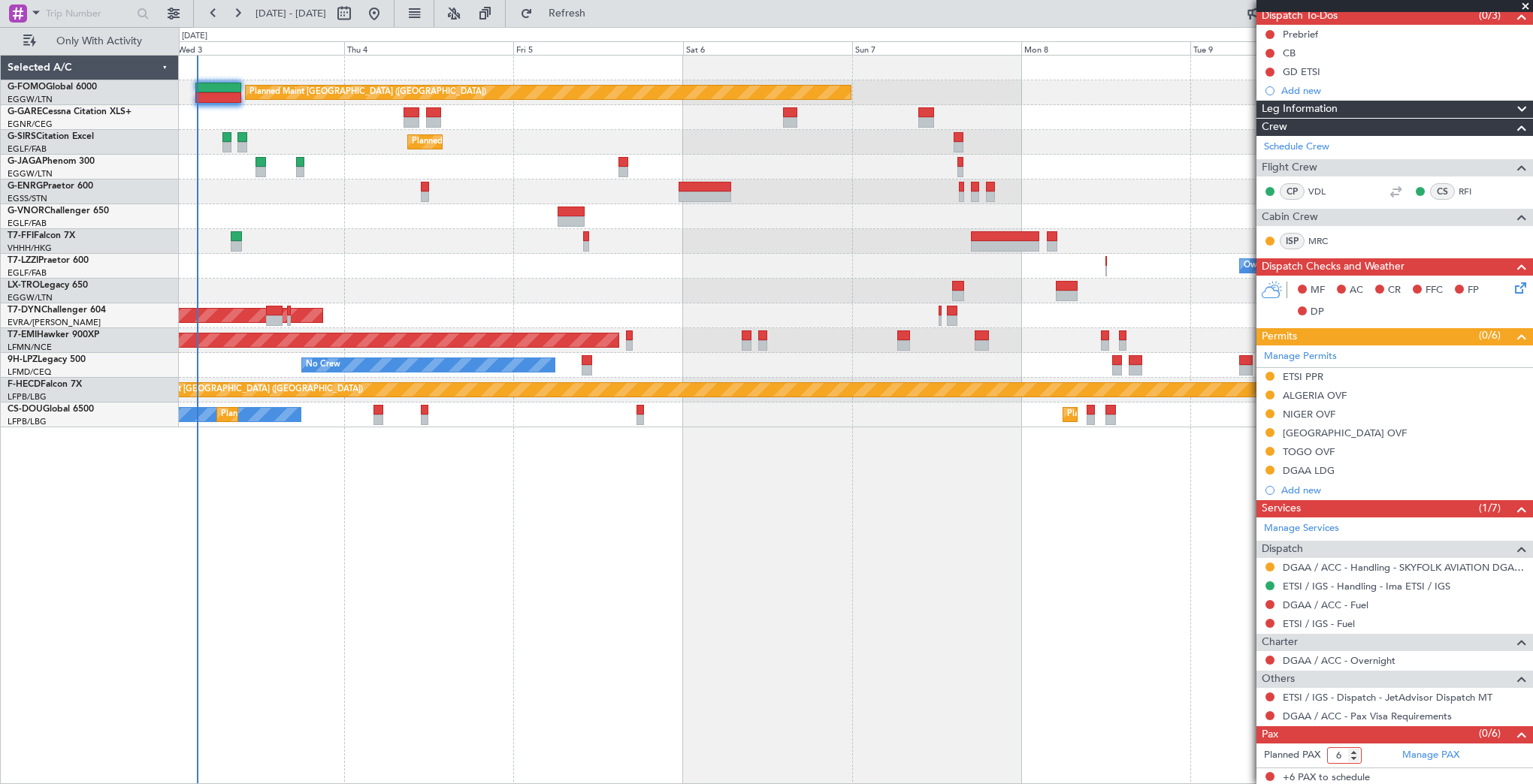
click at [845, 597] on div "Planned Maint [GEOGRAPHIC_DATA] ([GEOGRAPHIC_DATA]) Unplanned Maint [PERSON_NAM…" at bounding box center [856, 419] width 1354 height 729
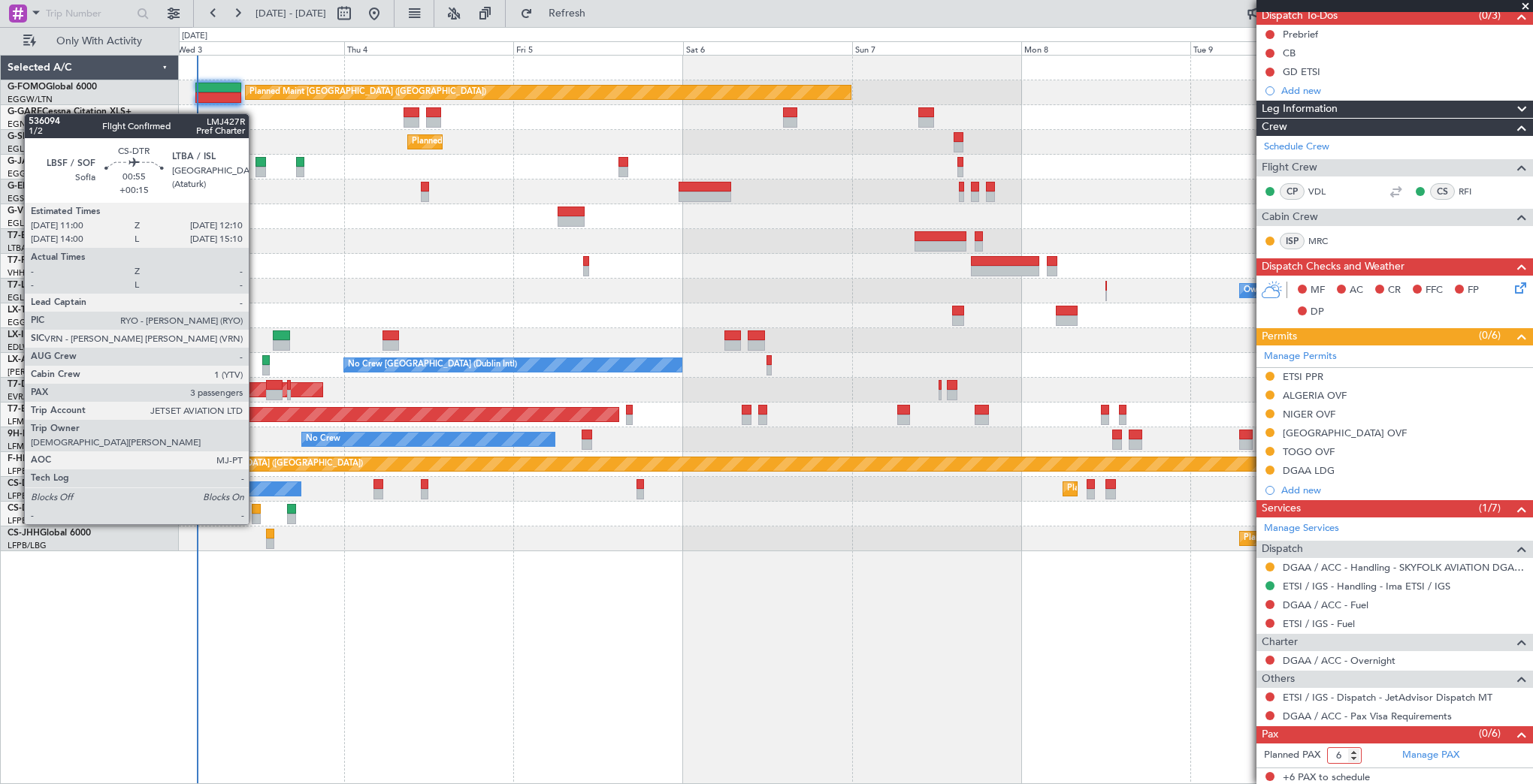
click at [256, 510] on div at bounding box center [256, 509] width 9 height 10
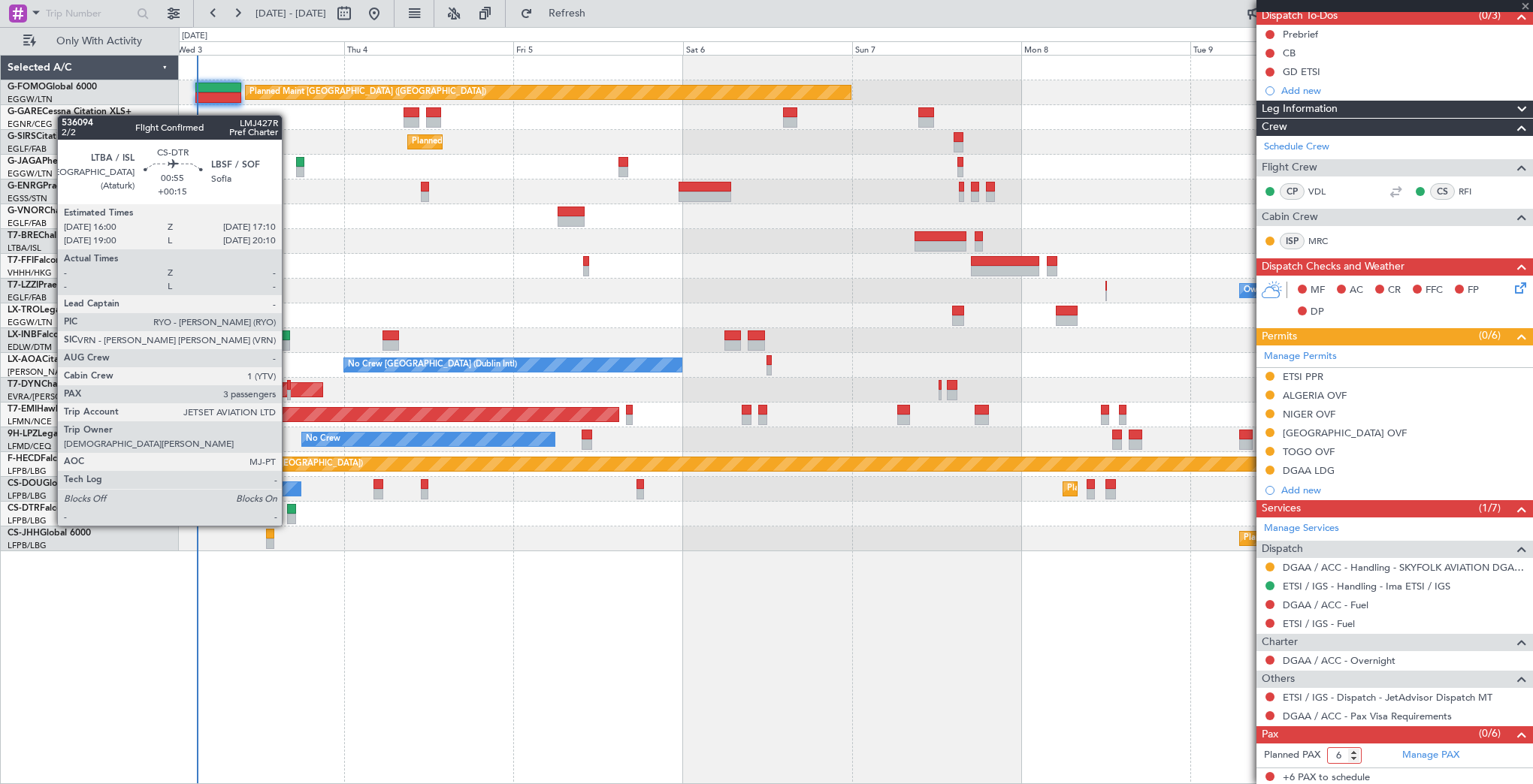
type input "+00:15"
type input "3"
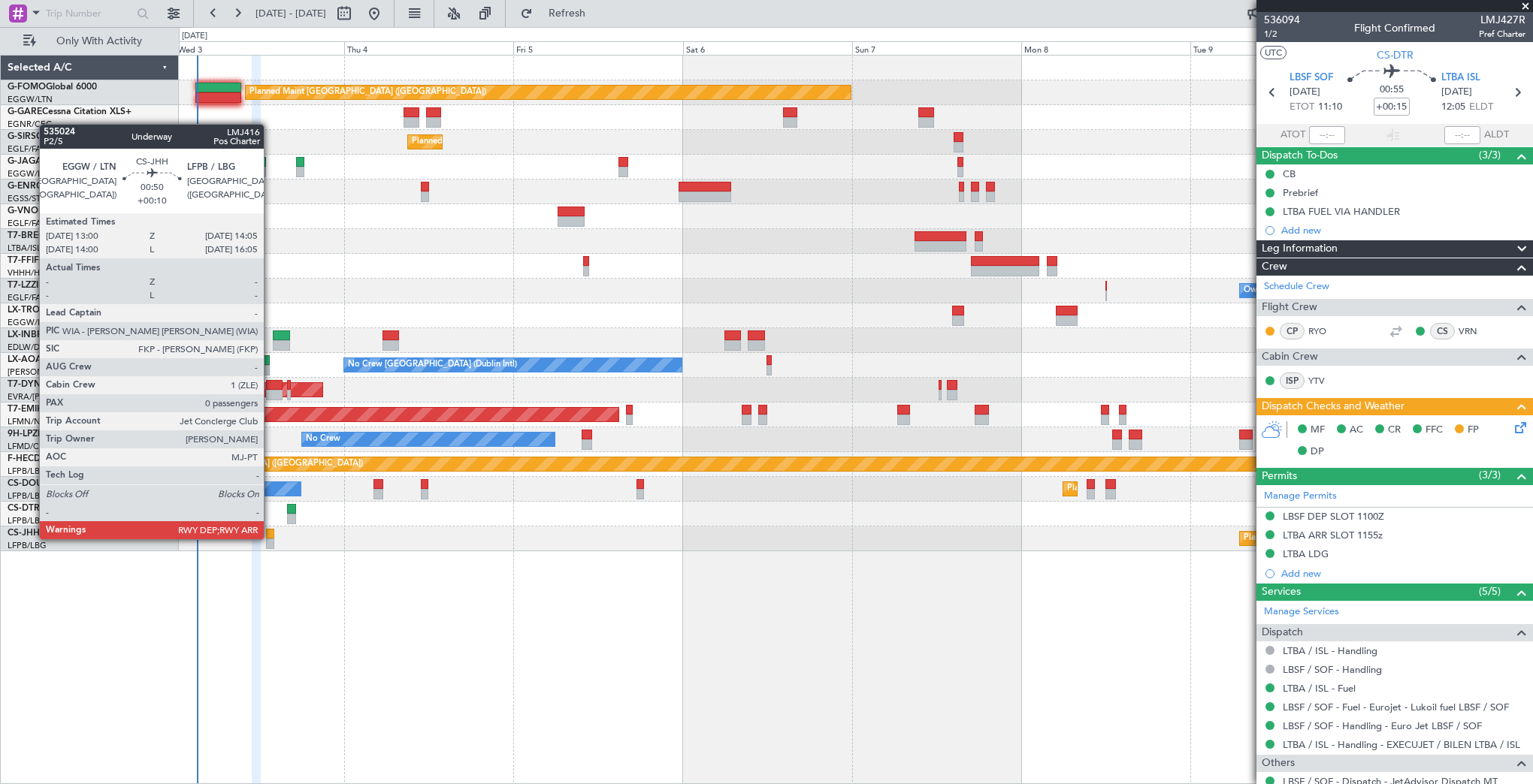
click at [271, 539] on div at bounding box center [270, 543] width 9 height 10
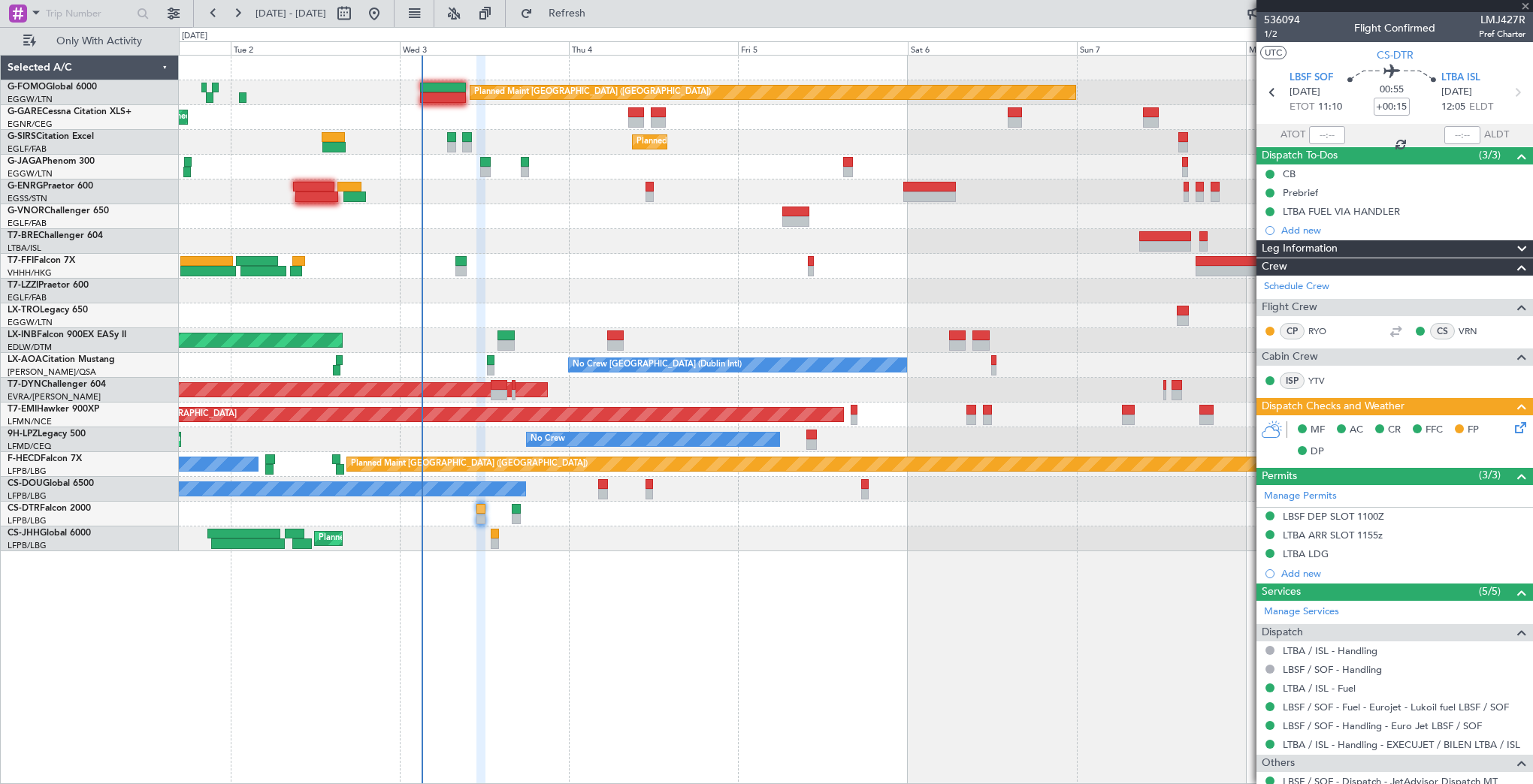
click at [489, 598] on div "Planned Maint [GEOGRAPHIC_DATA] ([GEOGRAPHIC_DATA]) Unplanned Maint [PERSON_NAM…" at bounding box center [856, 419] width 1354 height 729
type input "+00:10"
type input "0"
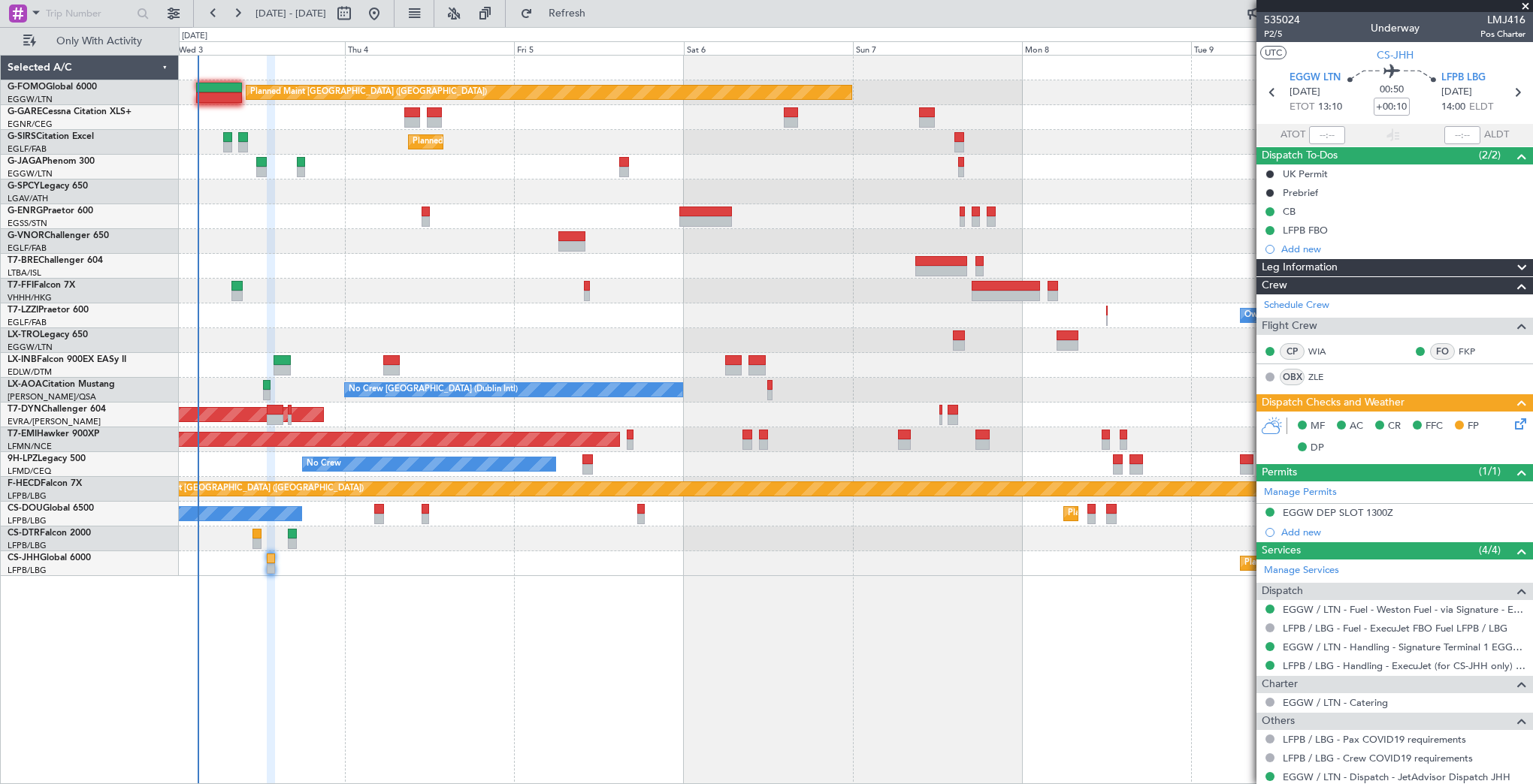
click at [526, 572] on div "Planned Maint [GEOGRAPHIC_DATA] ([GEOGRAPHIC_DATA]) Unplanned Maint [PERSON_NAM…" at bounding box center [856, 419] width 1354 height 729
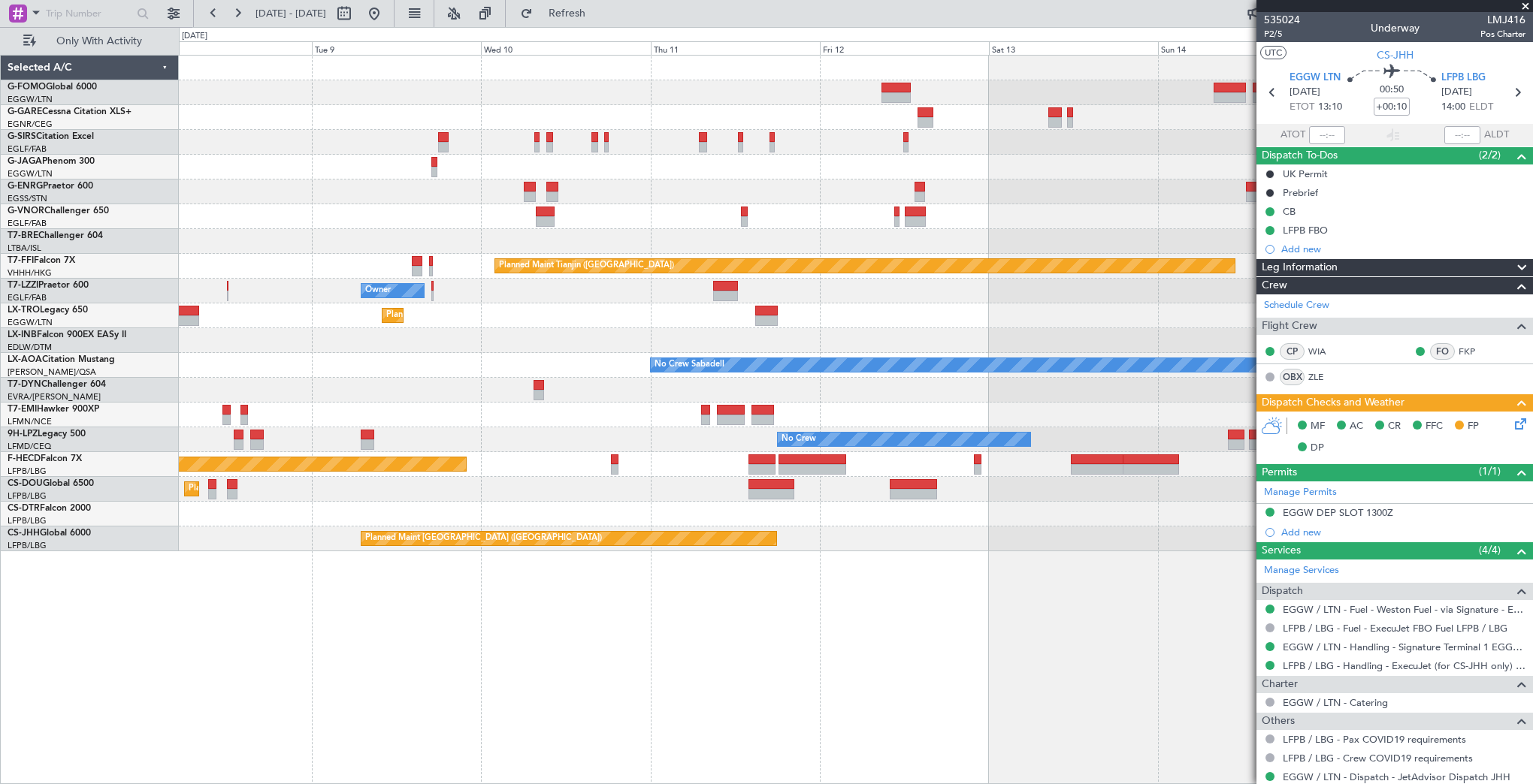
click at [0, 616] on html "[DATE] - [DATE] Refresh Quick Links Only With Activity Planned Maint [GEOGRAPHI…" at bounding box center [766, 392] width 1533 height 784
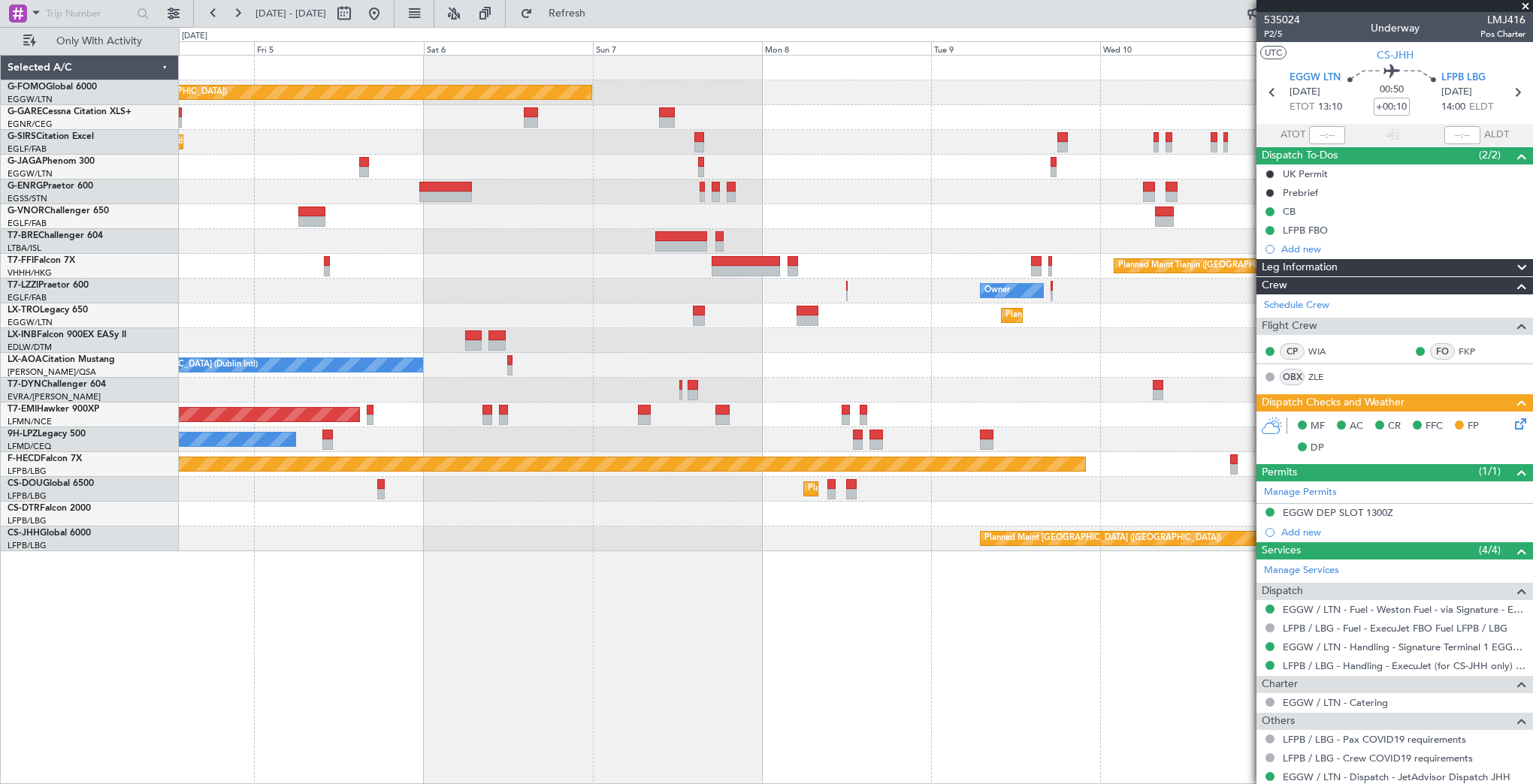
click at [1532, 534] on html "[DATE] - [DATE] Refresh Quick Links Only With Activity Planned Maint [GEOGRAPHI…" at bounding box center [766, 392] width 1533 height 784
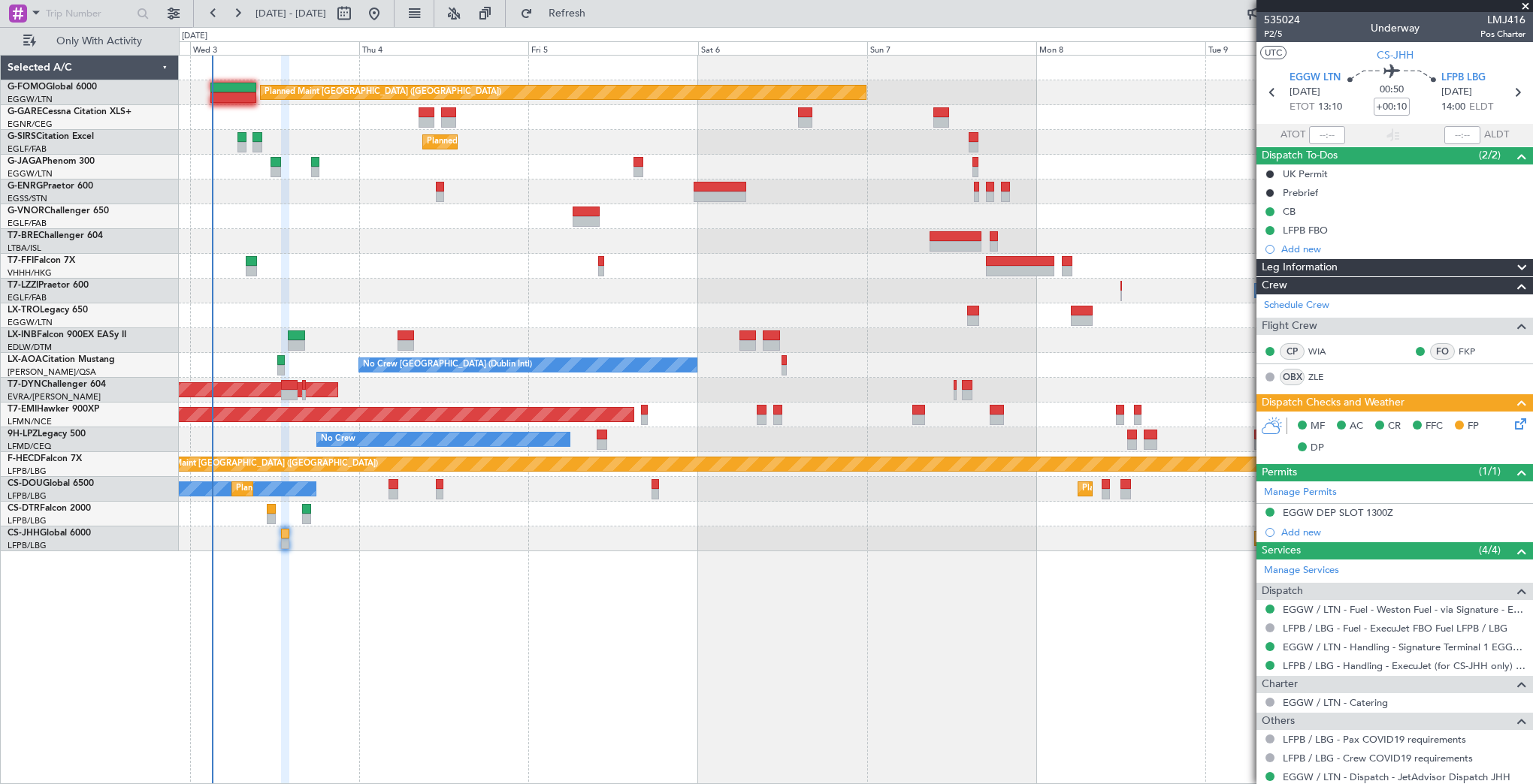
click at [782, 521] on div "Planned Maint [GEOGRAPHIC_DATA] ([GEOGRAPHIC_DATA]) Unplanned Maint [PERSON_NAM…" at bounding box center [856, 303] width 1353 height 495
